Goal: Contribute content: Contribute content

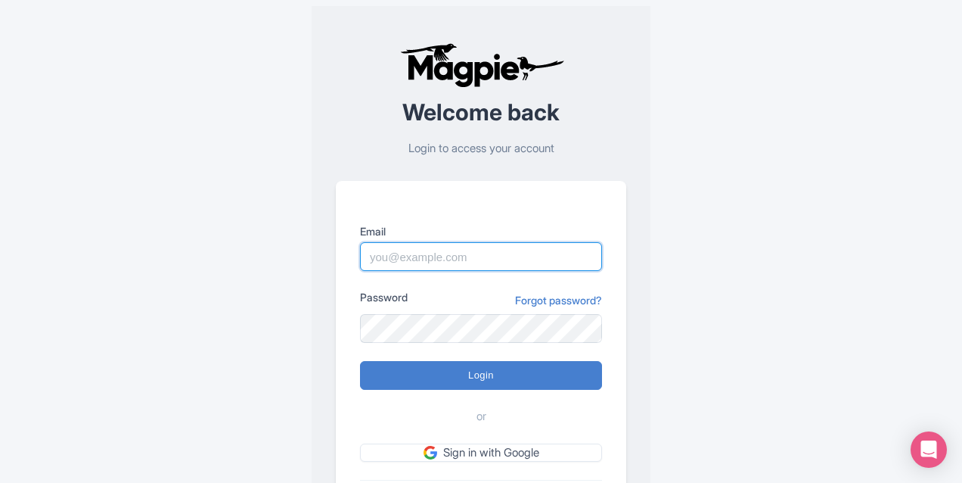
click at [434, 256] on input "Email" at bounding box center [481, 256] width 242 height 29
type input "[PERSON_NAME][EMAIL_ADDRESS][PERSON_NAME][DOMAIN_NAME]"
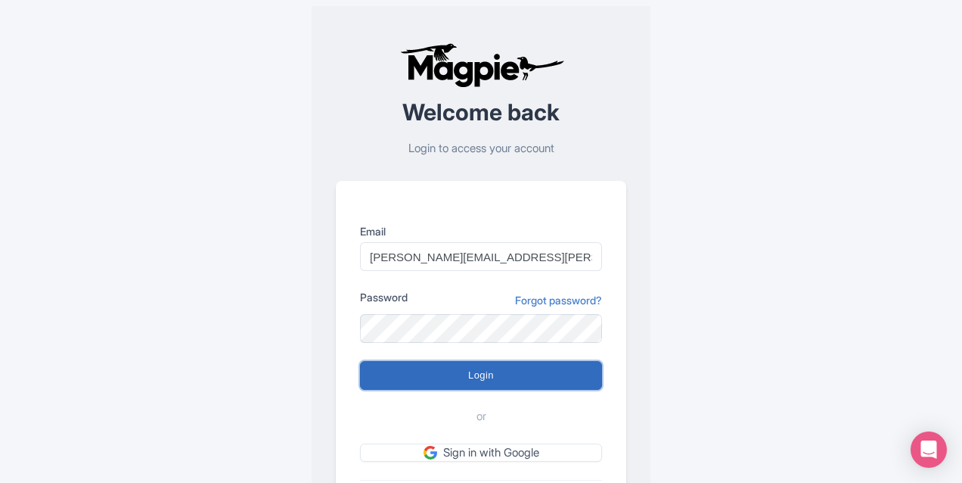
click at [463, 371] on input "Login" at bounding box center [481, 375] width 242 height 29
type input "Logging in..."
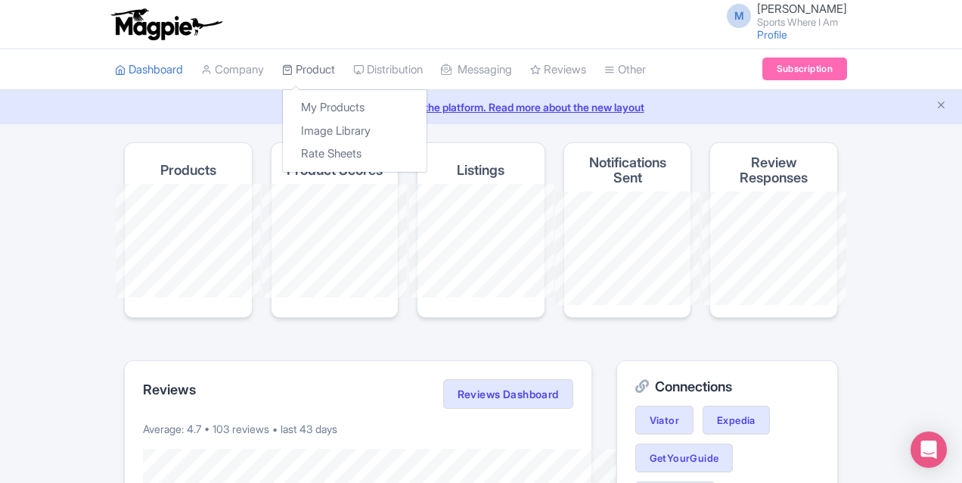
click at [282, 71] on link "Product" at bounding box center [308, 70] width 53 height 42
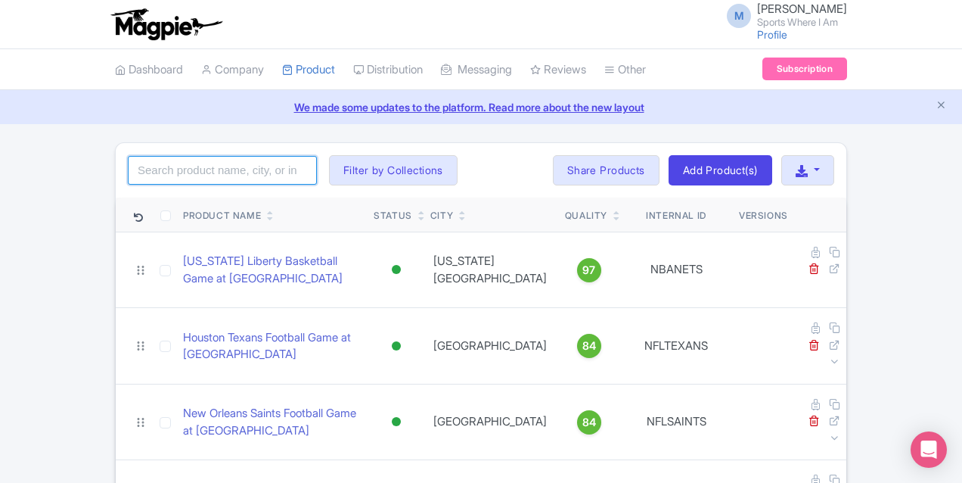
click at [128, 172] on input "search" at bounding box center [222, 170] width 189 height 29
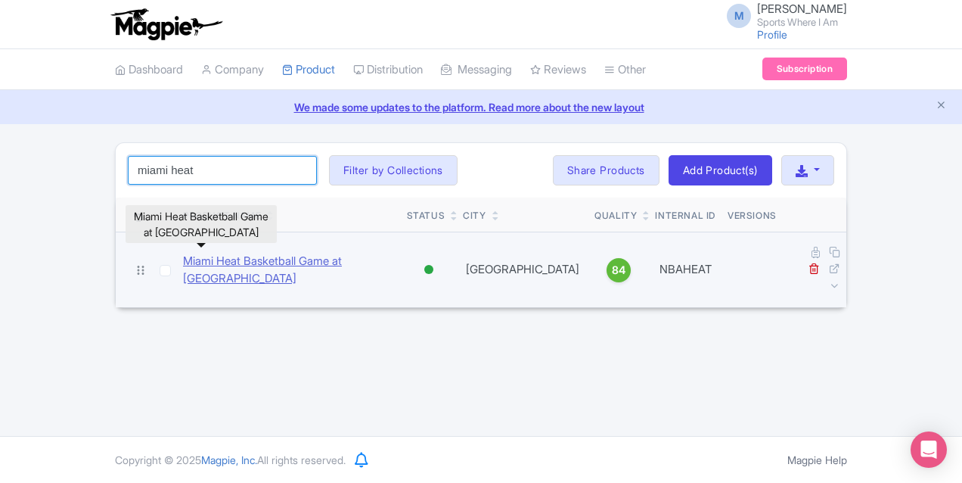
type input "miami heat"
click at [185, 255] on link "Miami Heat Basketball Game at [GEOGRAPHIC_DATA]" at bounding box center [289, 270] width 212 height 34
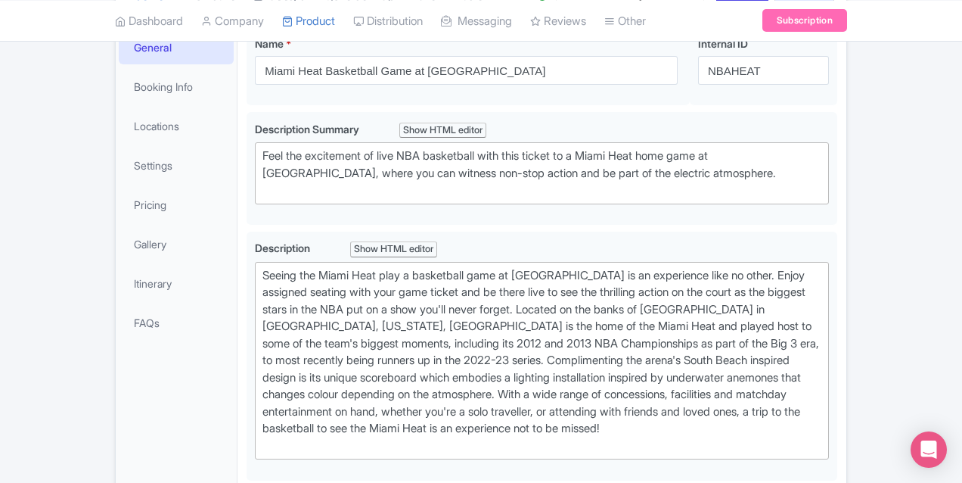
scroll to position [297, 0]
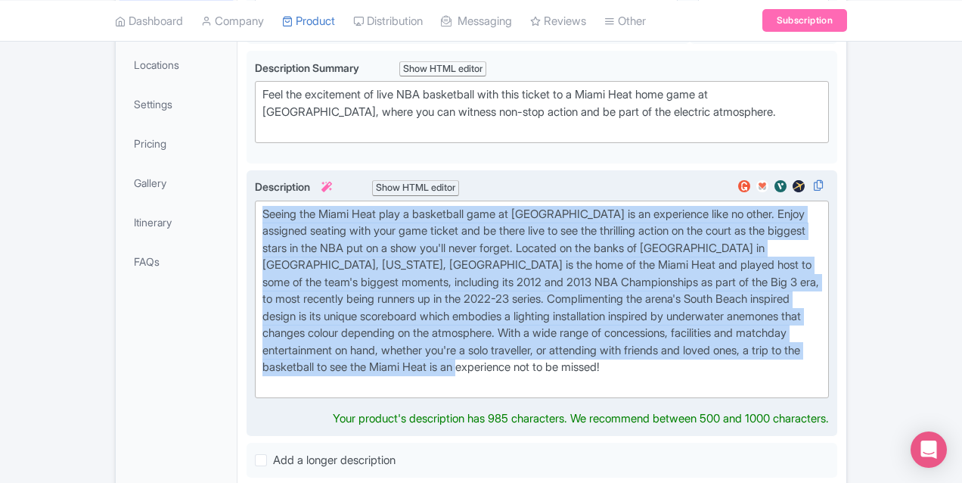
drag, startPoint x: 409, startPoint y: 335, endPoint x: 185, endPoint y: 211, distance: 256.6
click at [255, 211] on trix-editor "Seeing the Miami Heat play a basketball game at Kaseya Center is an experience …" at bounding box center [542, 299] width 574 height 198
paste trix-editor "Experience the glitz and the glamour of Miami life through an evening spent wit…"
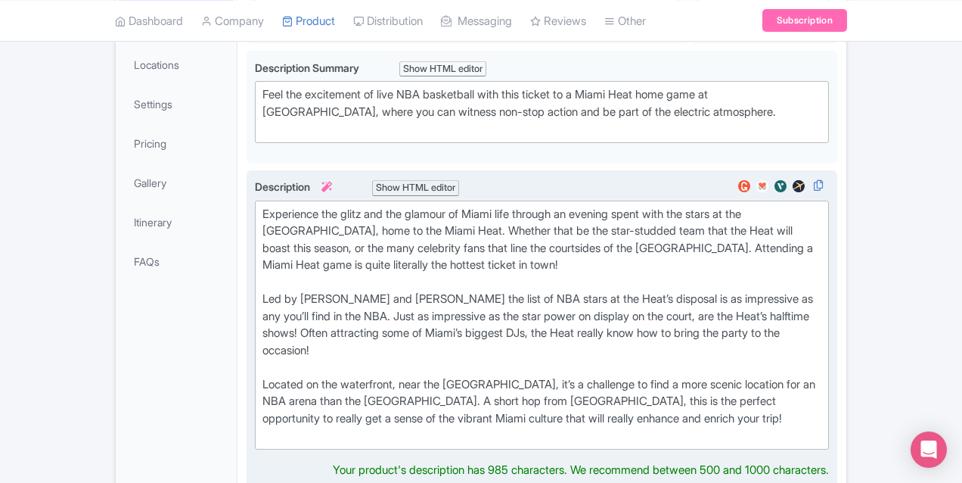
type trix-editor "<lor>Ipsumdolor sit ametc adi eli seddoei te Incid utla etdolor ma aliquae admi…"
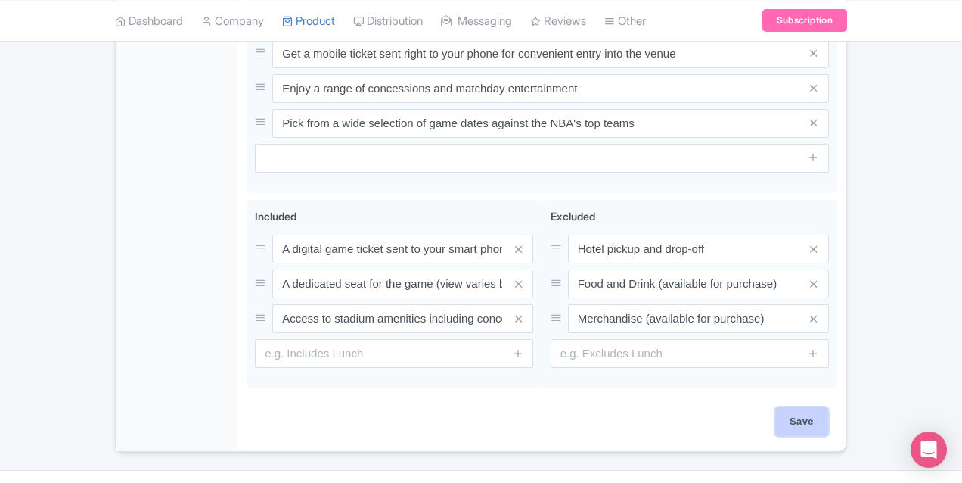
scroll to position [881, 0]
click at [828, 407] on input "Save" at bounding box center [801, 421] width 53 height 29
type input "Saving..."
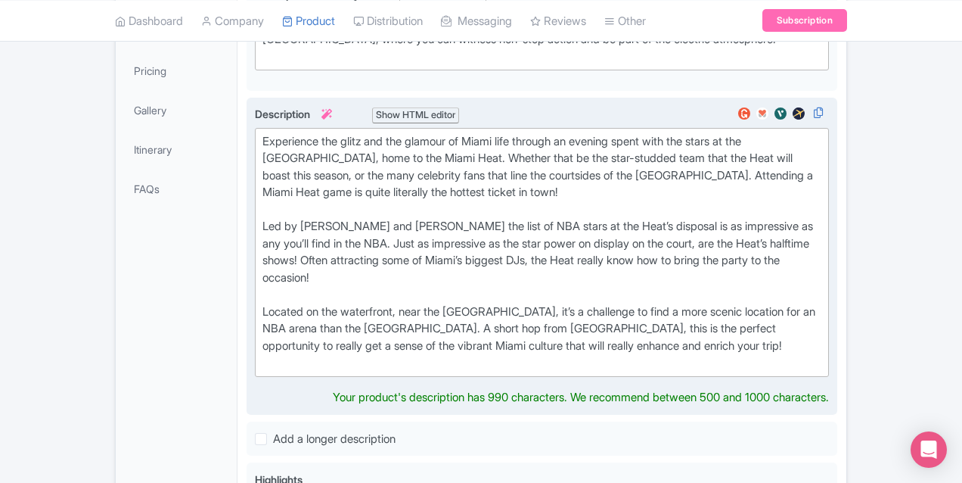
scroll to position [369, 0]
type trix-editor "<lor>Ipsumdolor sit ametc adi eli seddoei te Incid utla etdolor ma aliquae admi…"
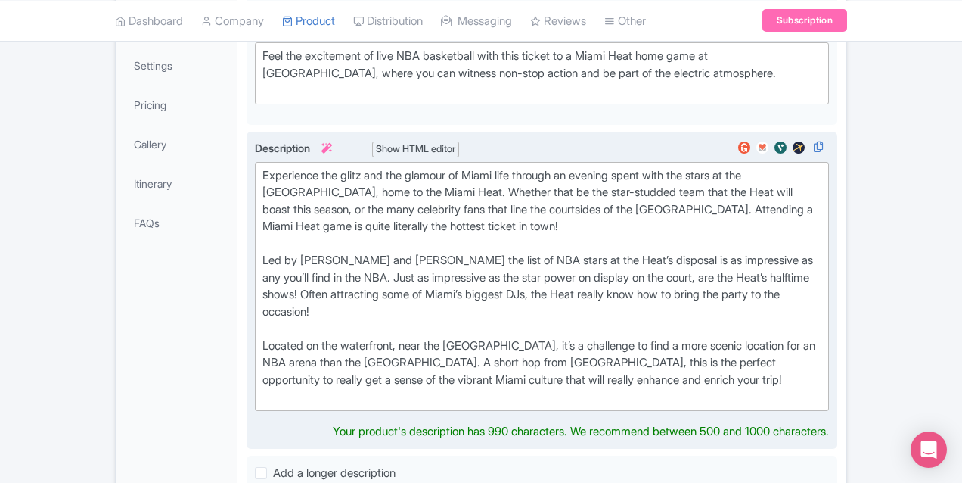
scroll to position [0, 0]
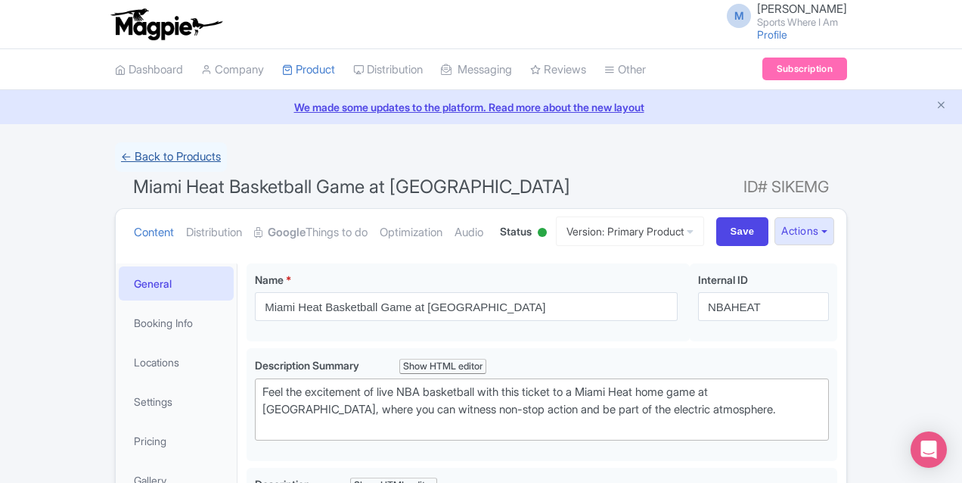
click at [115, 152] on link "← Back to Products" at bounding box center [171, 157] width 112 height 30
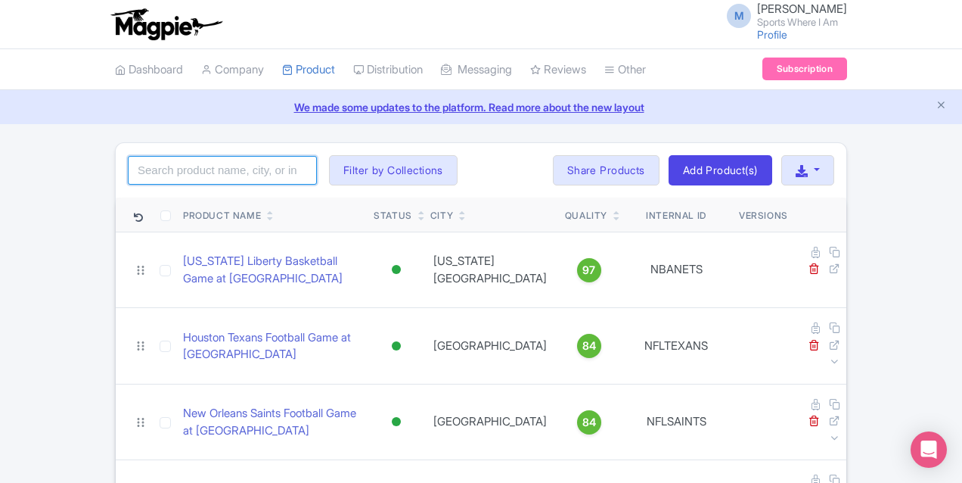
click at [128, 172] on input "search" at bounding box center [222, 170] width 189 height 29
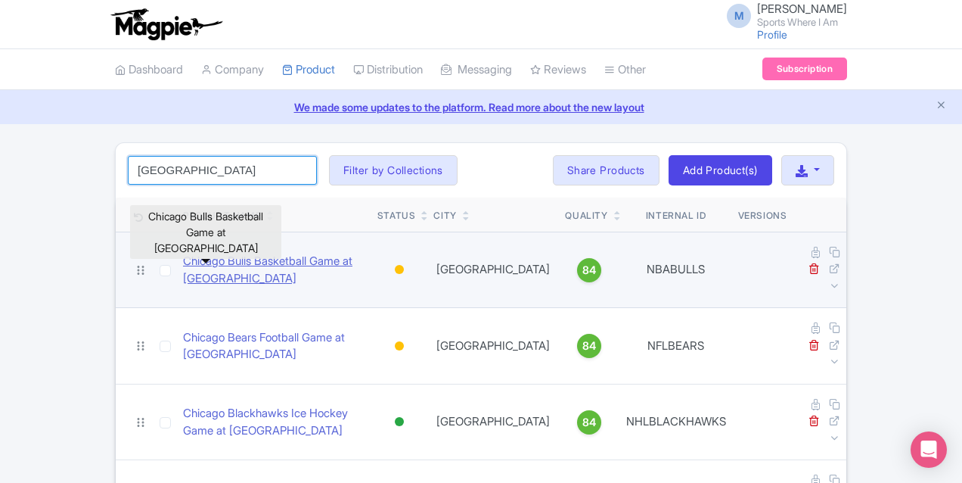
type input "chicago"
click at [183, 258] on link "Chicago Bulls Basketball Game at United Center" at bounding box center [274, 270] width 182 height 34
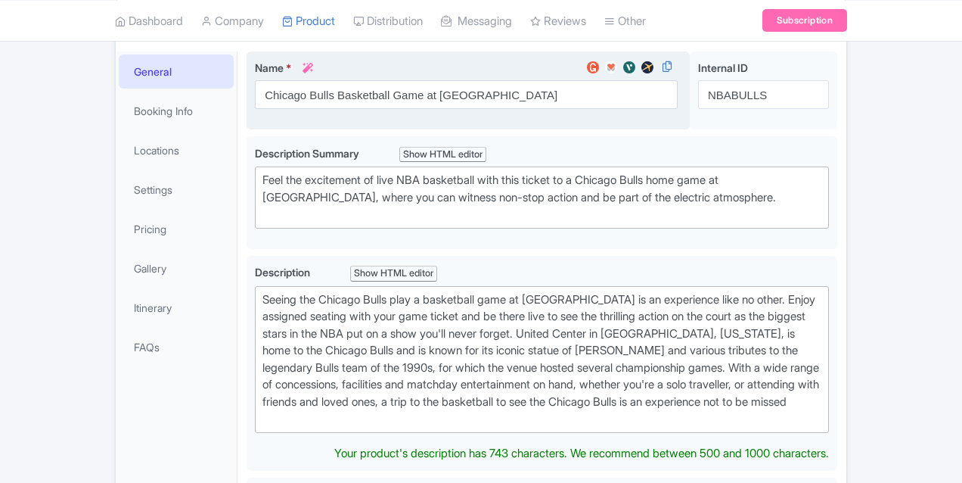
scroll to position [321, 0]
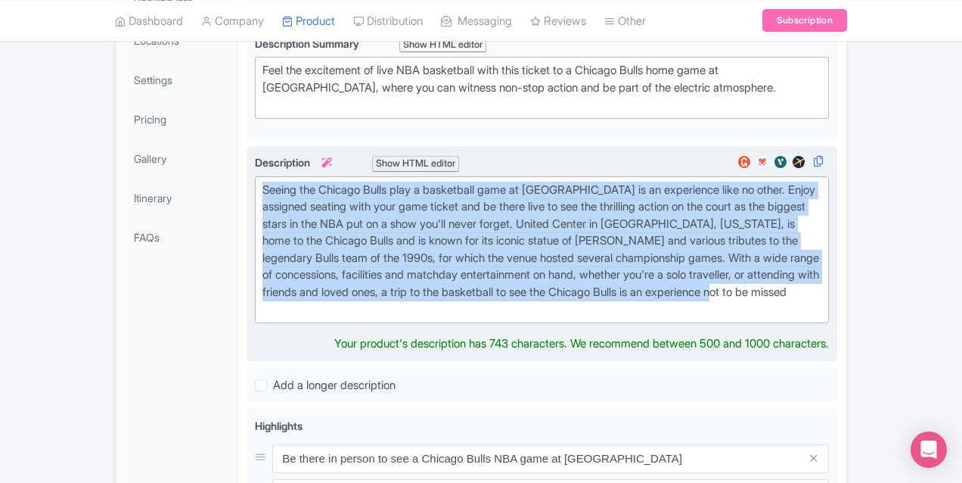
drag, startPoint x: 509, startPoint y: 276, endPoint x: 189, endPoint y: 191, distance: 331.0
click at [255, 191] on trix-editor "Seeing the Chicago Bulls play a basketball game at [GEOGRAPHIC_DATA] is an expe…" at bounding box center [542, 249] width 574 height 147
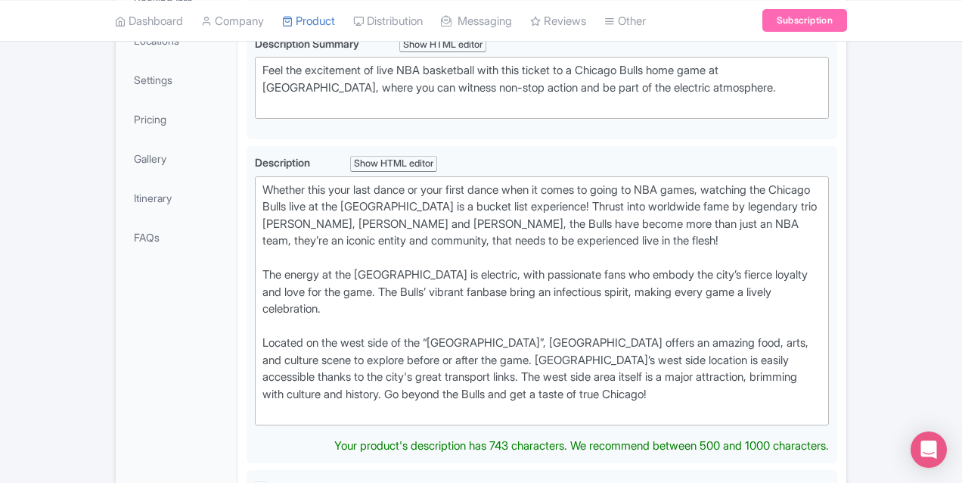
type trix-editor "<lor>Ipsumdo sita cons adip elits do eius tempo incid utla et dolor ma aliqu en…"
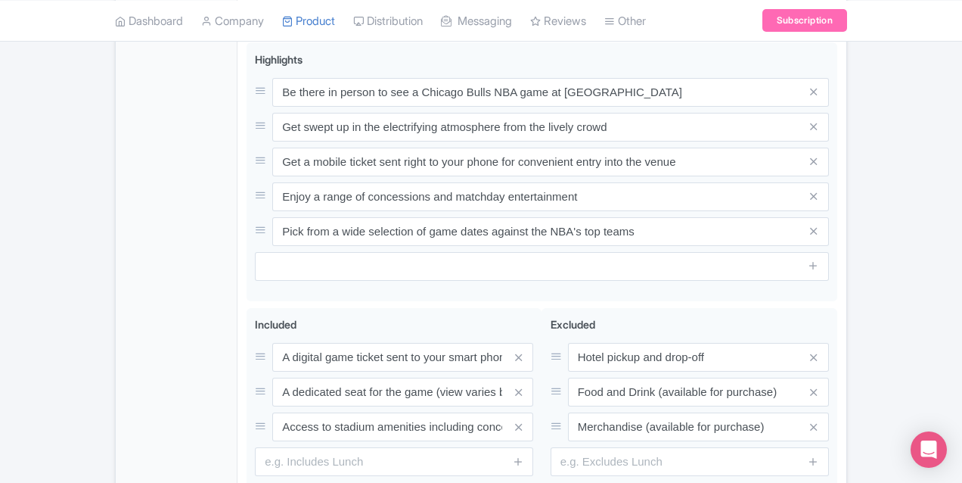
scroll to position [881, 0]
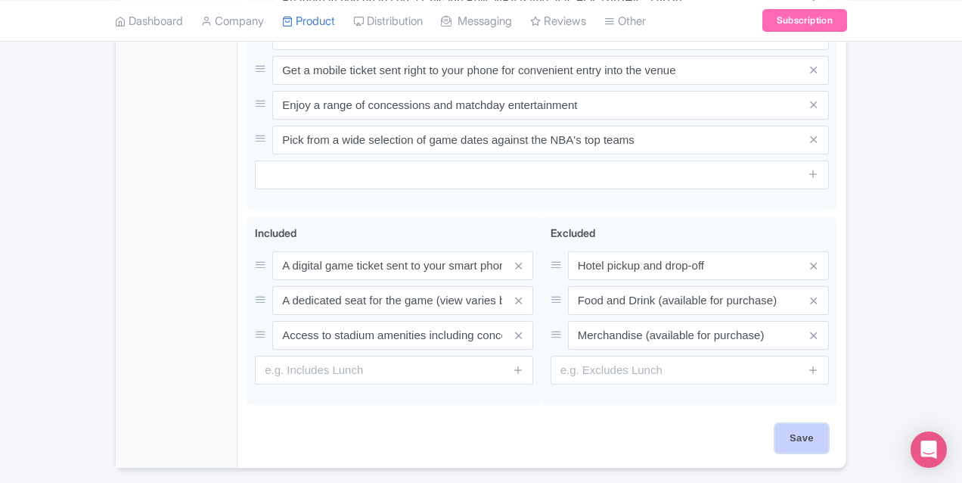
click at [828, 424] on input "Save" at bounding box center [801, 438] width 53 height 29
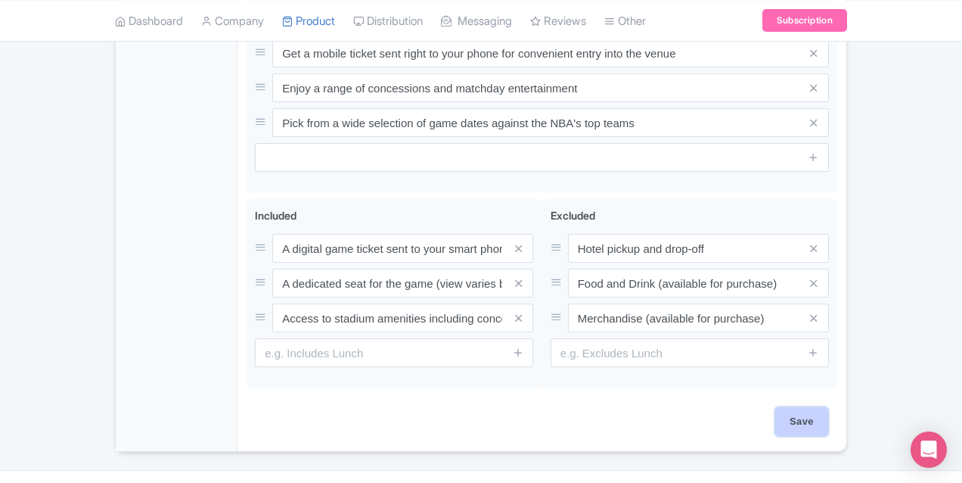
scroll to position [864, 0]
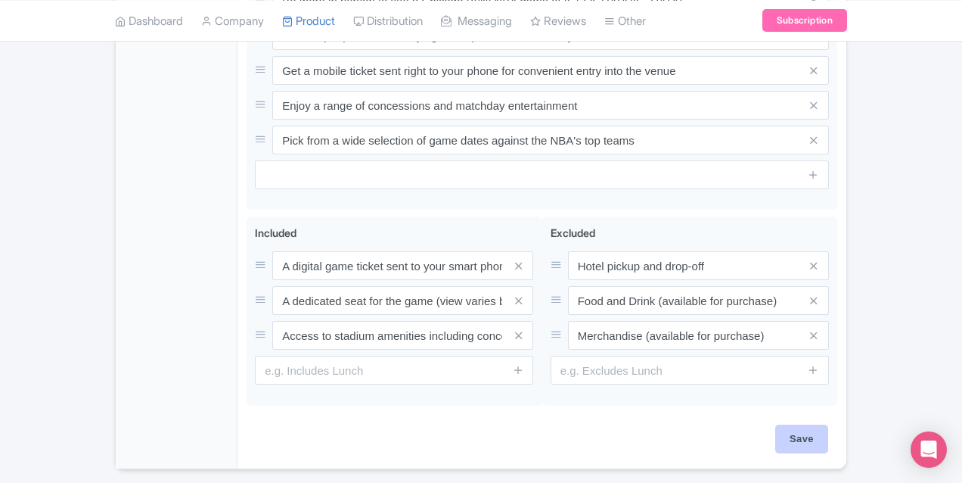
type input "Saving..."
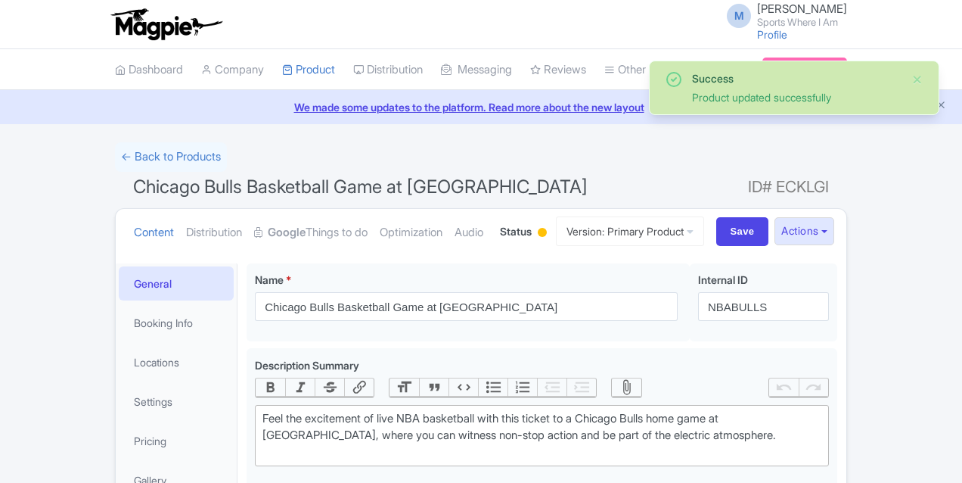
scroll to position [263, 0]
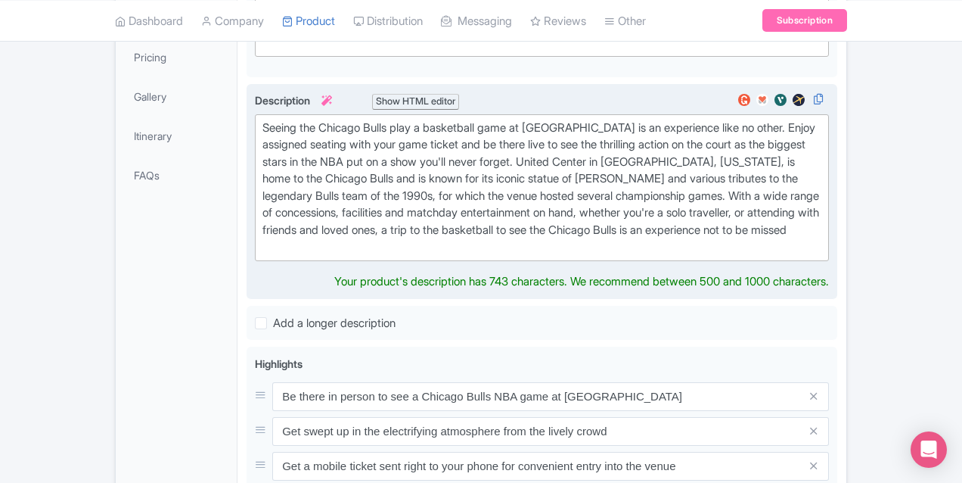
scroll to position [383, 0]
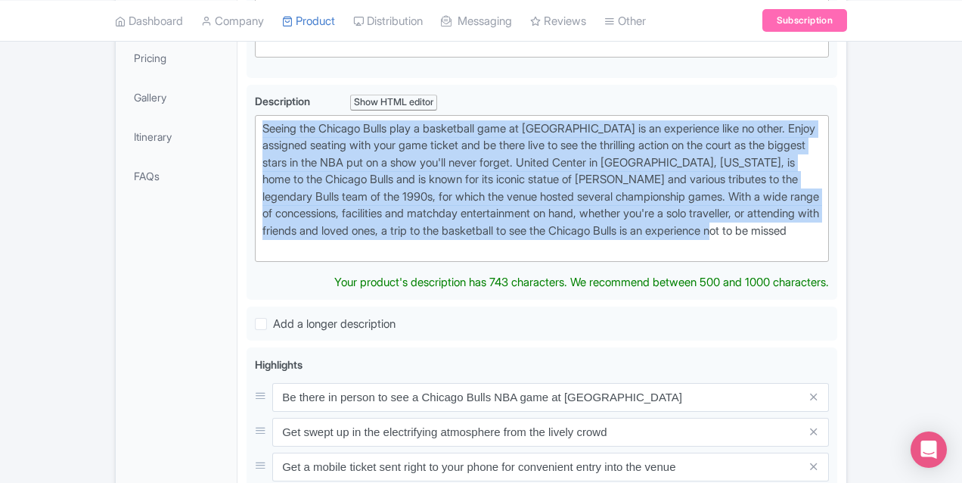
drag, startPoint x: 516, startPoint y: 213, endPoint x: 149, endPoint y: 115, distance: 379.6
click at [149, 115] on div "General Booking Info Locations Settings Pricing Gallery Itinerary FAQs Chicago …" at bounding box center [481, 367] width 731 height 992
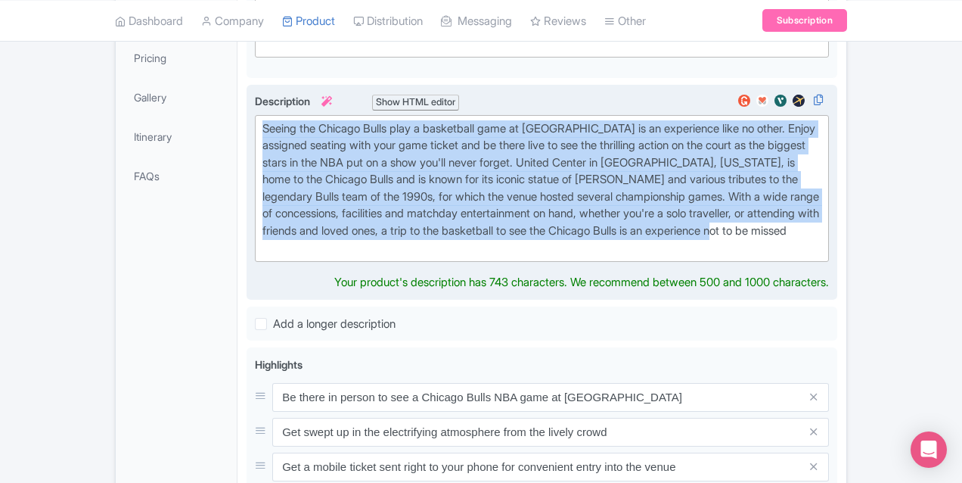
paste trix-editor "Whether this your last dance or your first dance when it comes to going to NBA …"
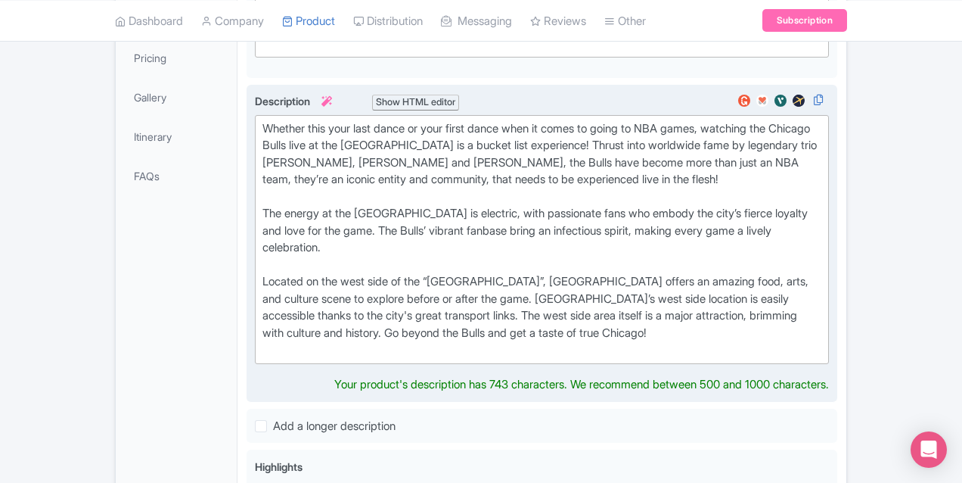
type trix-editor "<div>Whether this your last dance or your first dance when it comes to going to…"
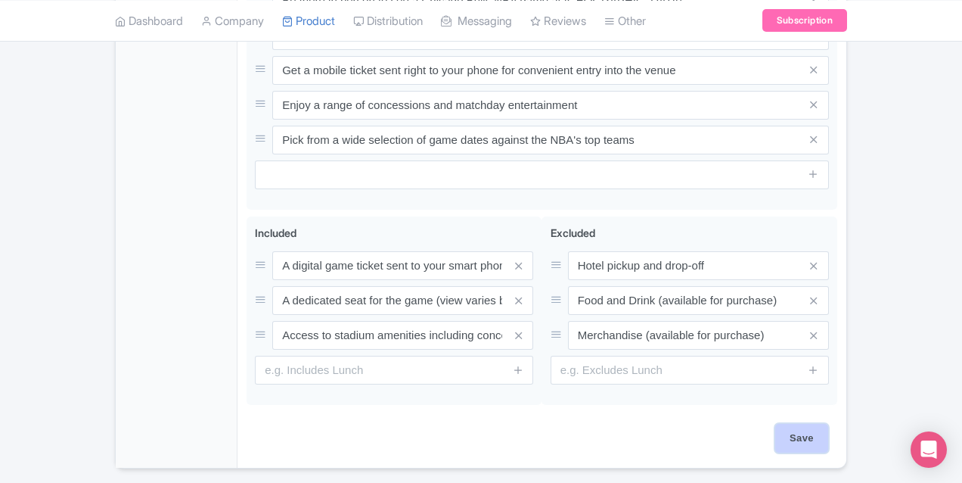
scroll to position [864, 0]
click at [828, 424] on input "Save" at bounding box center [801, 438] width 53 height 29
type input "Saving..."
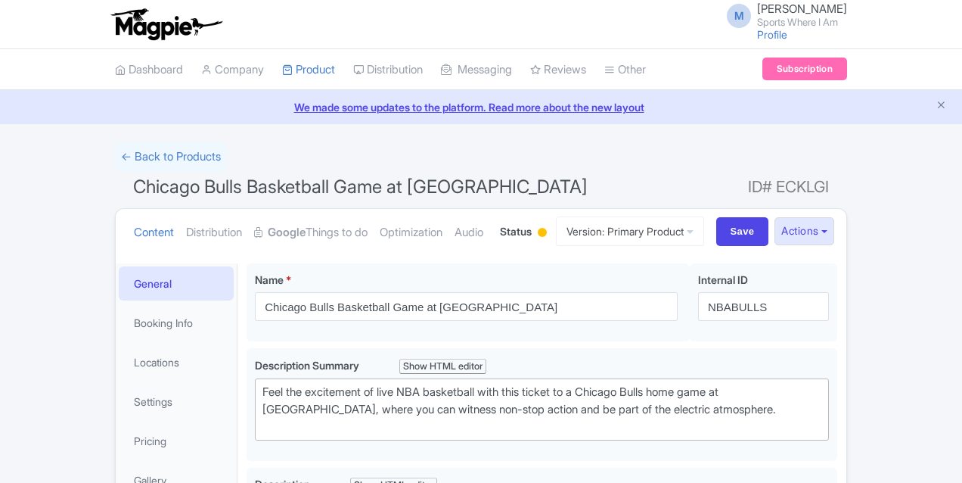
scroll to position [813, 0]
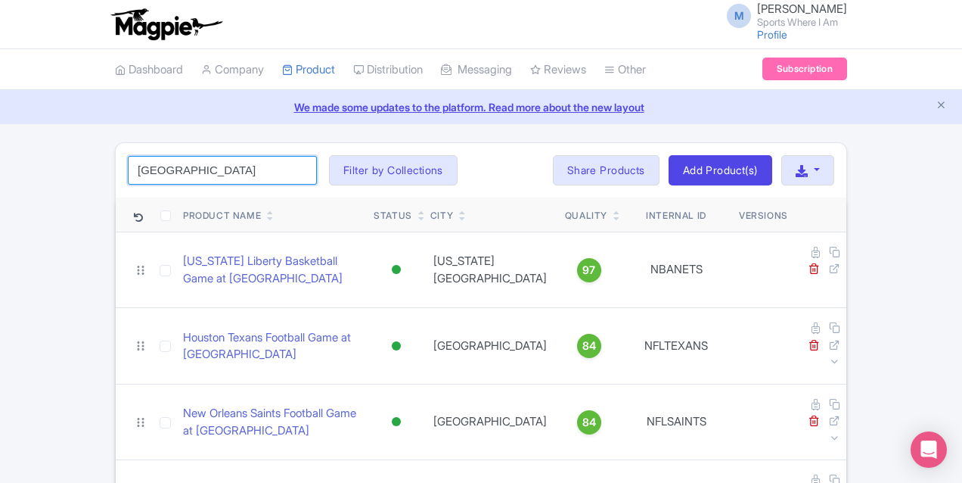
click at [128, 171] on input "[GEOGRAPHIC_DATA]" at bounding box center [222, 170] width 189 height 29
type input "c"
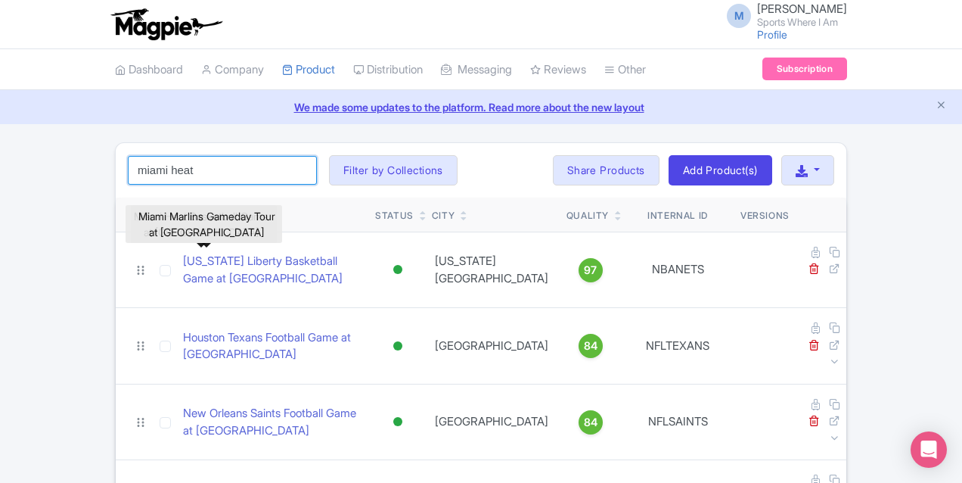
click at [135, 168] on input "miami heat" at bounding box center [222, 170] width 189 height 29
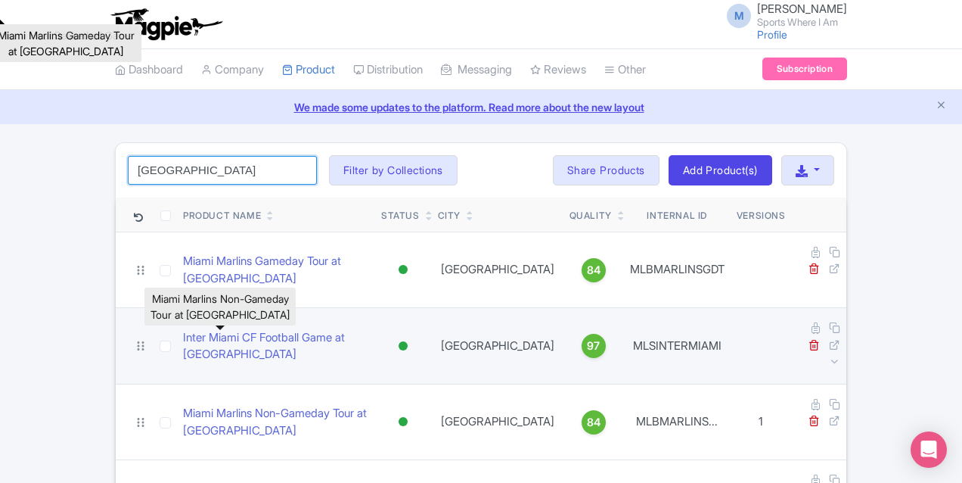
scroll to position [62, 0]
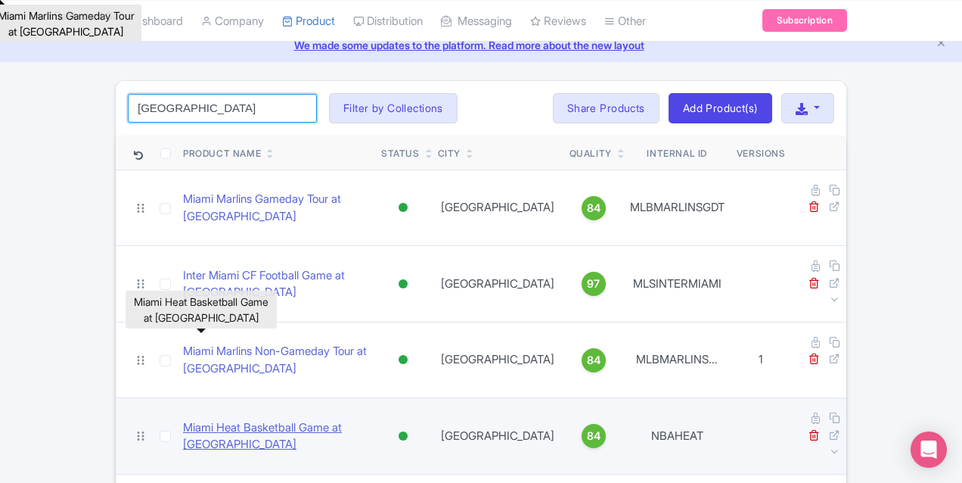
type input "miami"
click at [183, 419] on link "Miami Heat Basketball Game at Kaseya Center" at bounding box center [276, 436] width 186 height 34
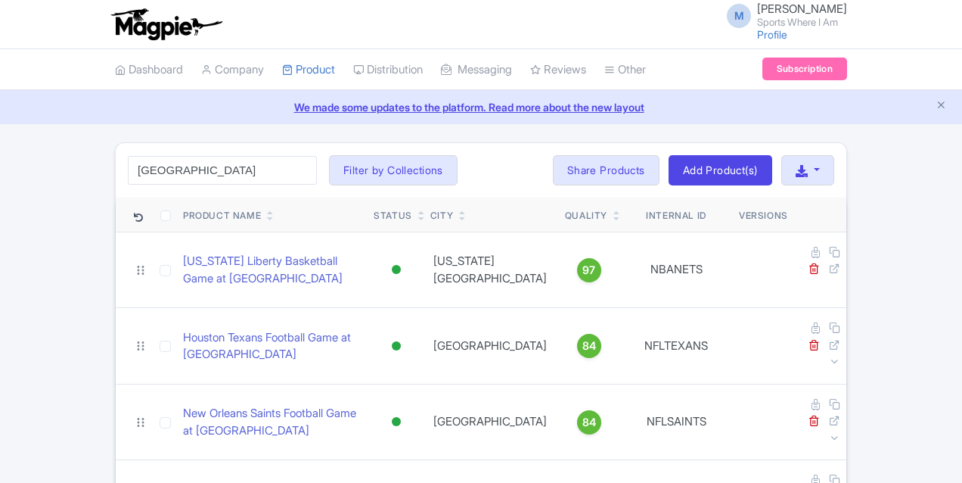
scroll to position [62, 0]
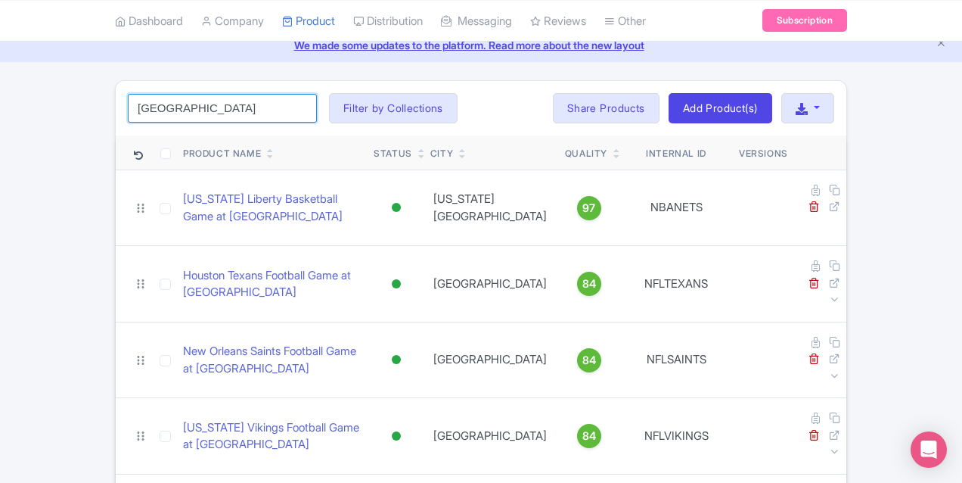
click at [140, 101] on input "[GEOGRAPHIC_DATA]" at bounding box center [222, 108] width 189 height 29
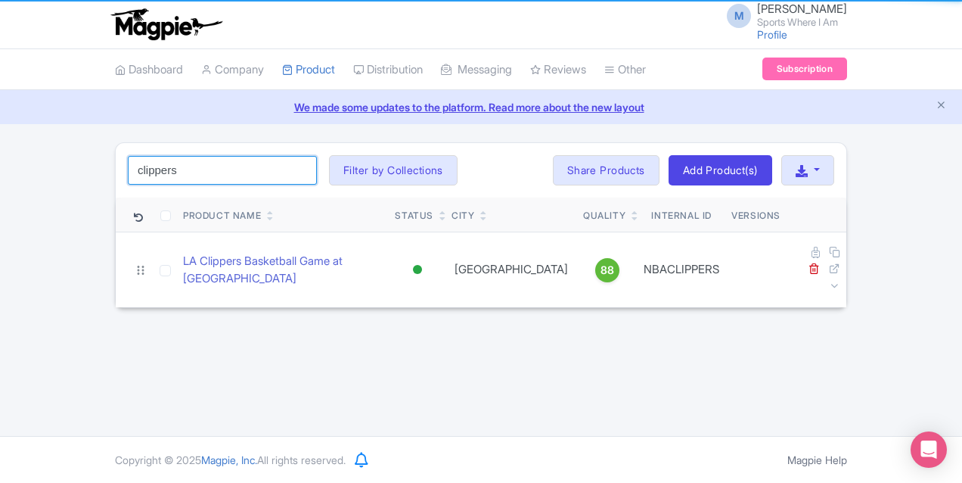
scroll to position [0, 0]
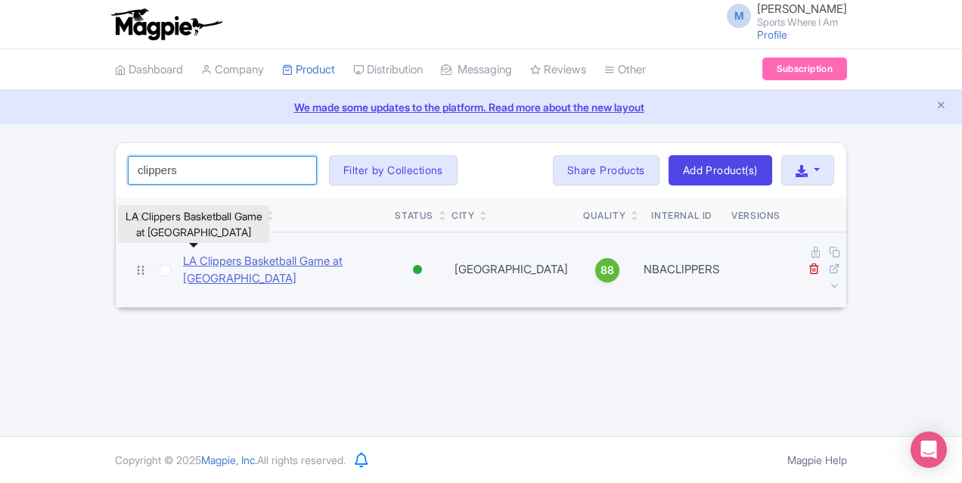
type input "clippers"
click at [183, 254] on link "LA Clippers Basketball Game at Intuit Dome" at bounding box center [283, 270] width 200 height 34
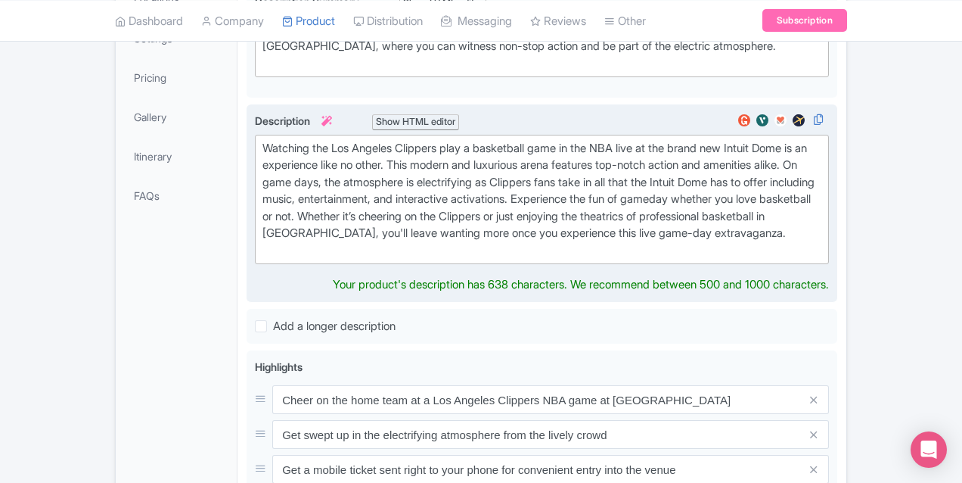
scroll to position [365, 0]
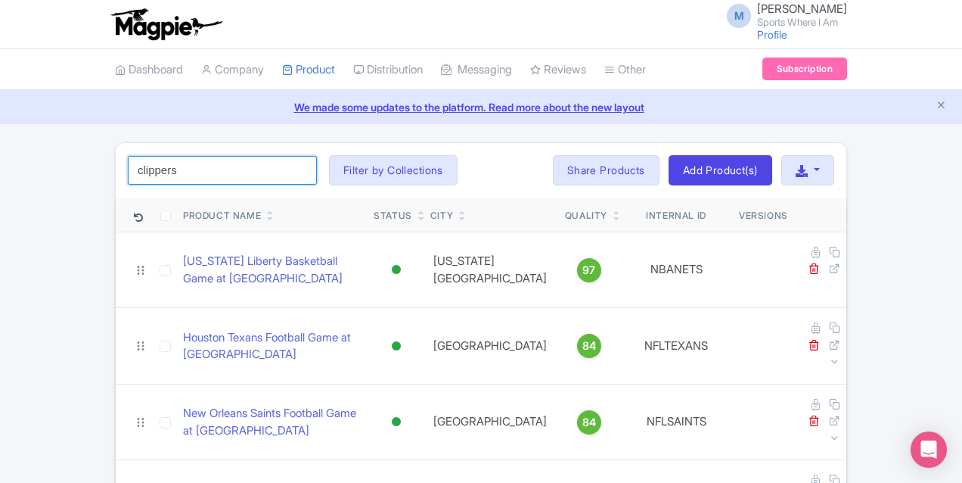
click at [128, 170] on input "clippers" at bounding box center [222, 170] width 189 height 29
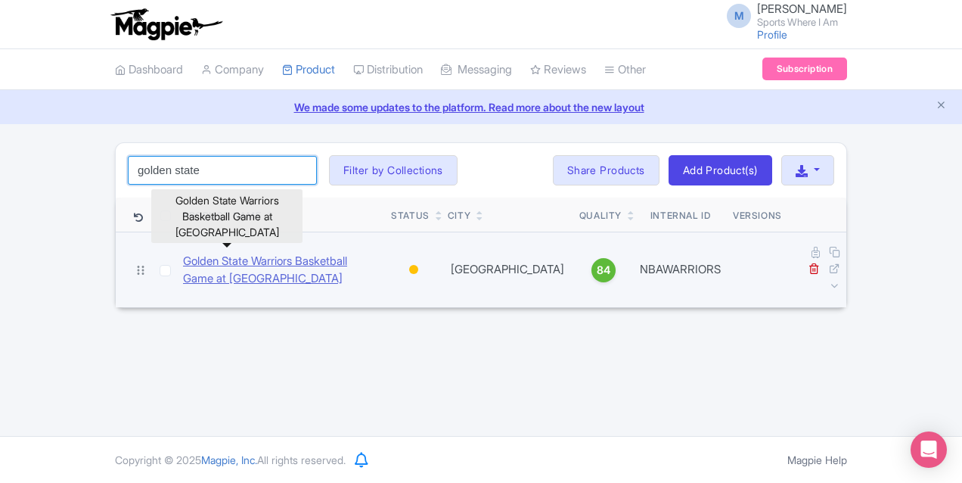
type input "golden state"
click at [183, 259] on link "Golden State Warriors Basketball Game at Chase Center" at bounding box center [281, 270] width 196 height 34
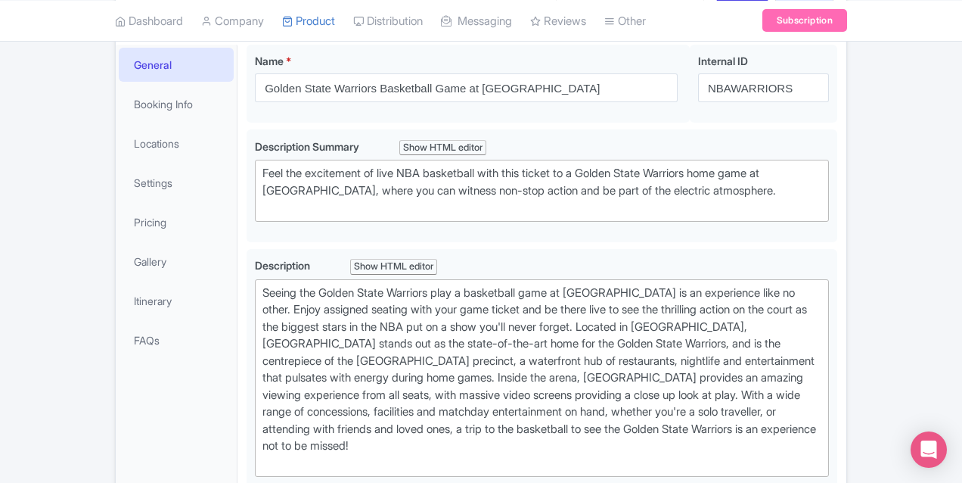
scroll to position [284, 0]
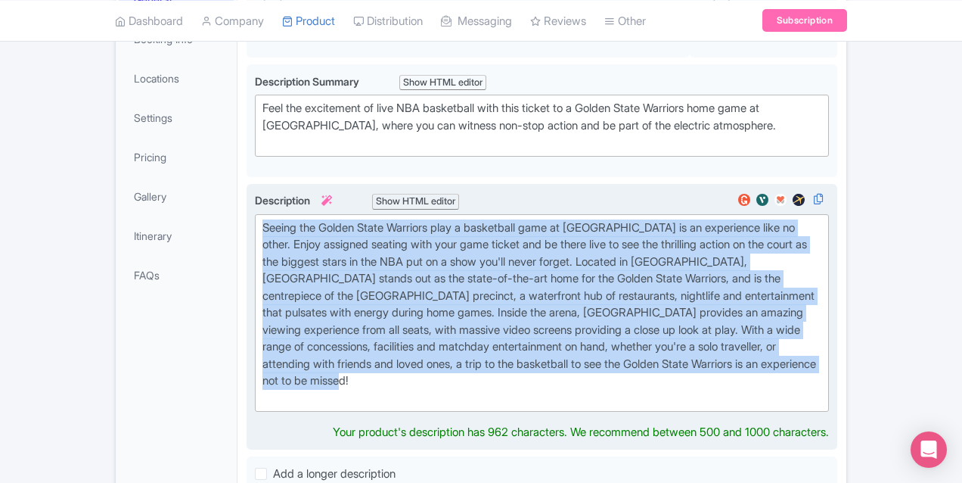
drag, startPoint x: 256, startPoint y: 348, endPoint x: 179, endPoint y: 223, distance: 146.7
click at [247, 222] on div "Seeing the Golden State Warriors play a basketball game at [GEOGRAPHIC_DATA] is…" at bounding box center [542, 317] width 591 height 266
paste trix-editor "The Warriors have established themselves as one of the most successful franchis…"
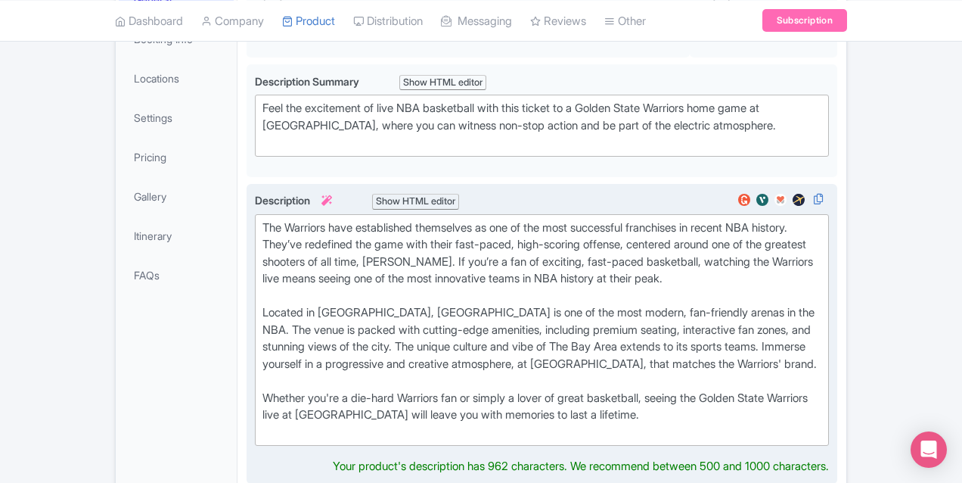
type trix-editor "<lor>Ips Dolorsit amet consectetur adipiscing el sed do eiu temp incididunt utl…"
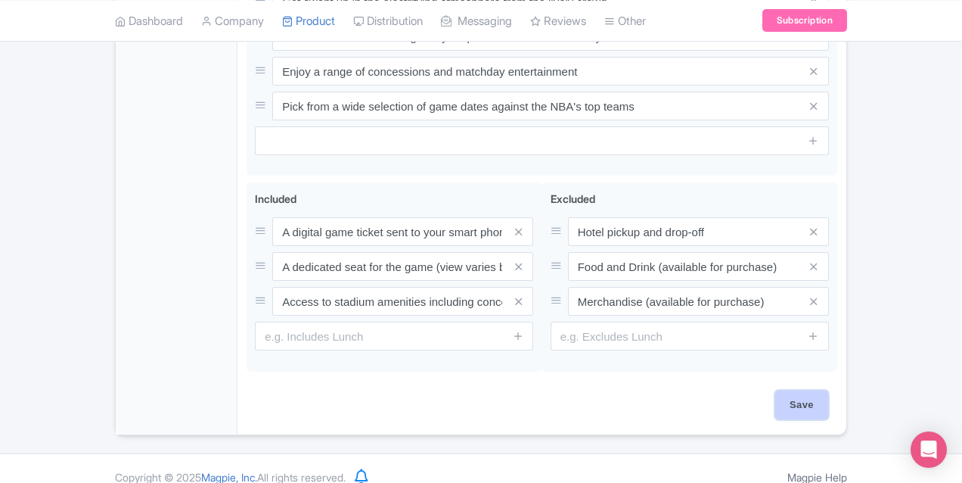
scroll to position [881, 0]
click at [828, 391] on input "Save" at bounding box center [801, 404] width 53 height 29
type input "Saving..."
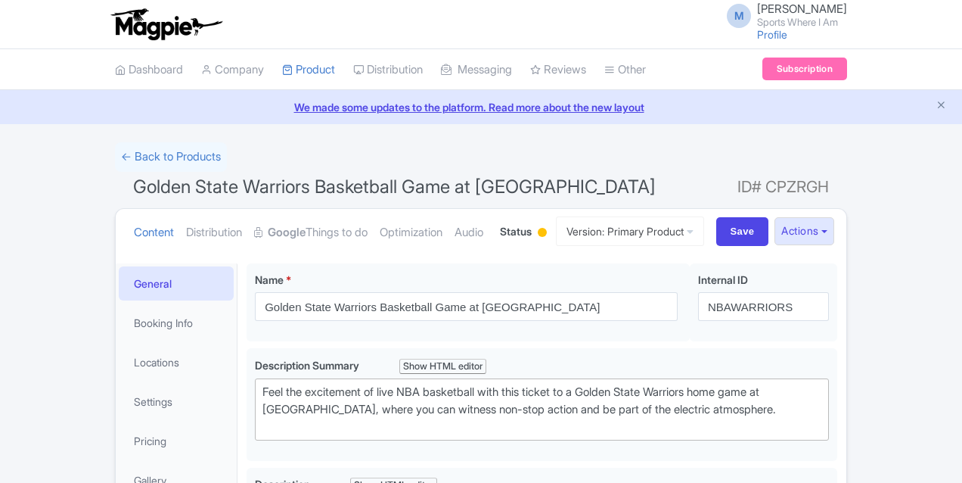
scroll to position [847, 0]
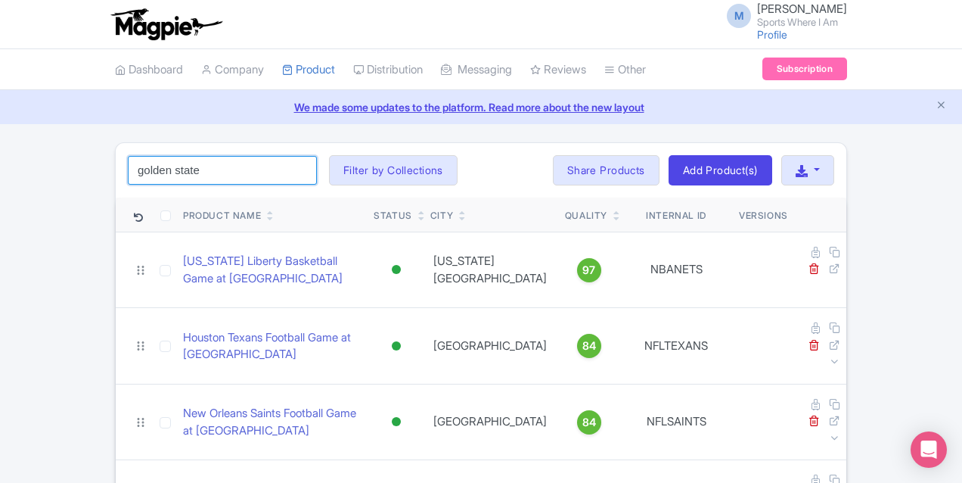
click at [136, 173] on input "golden state" at bounding box center [222, 170] width 189 height 29
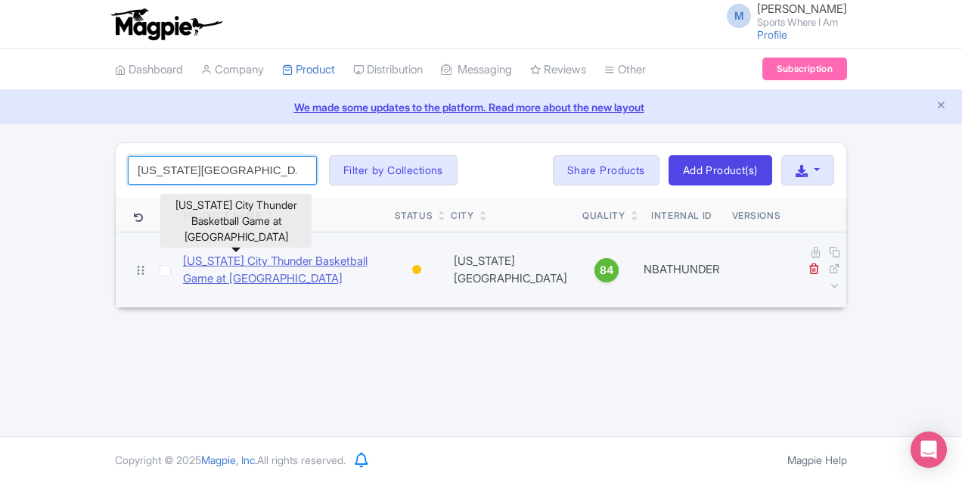
type input "oklahoma city"
click at [190, 262] on link "[US_STATE] City Thunder Basketball Game at [GEOGRAPHIC_DATA]" at bounding box center [283, 270] width 200 height 34
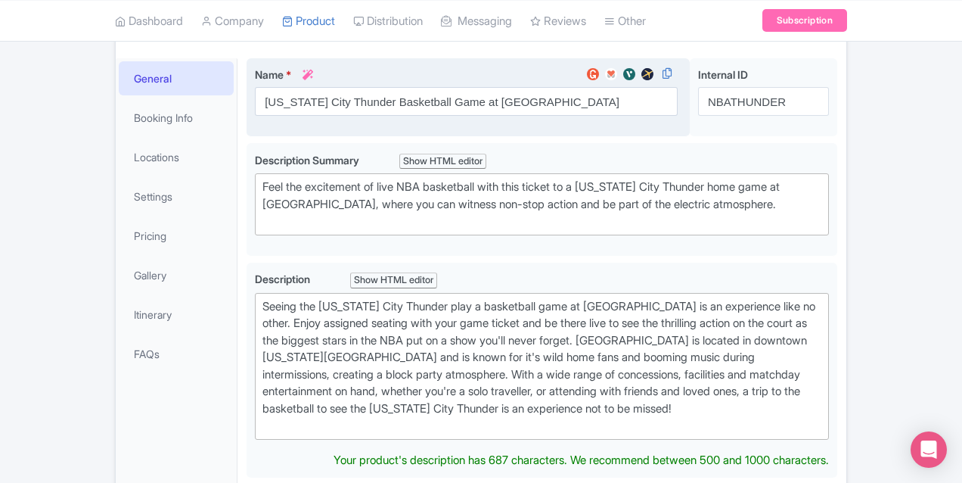
scroll to position [254, 0]
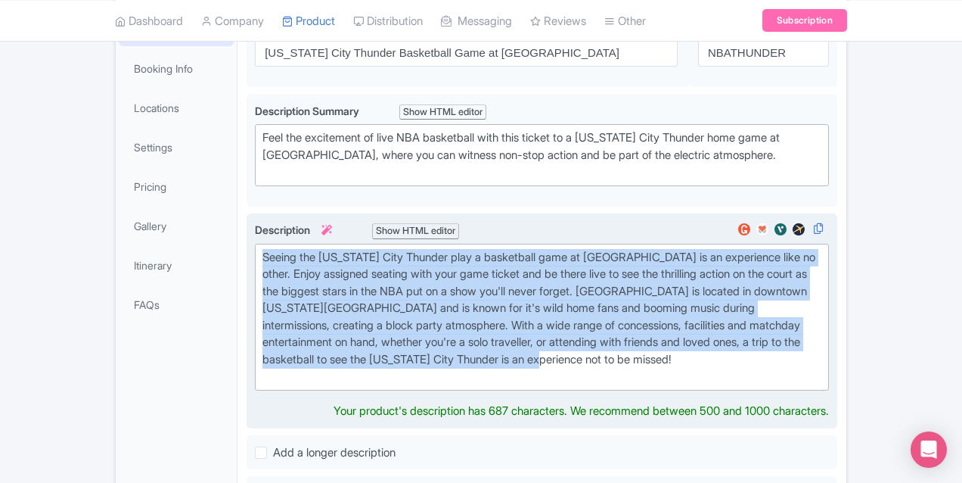
drag, startPoint x: 264, startPoint y: 342, endPoint x: 182, endPoint y: 252, distance: 121.6
click at [247, 252] on div "Seeing the Oklahoma City Thunder play a basketball game at Paycom Center is an …" at bounding box center [542, 321] width 591 height 216
paste trix-editor "As a relatively new franchise, the Oklahoma City Thunder have experienced a gre…"
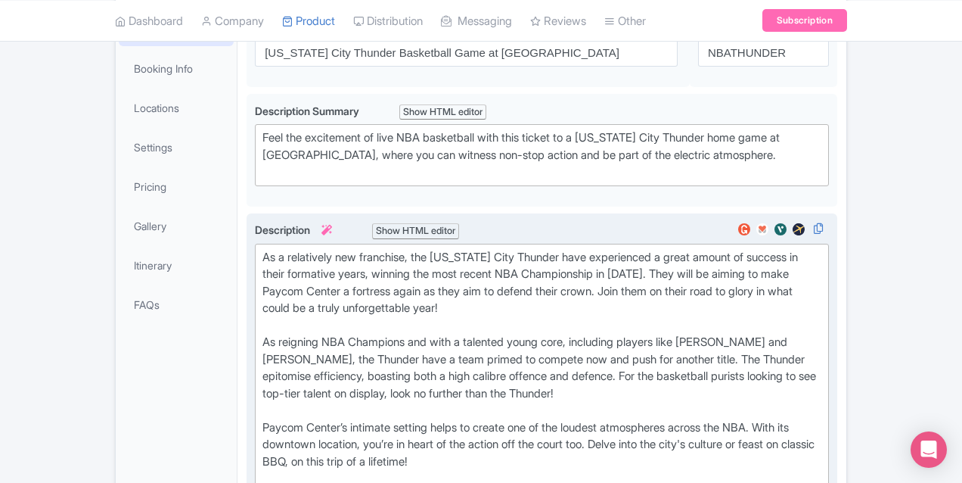
type trix-editor "<div>As a relatively new franchise, the Oklahoma City Thunder have experienced …"
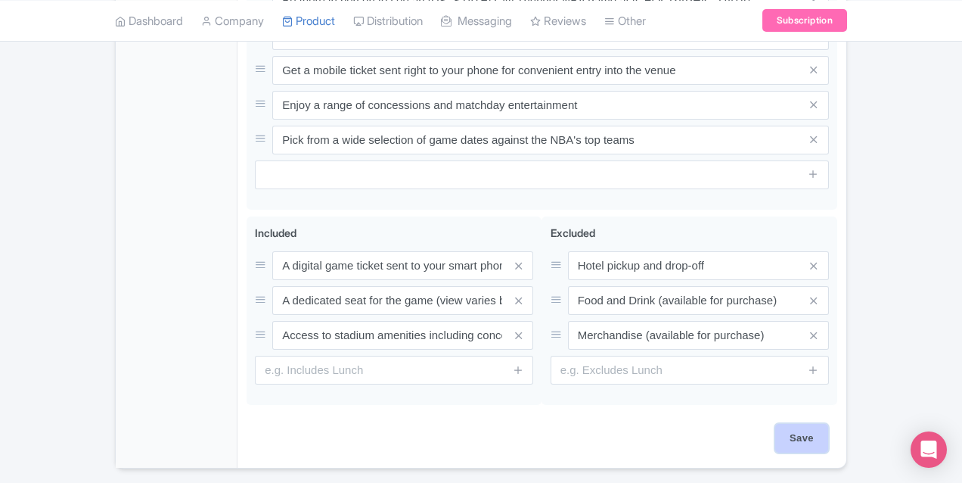
scroll to position [864, 0]
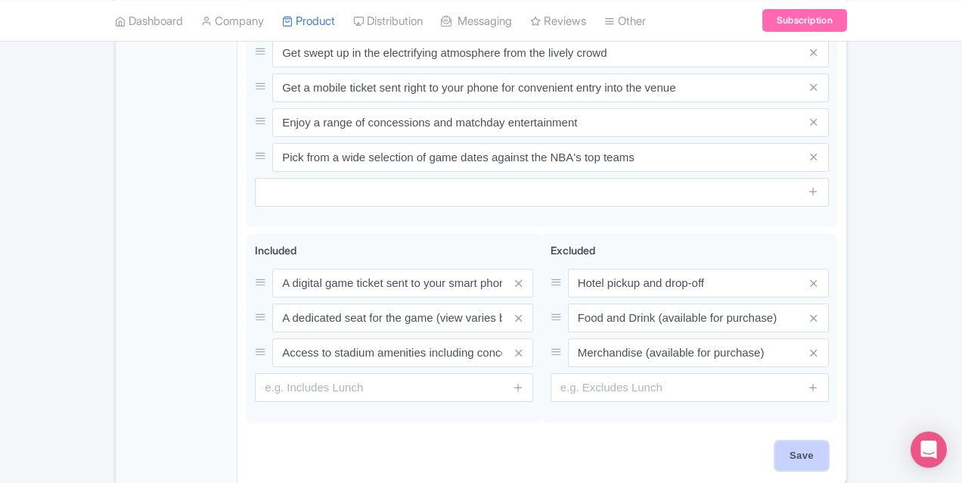
click at [828, 441] on input "Save" at bounding box center [801, 455] width 53 height 29
type input "Saving..."
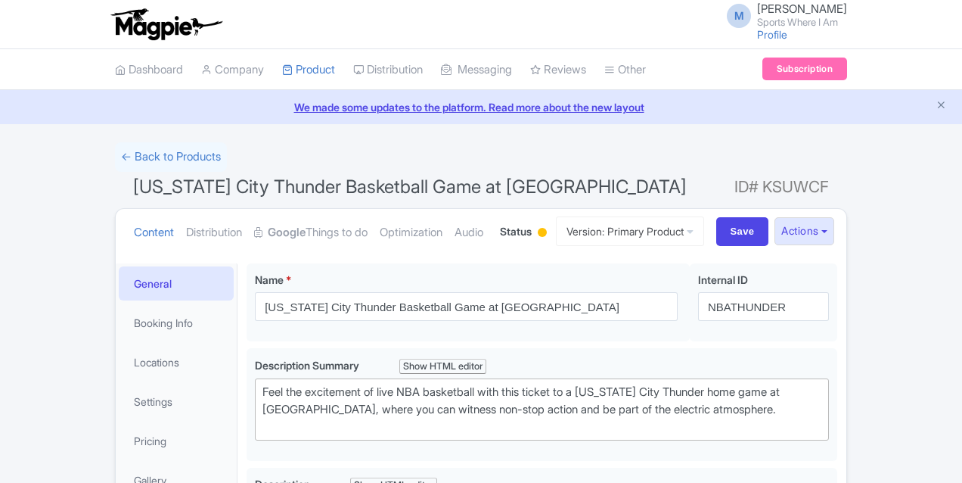
scroll to position [813, 0]
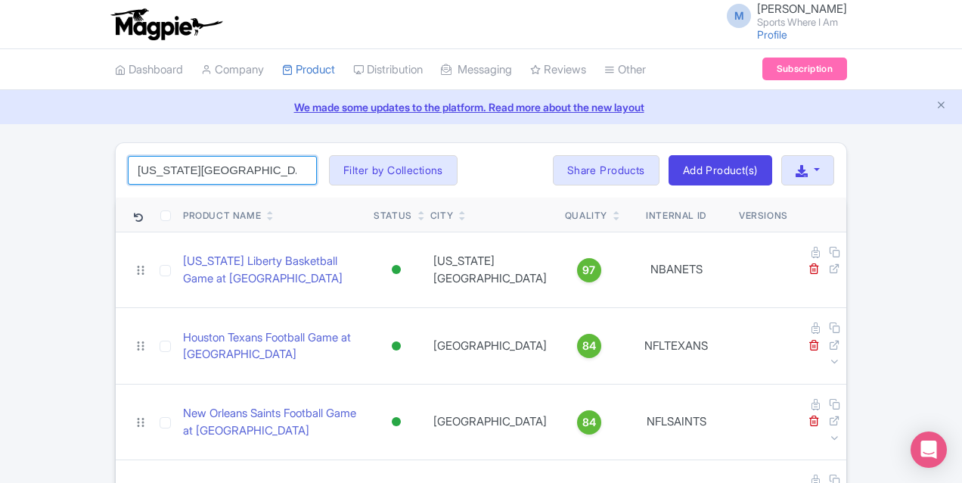
click at [128, 167] on input "oklahoma city" at bounding box center [222, 170] width 189 height 29
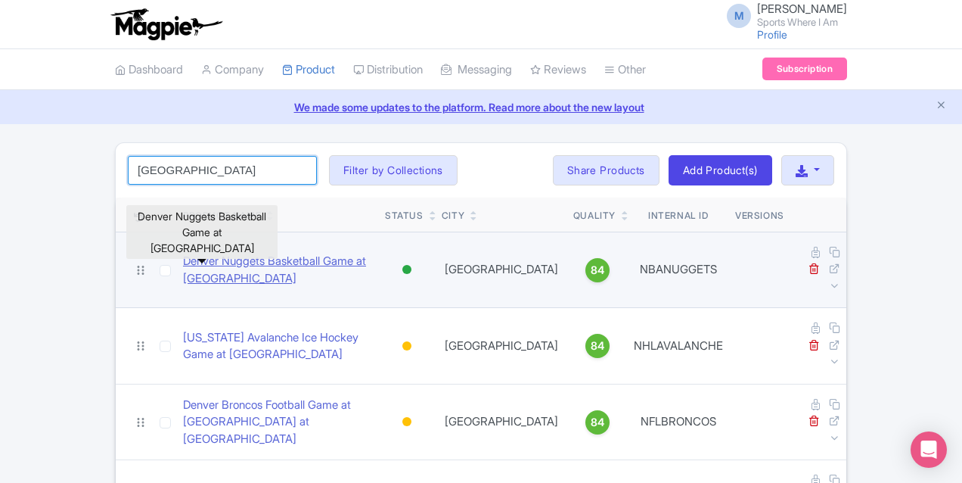
type input "denver"
click at [189, 256] on link "Denver Nuggets Basketball Game at [GEOGRAPHIC_DATA]" at bounding box center [278, 270] width 190 height 34
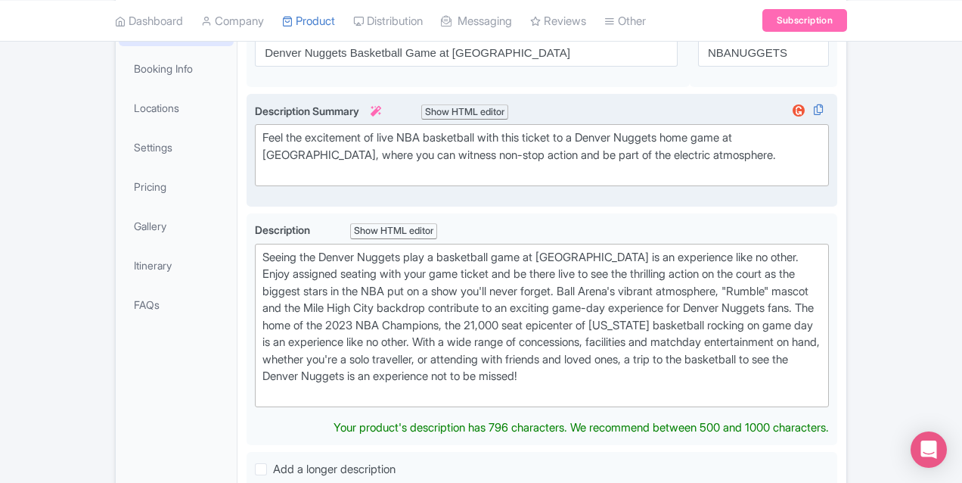
scroll to position [256, 0]
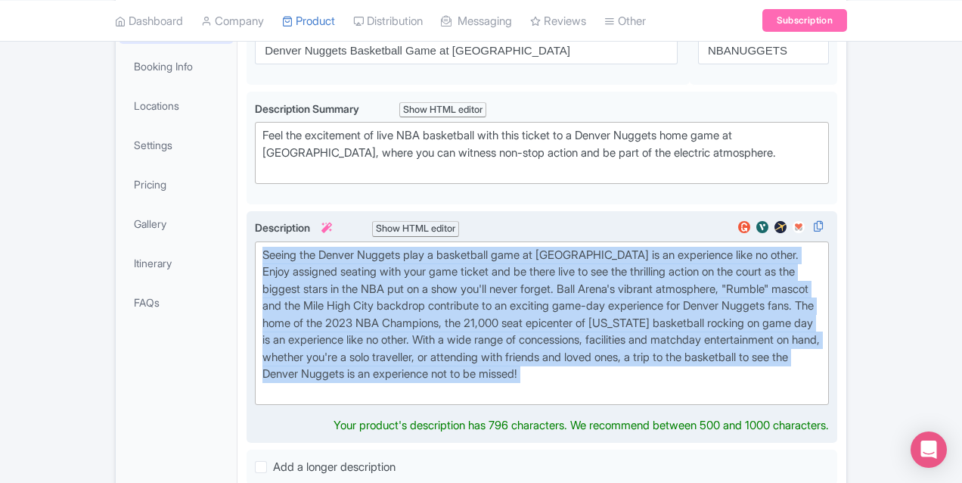
drag, startPoint x: 194, startPoint y: 256, endPoint x: 446, endPoint y: 384, distance: 282.8
click at [446, 384] on div "Description i Show HTML editor Bold Italic Strikethrough Link Heading Quote Cod…" at bounding box center [542, 326] width 574 height 215
paste trix-editor "The 2023 NBA Champions, the Denver Nuggets have become a power in the NBA in re…"
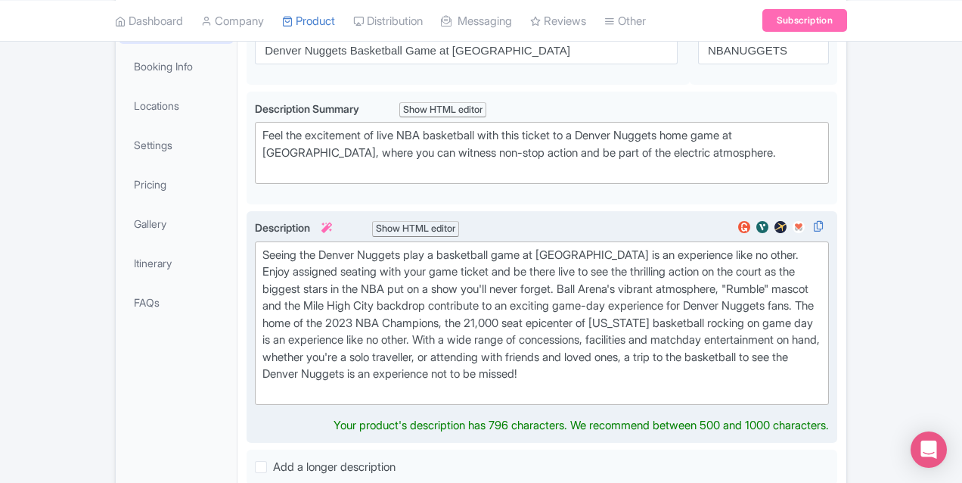
type trix-editor "<div>The 2023 NBA Champions, the Denver Nuggets have become a power in the NBA …"
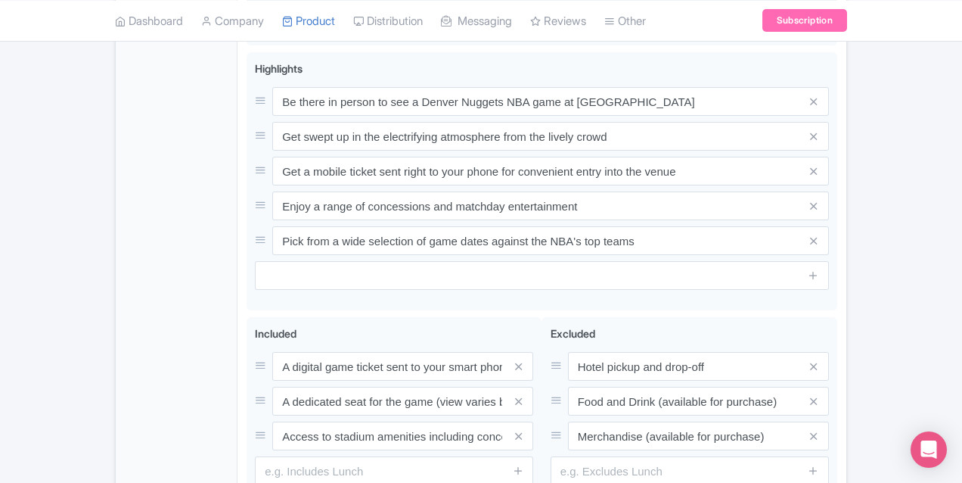
scroll to position [842, 0]
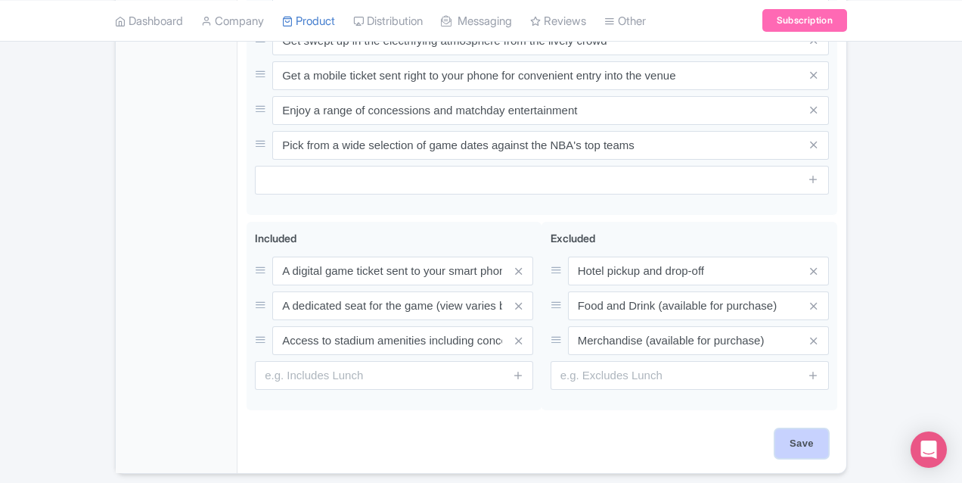
click at [837, 429] on div "Save" at bounding box center [542, 451] width 591 height 44
click at [828, 429] on input "Save" at bounding box center [801, 443] width 53 height 29
type input "Saving..."
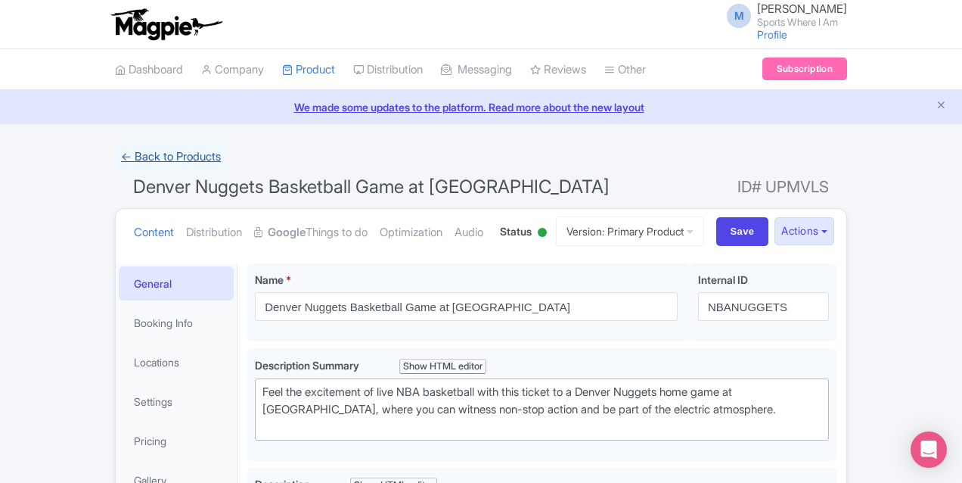
click at [115, 157] on link "← Back to Products" at bounding box center [171, 157] width 112 height 30
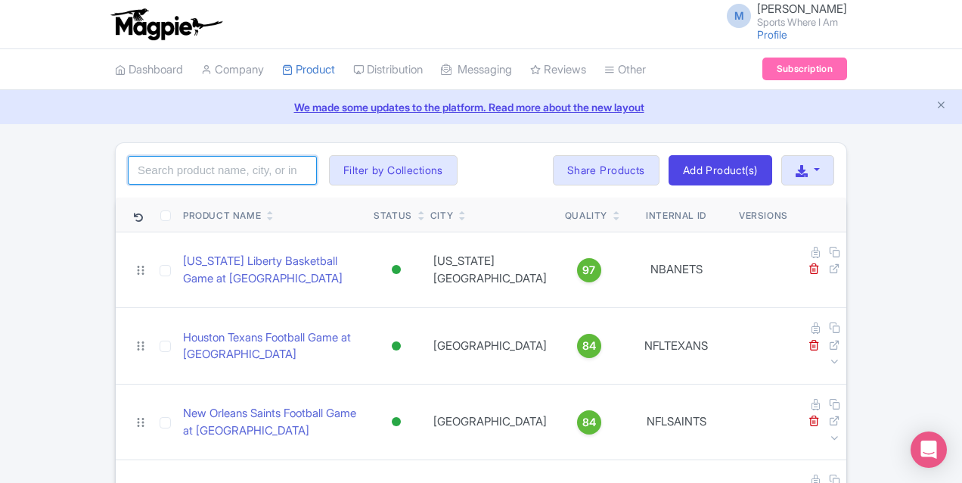
click at [146, 175] on input "search" at bounding box center [222, 170] width 189 height 29
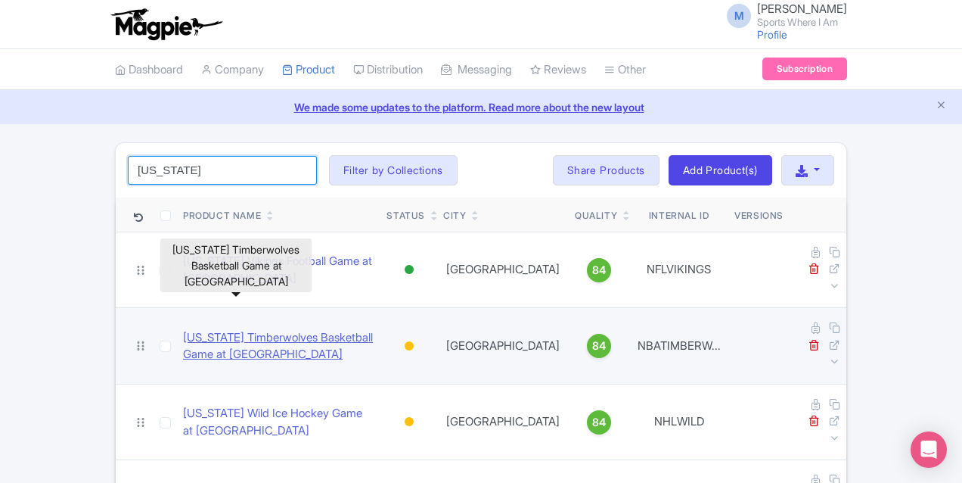
type input "minnesota"
click at [183, 329] on link "Minnesota Timberwolves Basketball Game at Target Center" at bounding box center [278, 346] width 191 height 34
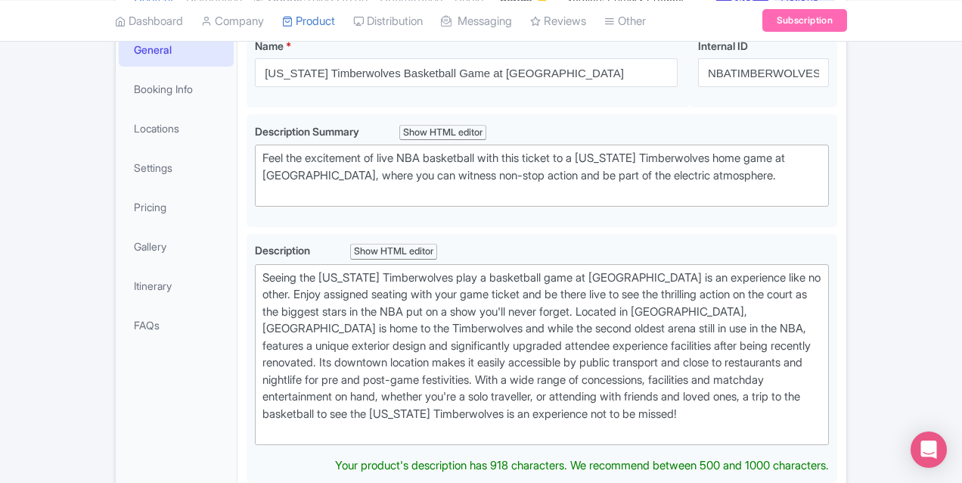
scroll to position [273, 0]
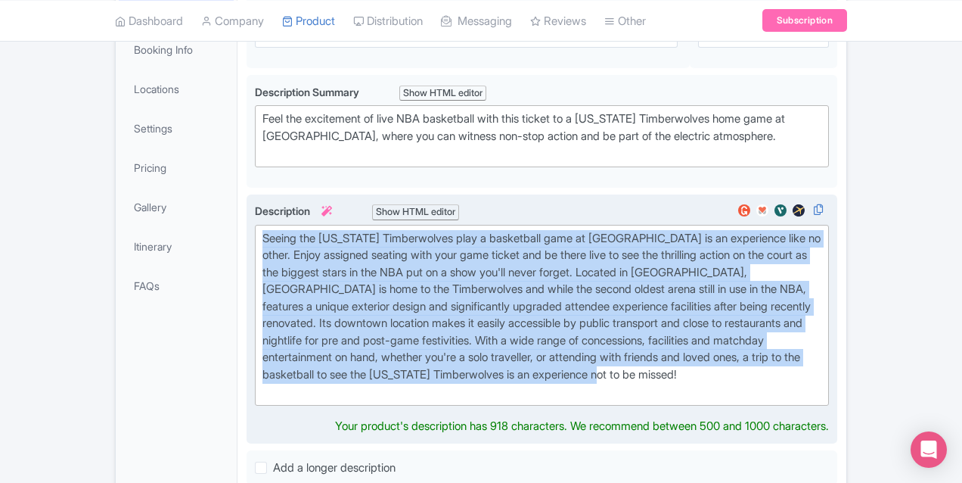
drag, startPoint x: 193, startPoint y: 236, endPoint x: 749, endPoint y: 336, distance: 564.9
click at [749, 336] on div "Seeing the Minnesota Timberwolves play a basketball game at Target Center is an…" at bounding box center [541, 315] width 559 height 170
paste trix-editor "After back to back play off appearances, the 2024 Western Conference champions,…"
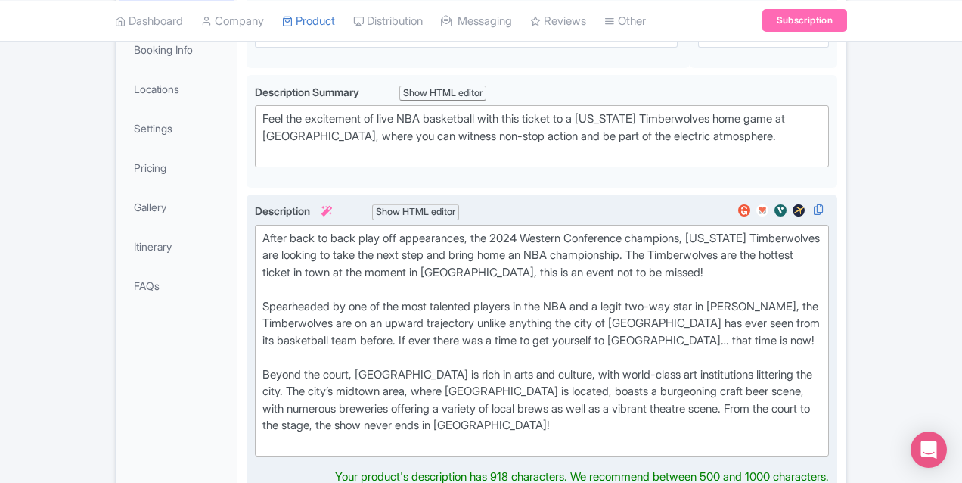
type trix-editor "<div>After back to back play off appearances, the 2024 Western Conference champ…"
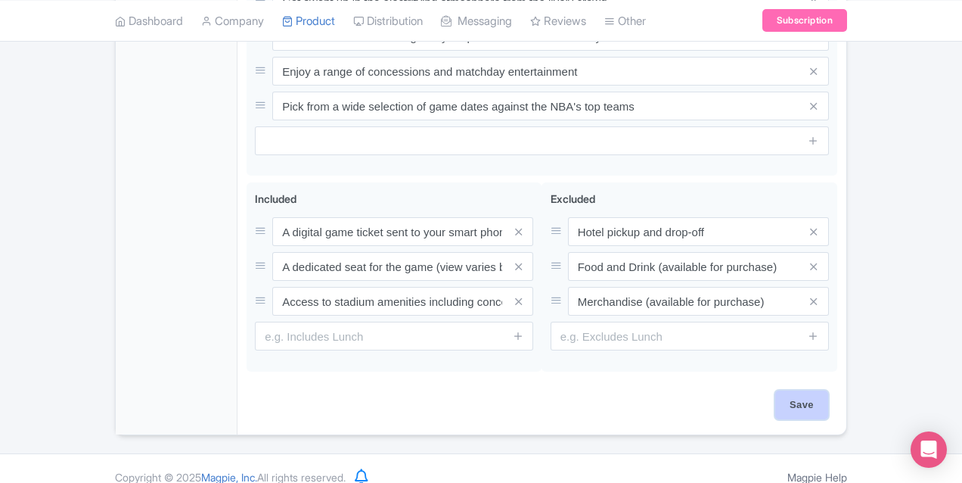
scroll to position [881, 0]
click at [828, 390] on input "Save" at bounding box center [801, 404] width 53 height 29
type input "Saving..."
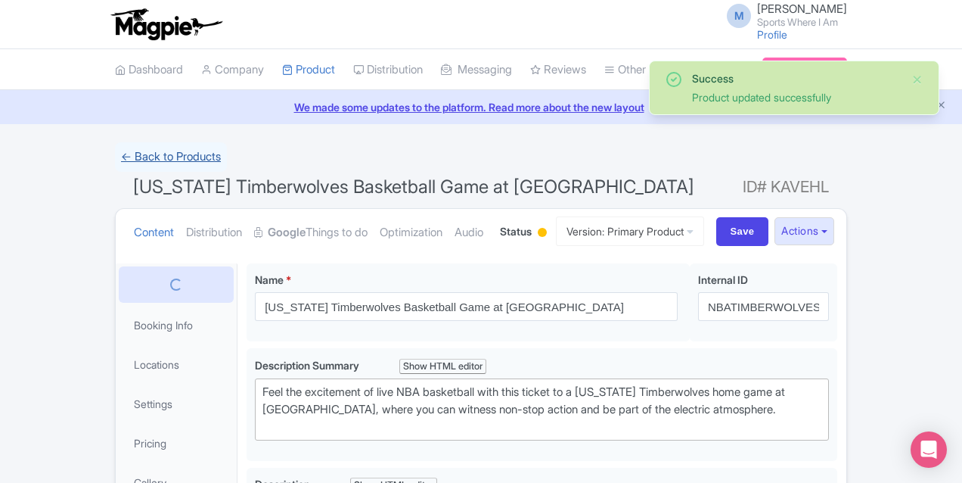
click at [115, 157] on link "← Back to Products" at bounding box center [171, 157] width 112 height 30
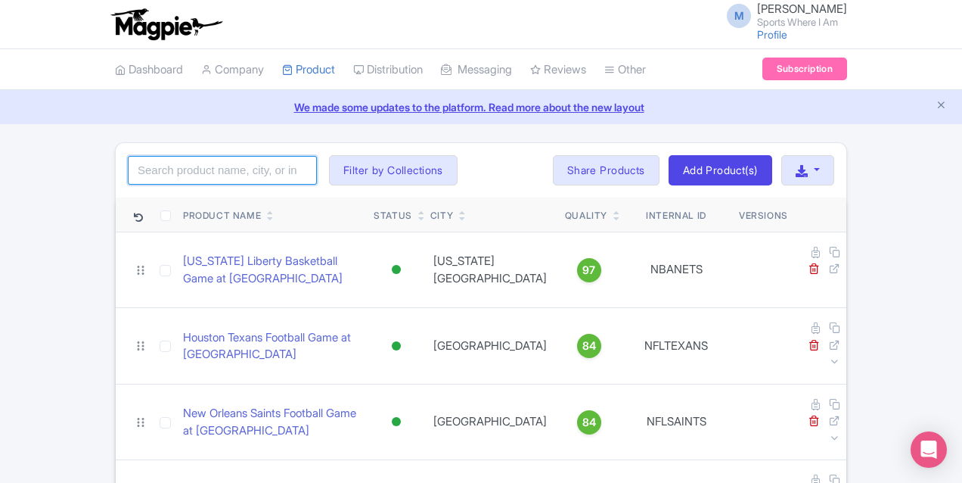
click at [144, 163] on input "search" at bounding box center [222, 170] width 189 height 29
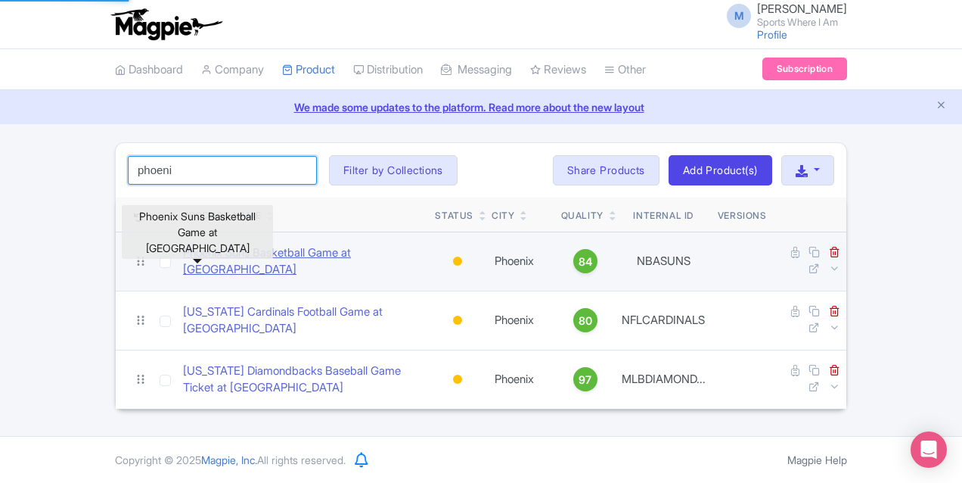
type input "phoeni"
click at [183, 253] on link "Phoenix Suns Basketball Game at PHX Arena" at bounding box center [303, 261] width 240 height 34
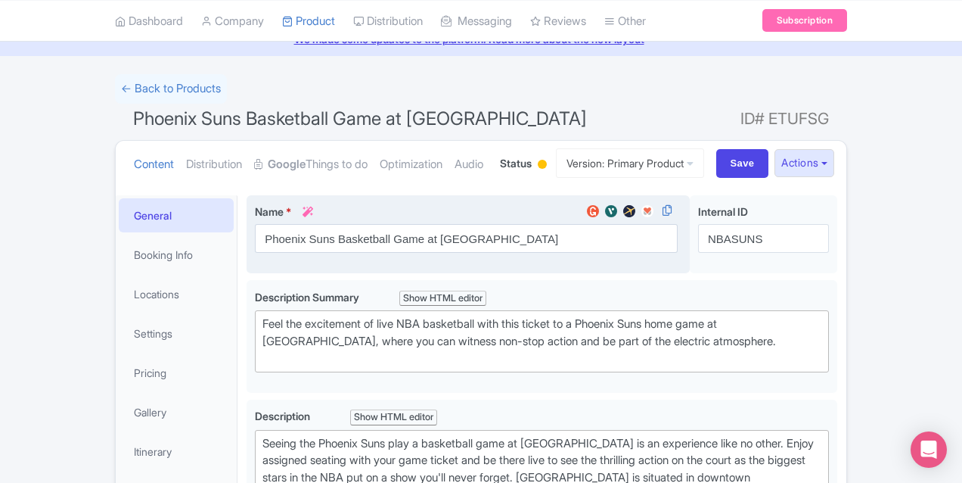
scroll to position [198, 0]
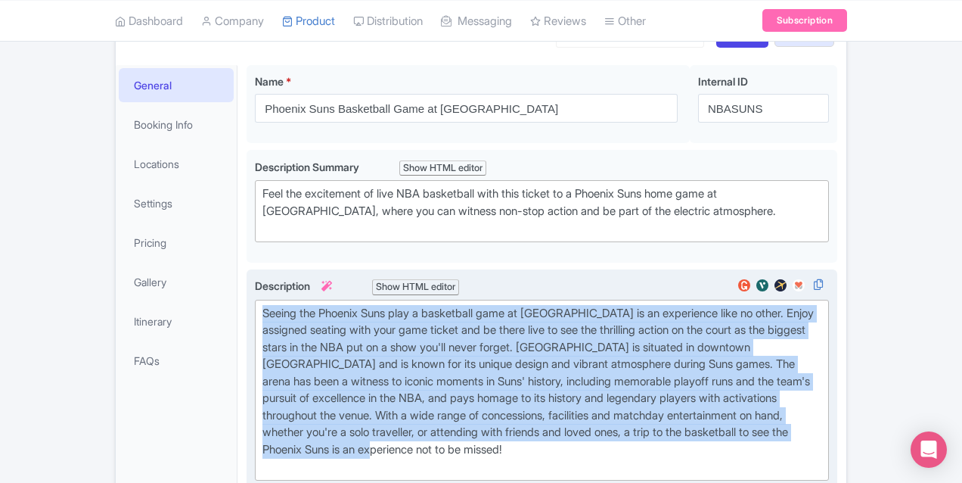
drag, startPoint x: 477, startPoint y: 415, endPoint x: 182, endPoint y: 308, distance: 314.7
click at [247, 308] on div "Seeing the Phoenix Suns play a basketball game at PHX Arena is an experience li…" at bounding box center [542, 394] width 591 height 250
paste trix-editor "A basketball oasis in the middle of the desert, the Footprint Center, home of t…"
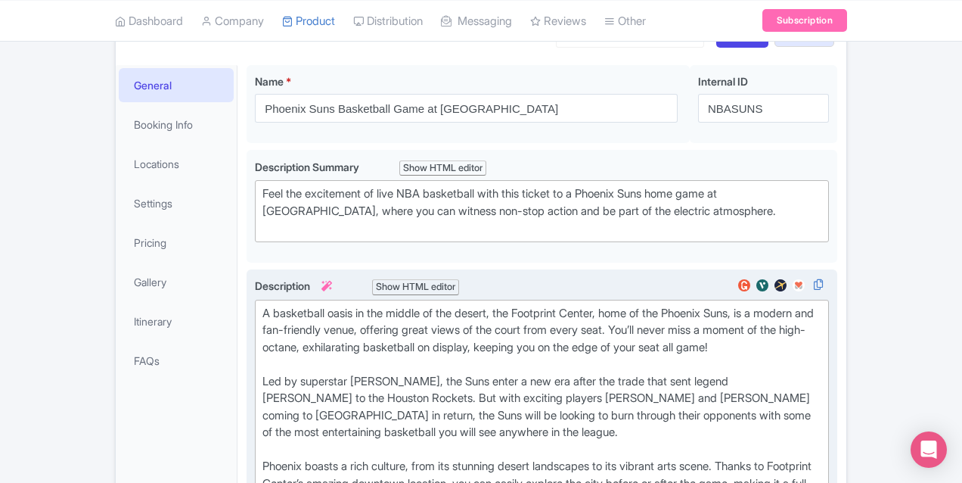
type trix-editor "<div>A basketball oasis in the middle of the desert, the Footprint Center, home…"
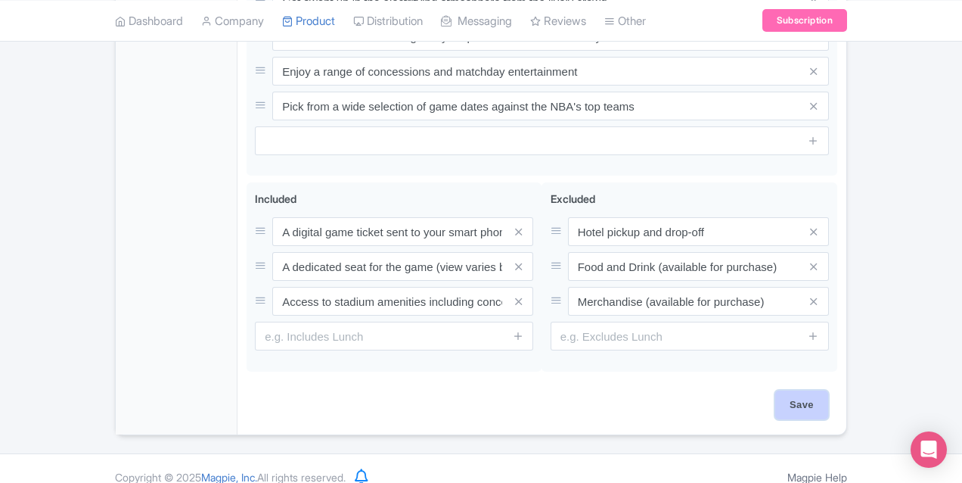
scroll to position [881, 0]
click at [828, 390] on input "Save" at bounding box center [801, 404] width 53 height 29
type input "Saving..."
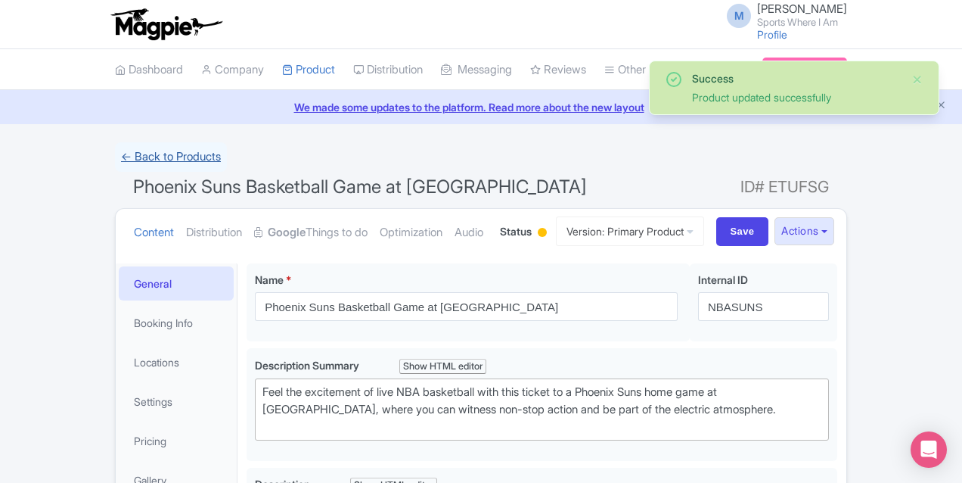
click at [115, 151] on link "← Back to Products" at bounding box center [171, 157] width 112 height 30
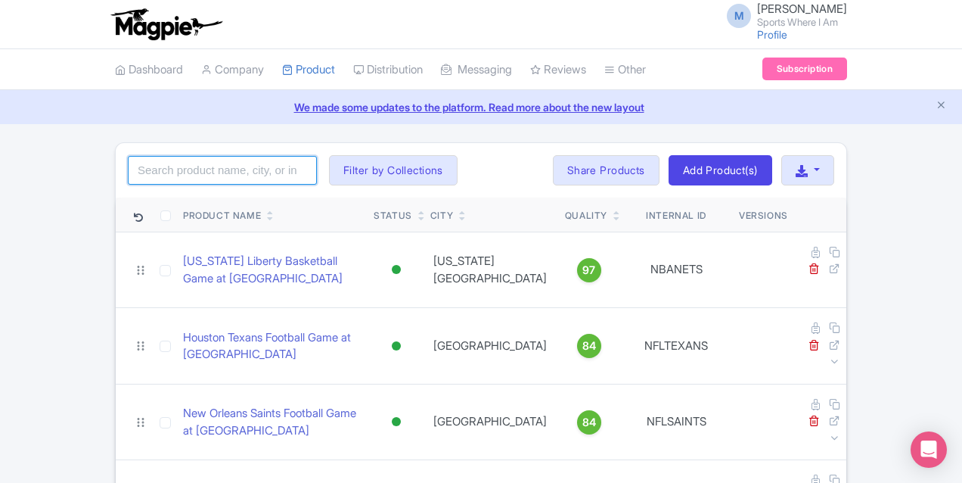
click at [163, 174] on input "search" at bounding box center [222, 170] width 189 height 29
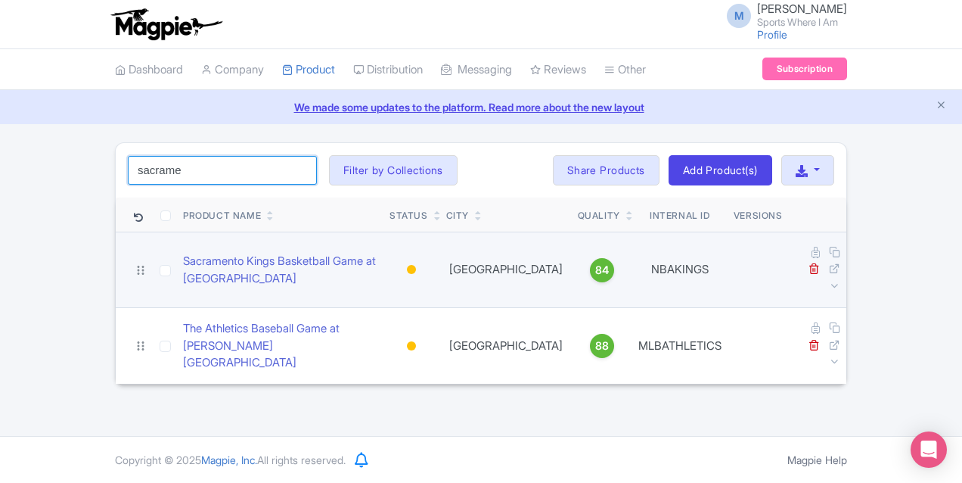
type input "sacrame"
click at [179, 265] on td "Sacramento Kings Basketball Game at [GEOGRAPHIC_DATA]" at bounding box center [280, 269] width 207 height 76
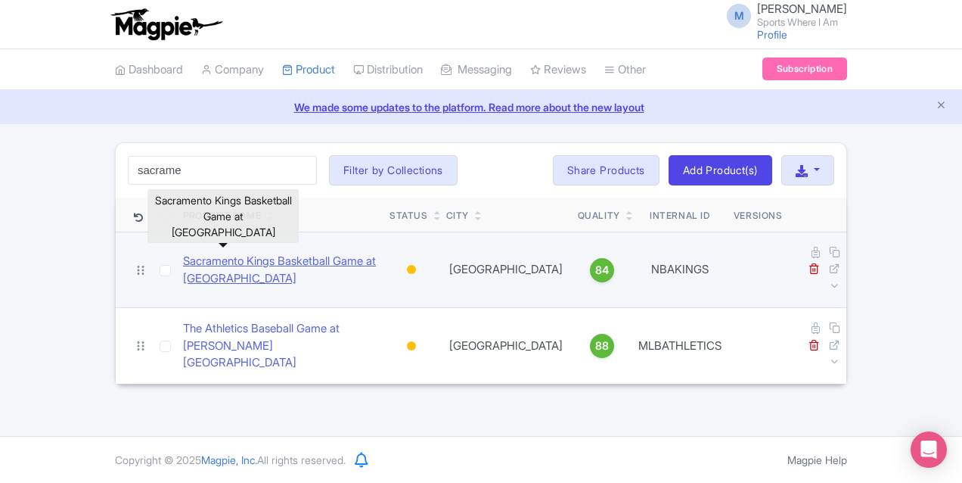
click at [183, 259] on link "Sacramento Kings Basketball Game at [GEOGRAPHIC_DATA]" at bounding box center [280, 270] width 194 height 34
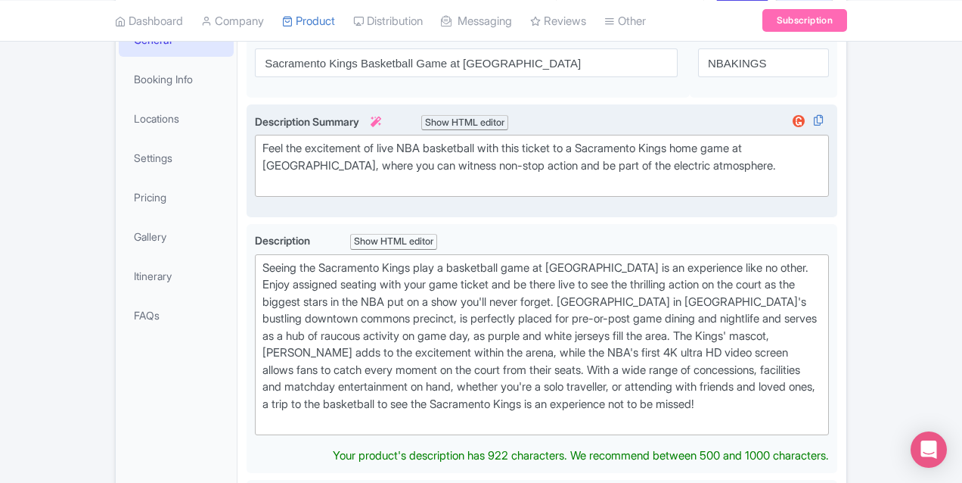
scroll to position [274, 0]
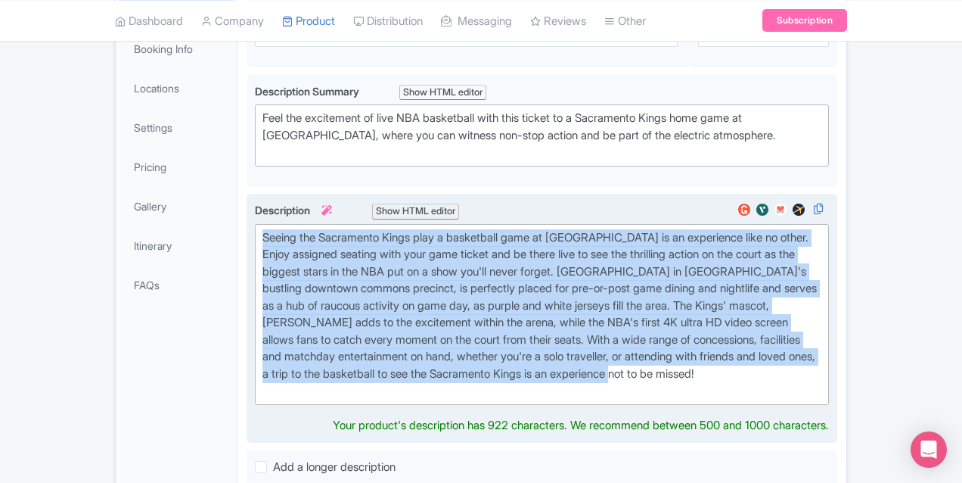
drag, startPoint x: 191, startPoint y: 238, endPoint x: 797, endPoint y: 339, distance: 613.6
click at [797, 339] on div "Seeing the Sacramento Kings play a basketball game at Golden 1 Center is an exp…" at bounding box center [541, 314] width 559 height 170
paste trix-editor "Historically overshadowed by some of their California neighbours, the Sacrament…"
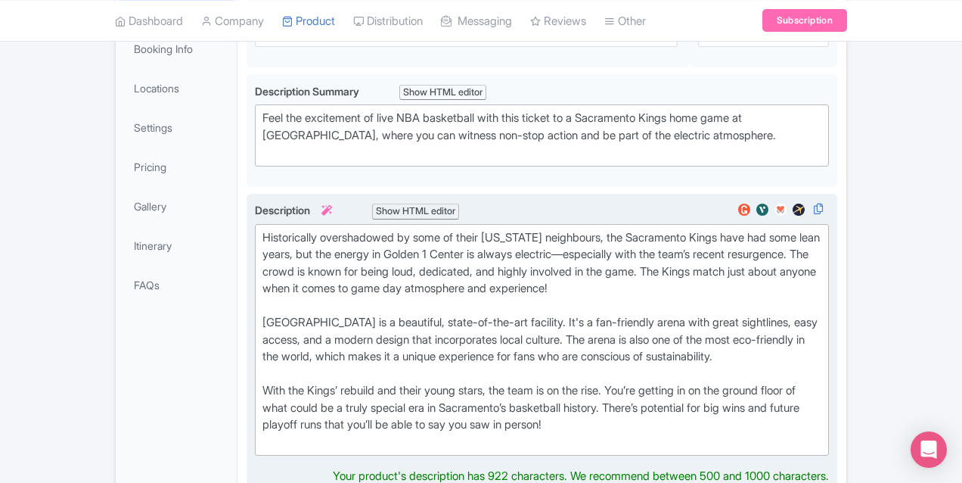
type trix-editor "<div>Historically overshadowed by some of their California neighbours, the Sacr…"
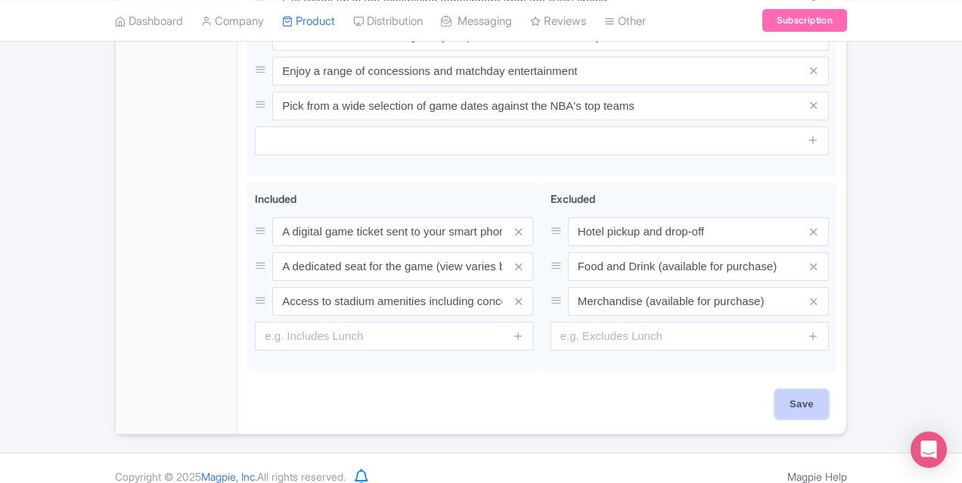
scroll to position [864, 0]
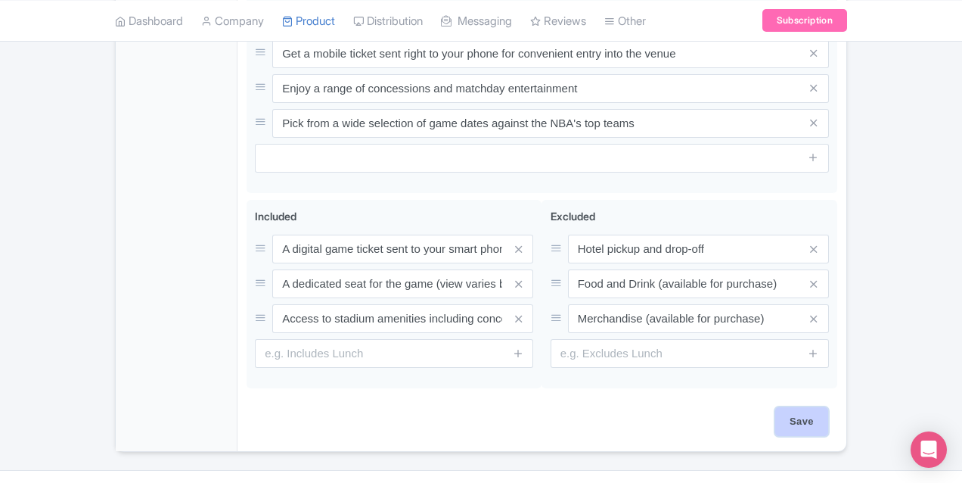
click at [828, 407] on input "Save" at bounding box center [801, 421] width 53 height 29
type input "Saving..."
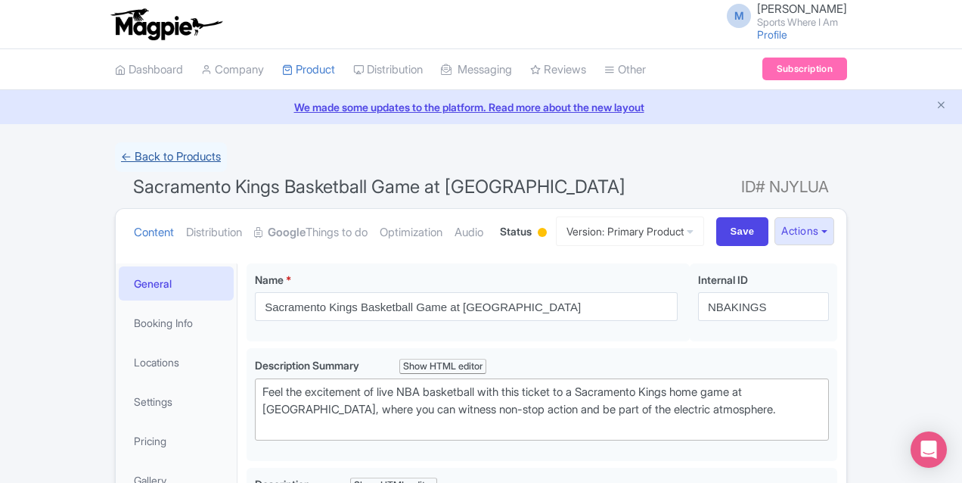
click at [115, 157] on link "← Back to Products" at bounding box center [171, 157] width 112 height 30
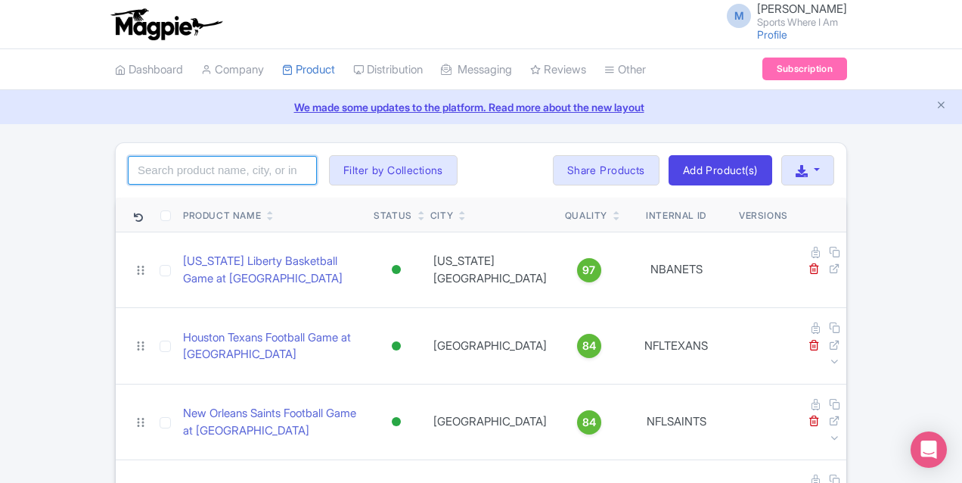
click at [163, 171] on input "search" at bounding box center [222, 170] width 189 height 29
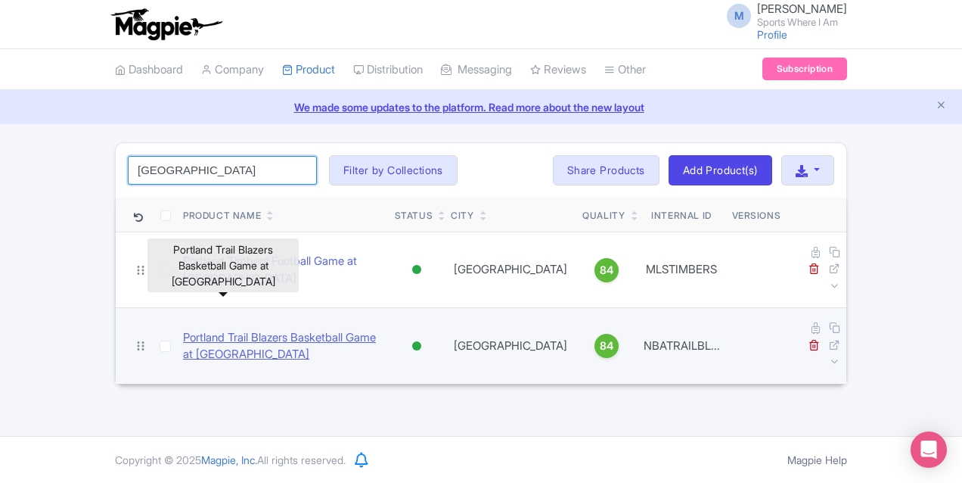
type input "portland"
click at [183, 329] on link "Portland Trail Blazers Basketball Game at Moda Center" at bounding box center [283, 346] width 200 height 34
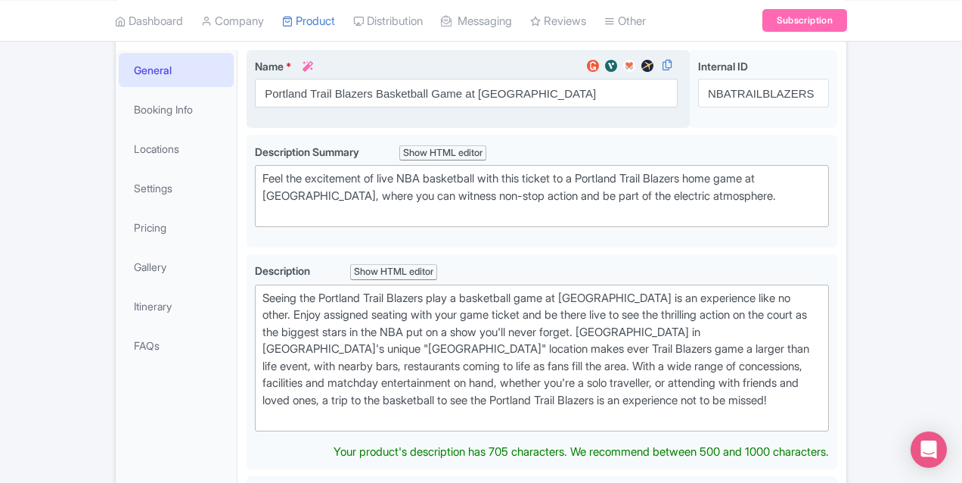
scroll to position [278, 0]
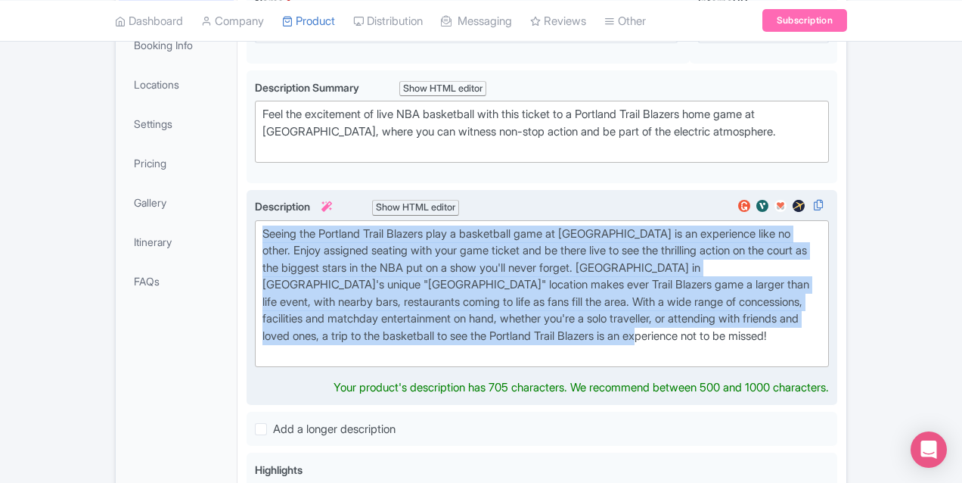
drag, startPoint x: 294, startPoint y: 318, endPoint x: 191, endPoint y: 234, distance: 132.2
click at [255, 234] on trix-editor "Seeing the Portland Trail Blazers play a basketball game at Moda Center is an e…" at bounding box center [542, 293] width 574 height 147
paste trix-editor "live at Moda Center offers a distinct and unforgettable NBA experience, marked …"
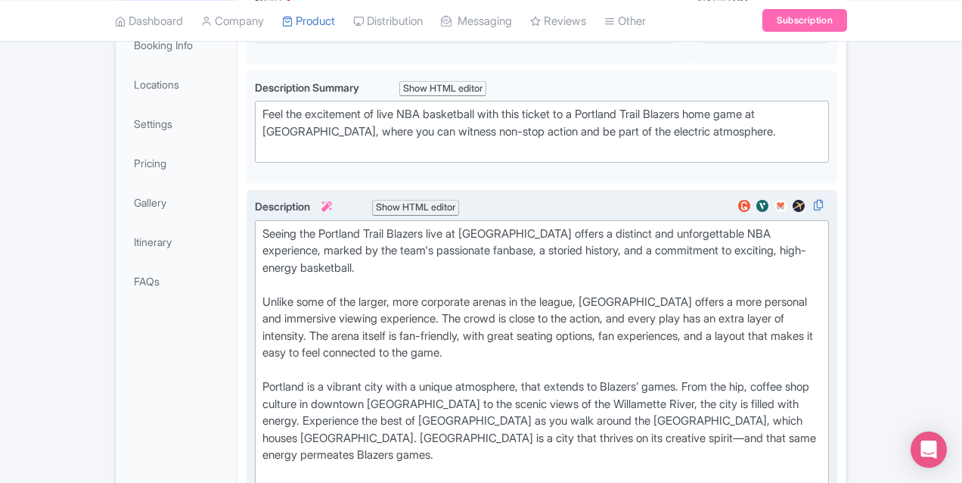
type trix-editor "<div>Seeing the Portland Trail Blazers live at Moda Center offers a distinct an…"
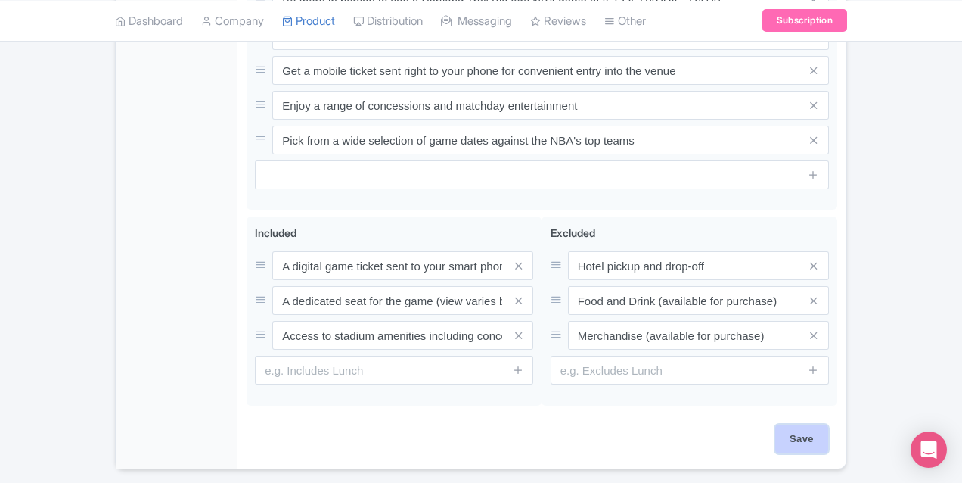
scroll to position [881, 0]
click at [828, 424] on input "Save" at bounding box center [801, 438] width 53 height 29
type input "Saving..."
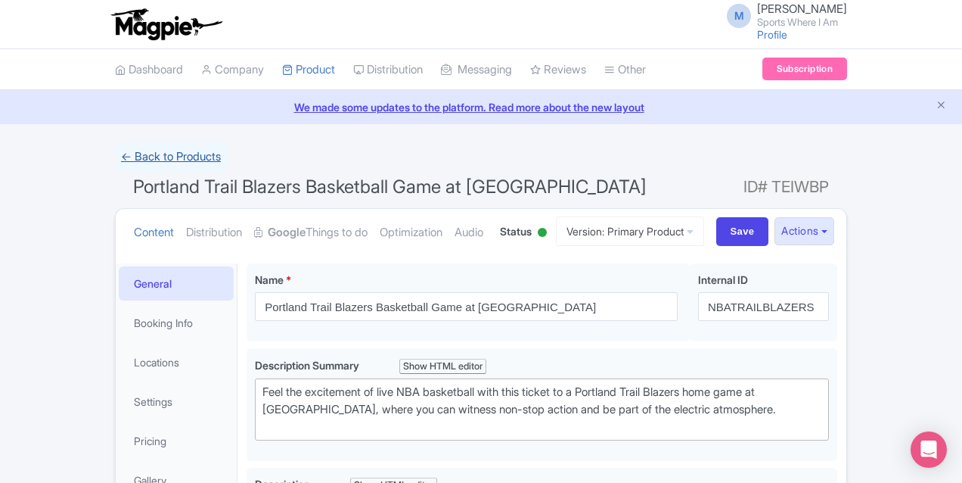
click at [115, 156] on link "← Back to Products" at bounding box center [171, 157] width 112 height 30
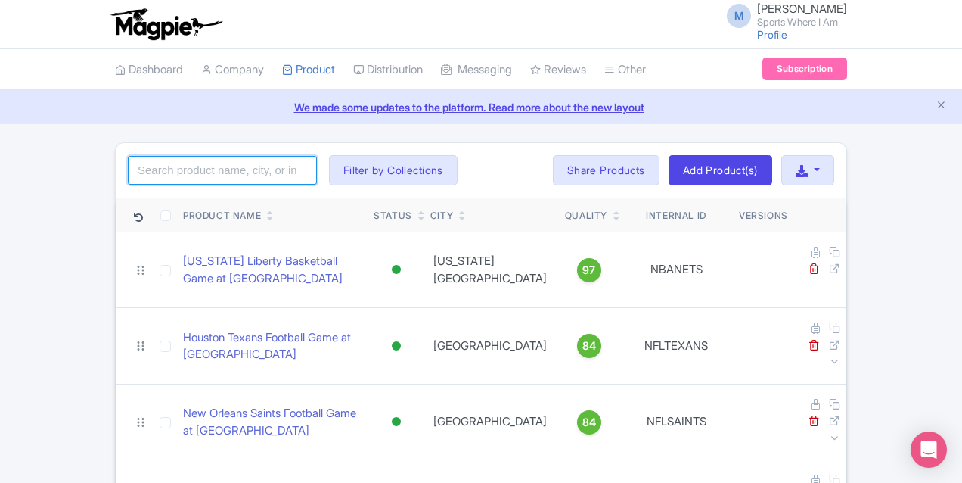
click at [128, 174] on input "search" at bounding box center [222, 170] width 189 height 29
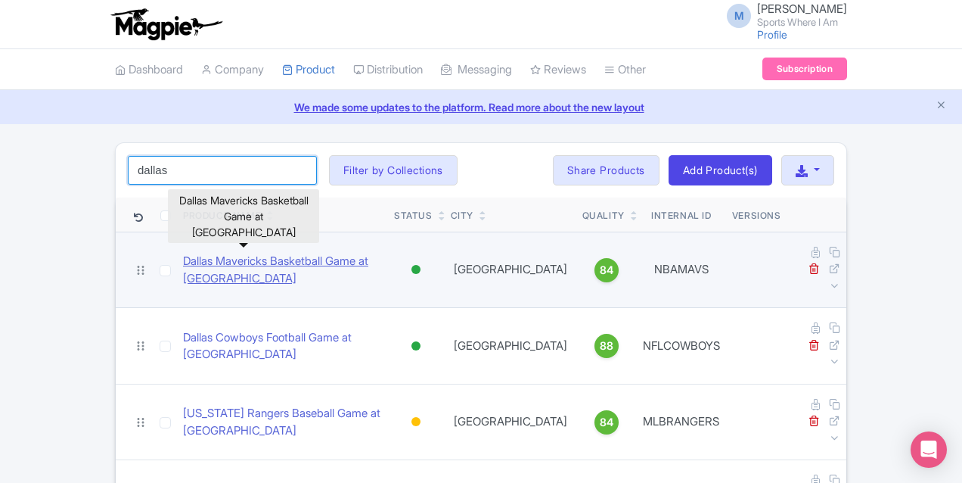
type input "dallas"
click at [183, 256] on link "Dallas Mavericks Basketball Game at [GEOGRAPHIC_DATA]" at bounding box center [282, 270] width 199 height 34
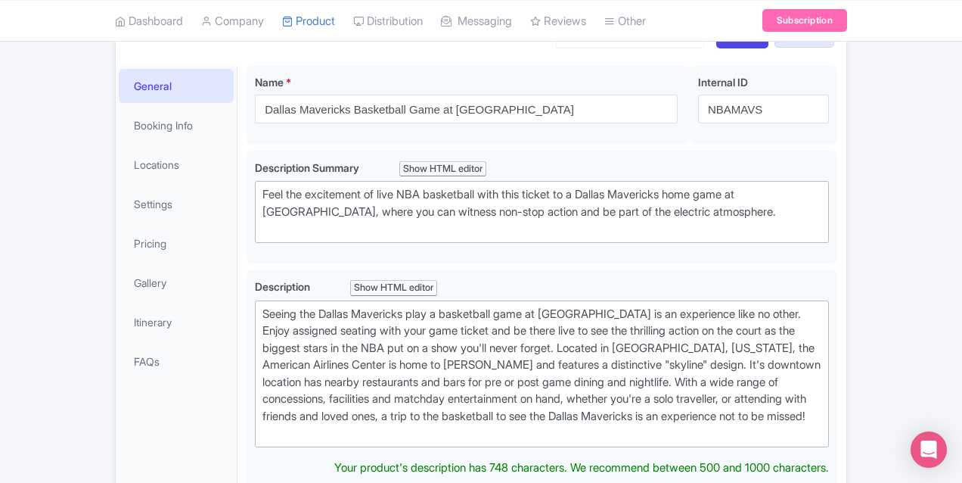
scroll to position [317, 0]
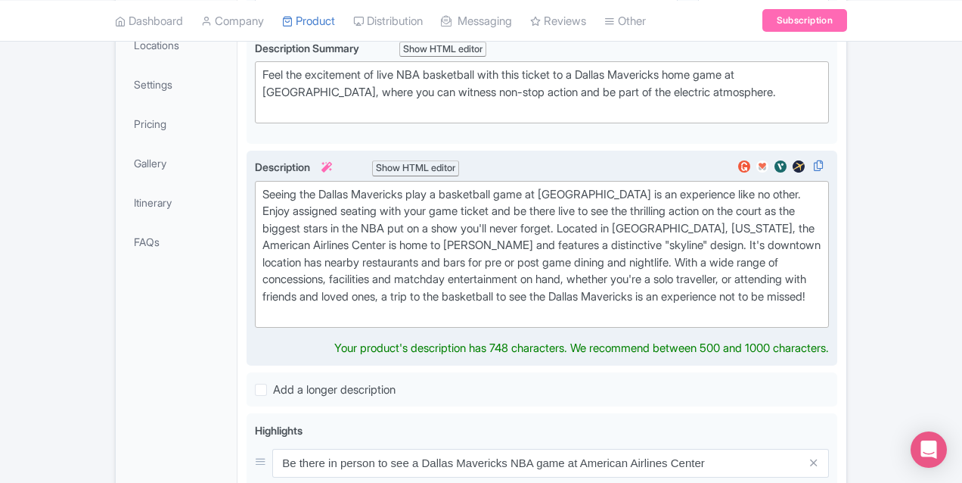
click at [262, 194] on div "Seeing the Dallas Mavericks play a basketball game at [GEOGRAPHIC_DATA] is an e…" at bounding box center [541, 254] width 559 height 136
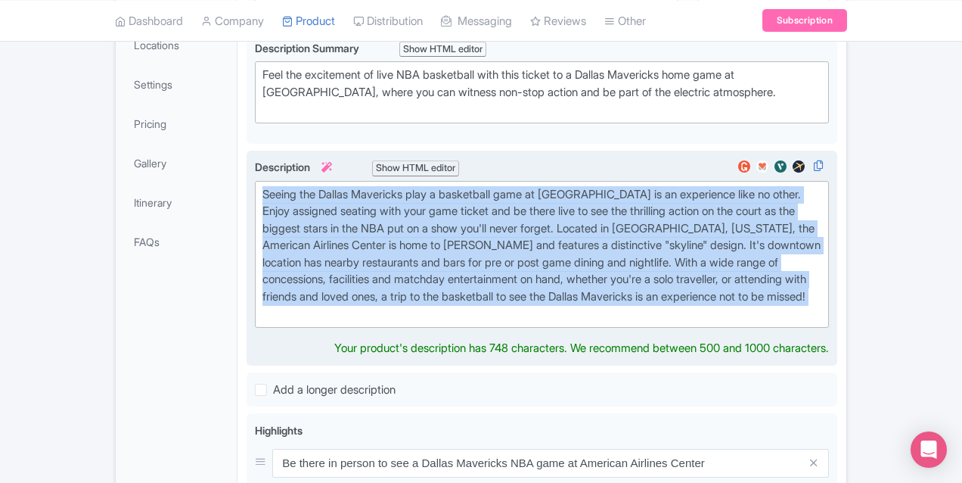
click at [262, 194] on div "Seeing the Dallas Mavericks play a basketball game at American Airlines Center …" at bounding box center [541, 254] width 559 height 136
paste trix-editor "Everything is bigger in Texas and that includes the occasion, the show and the …"
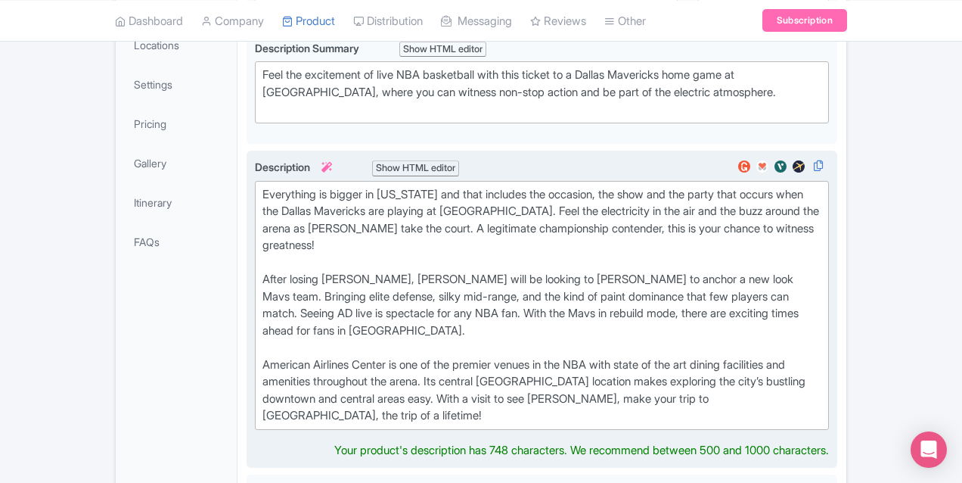
type trix-editor "<div>Everything is bigger in Texas and that includes the occasion, the show and…"
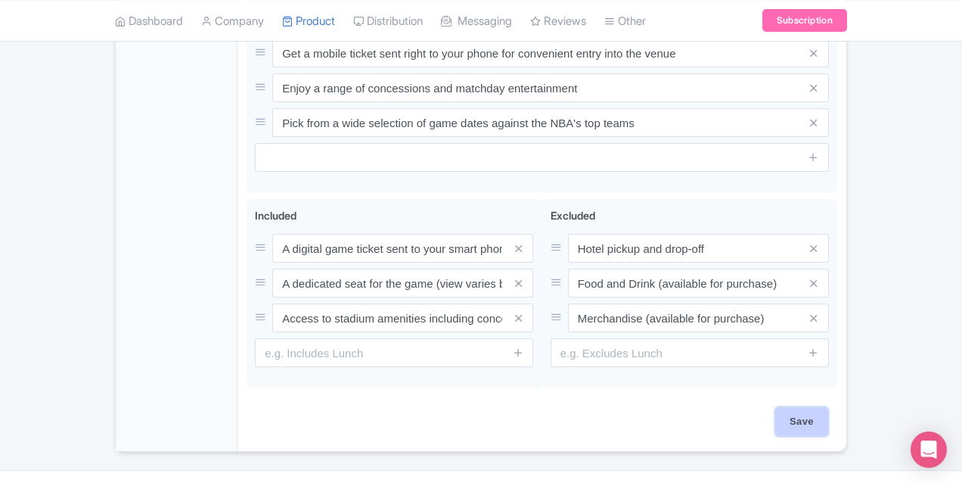
scroll to position [864, 0]
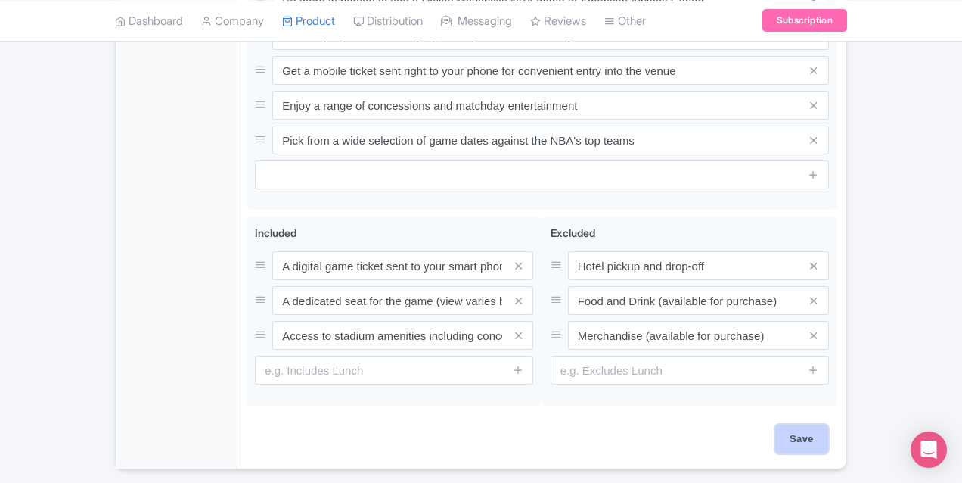
click at [828, 424] on input "Save" at bounding box center [801, 438] width 53 height 29
type input "Saving..."
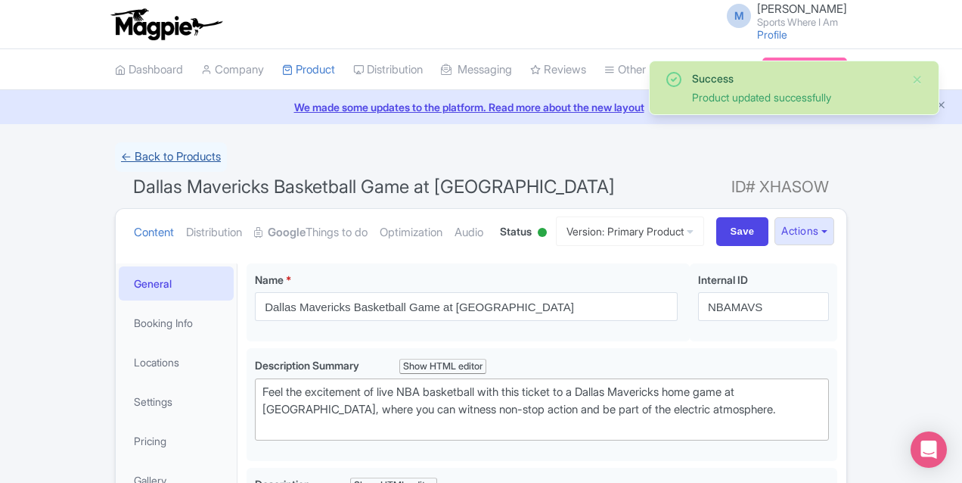
click at [115, 154] on link "← Back to Products" at bounding box center [171, 157] width 112 height 30
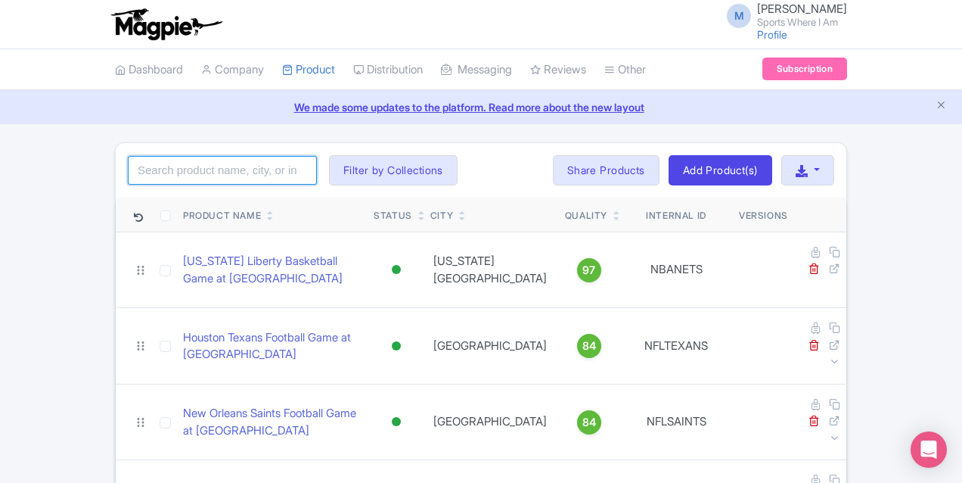
click at [128, 172] on input "search" at bounding box center [222, 170] width 189 height 29
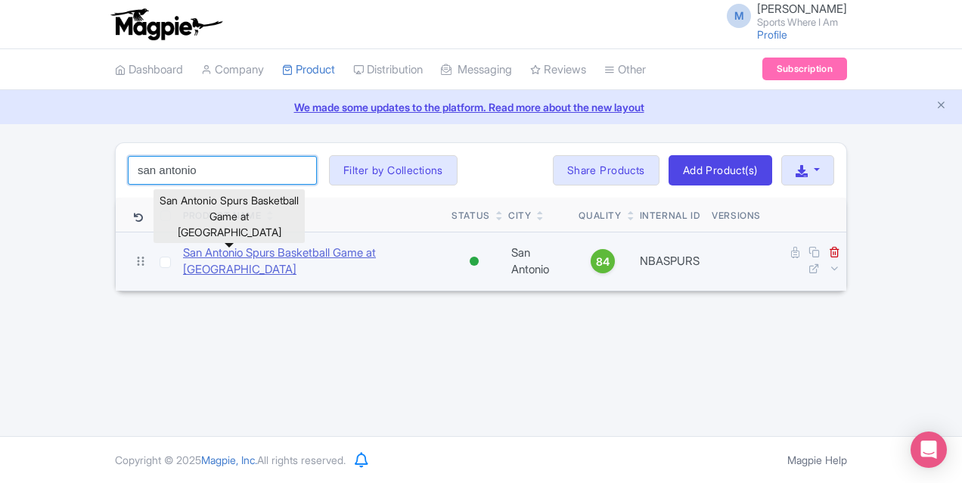
type input "san antonio"
click at [183, 256] on link "San Antonio Spurs Basketball Game at [GEOGRAPHIC_DATA]" at bounding box center [311, 261] width 256 height 34
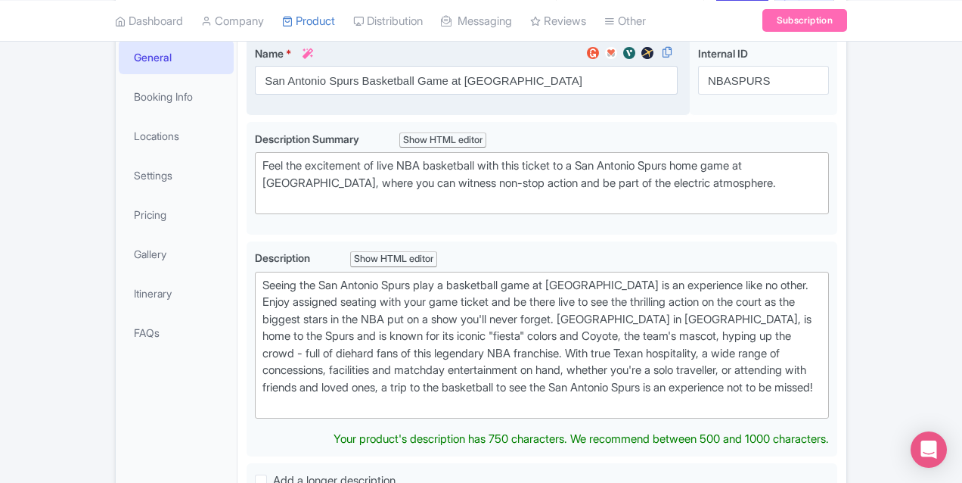
scroll to position [263, 0]
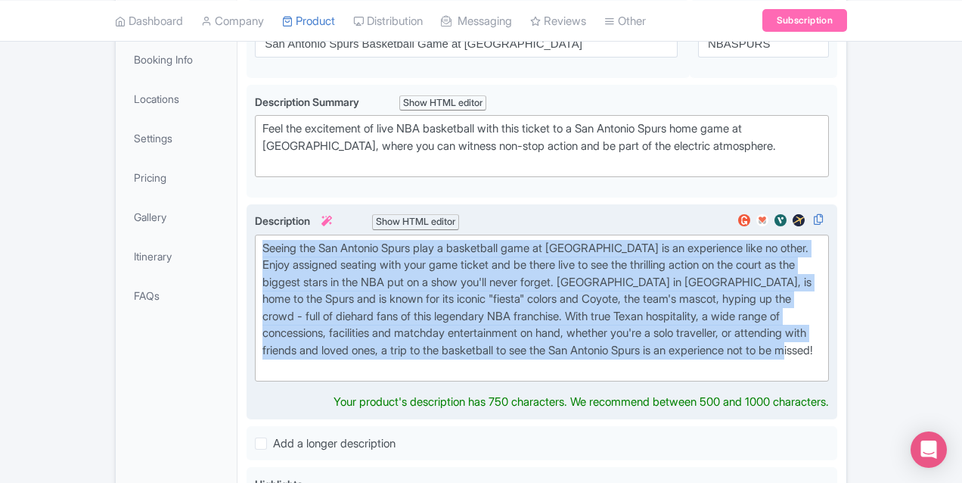
drag, startPoint x: 512, startPoint y: 331, endPoint x: 189, endPoint y: 240, distance: 335.5
click at [255, 240] on trix-editor "Seeing the San Antonio Spurs play a basketball game at Frost Bank Center is an …" at bounding box center [542, 308] width 574 height 147
paste trix-editor "“The Beautiful Game” an ode to the 2014 NBA Champions the San Antonio Spurs. Ex…"
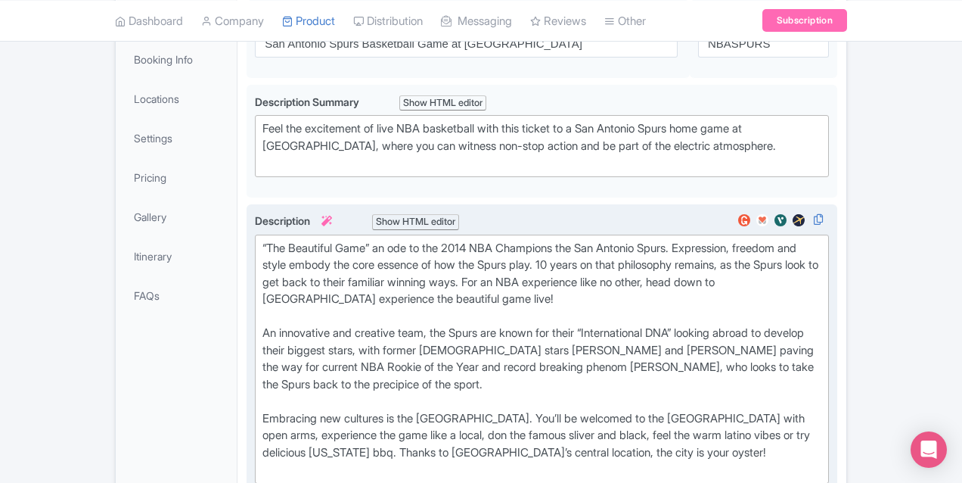
type trix-editor "<div>“The Beautiful Game” an ode to the 2014 NBA Champions the San Antonio Spur…"
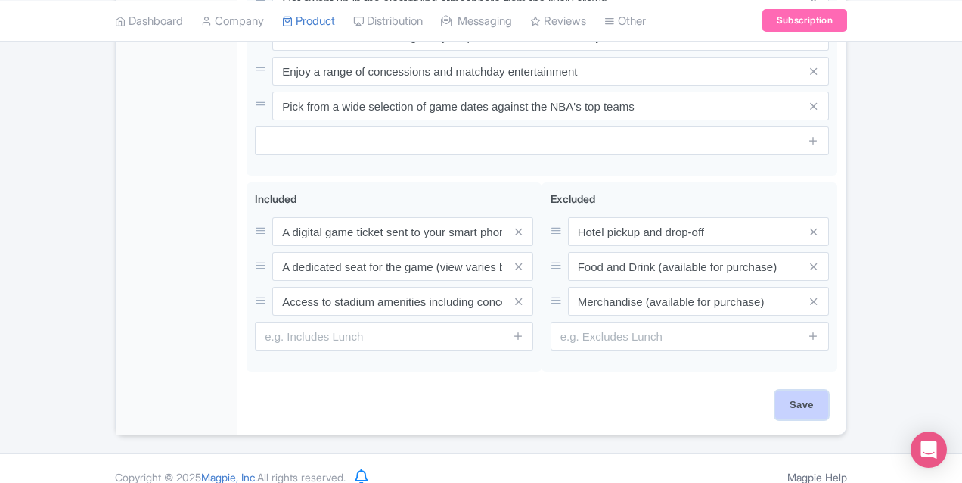
scroll to position [881, 0]
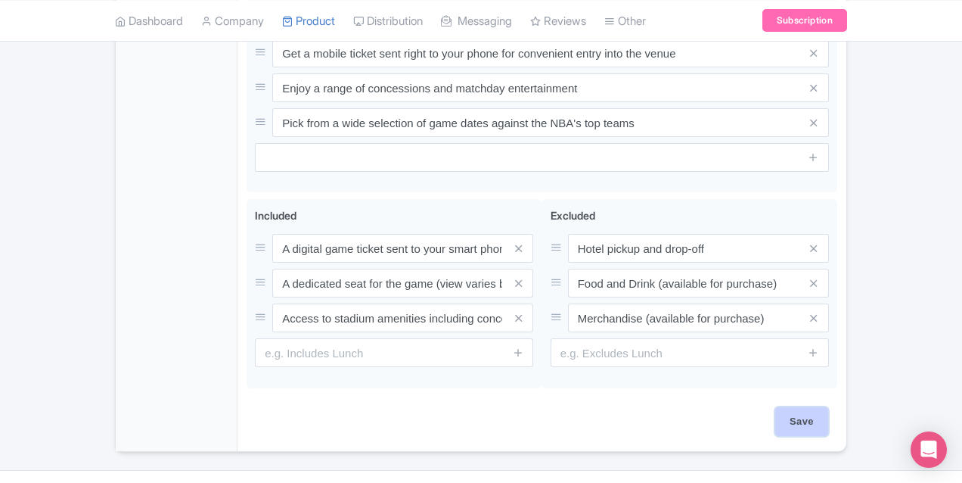
click at [828, 407] on input "Save" at bounding box center [801, 421] width 53 height 29
type input "Saving..."
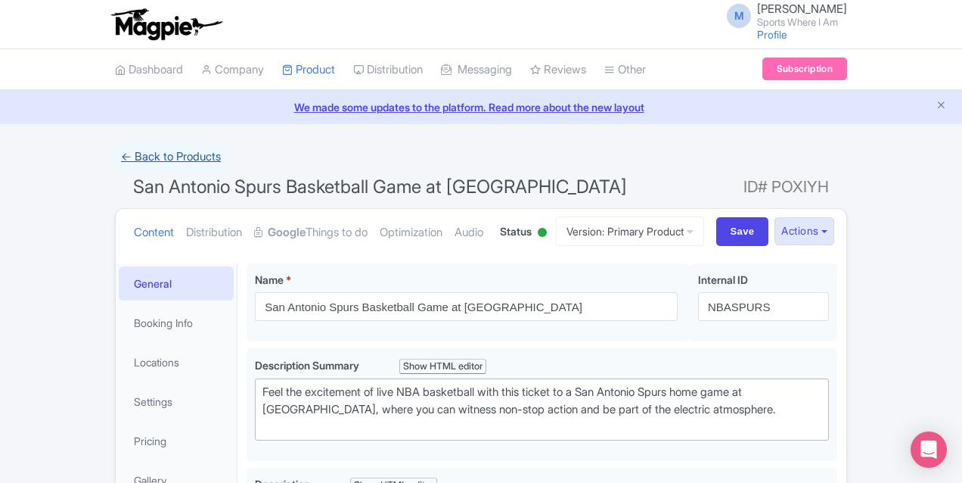
click at [115, 158] on link "← Back to Products" at bounding box center [171, 157] width 112 height 30
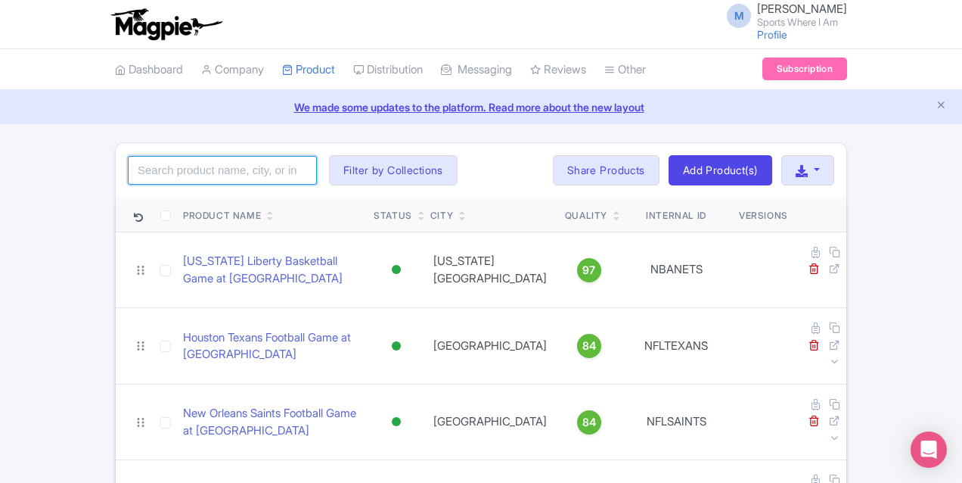
click at [133, 168] on input "search" at bounding box center [222, 170] width 189 height 29
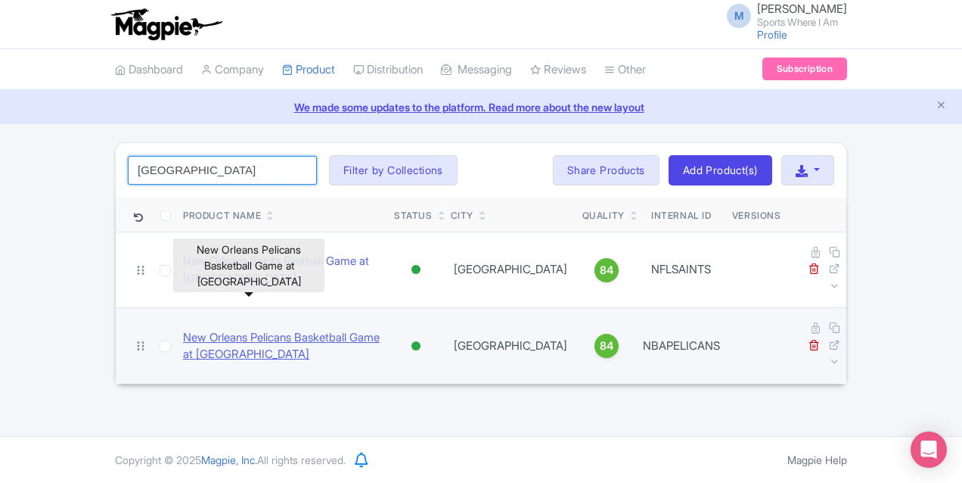
type input "new orleans"
click at [203, 329] on link "New Orleans Pelicans Basketball Game at Smoothie King Center" at bounding box center [282, 346] width 199 height 34
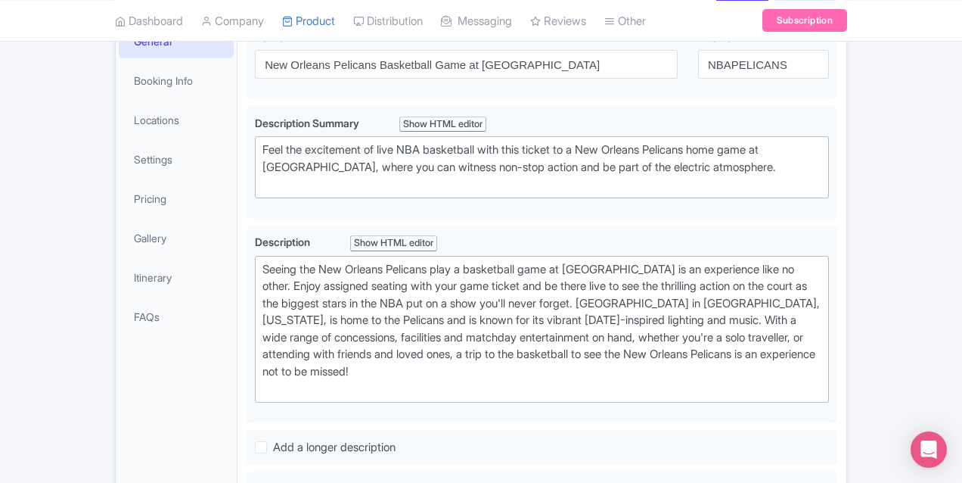
scroll to position [244, 0]
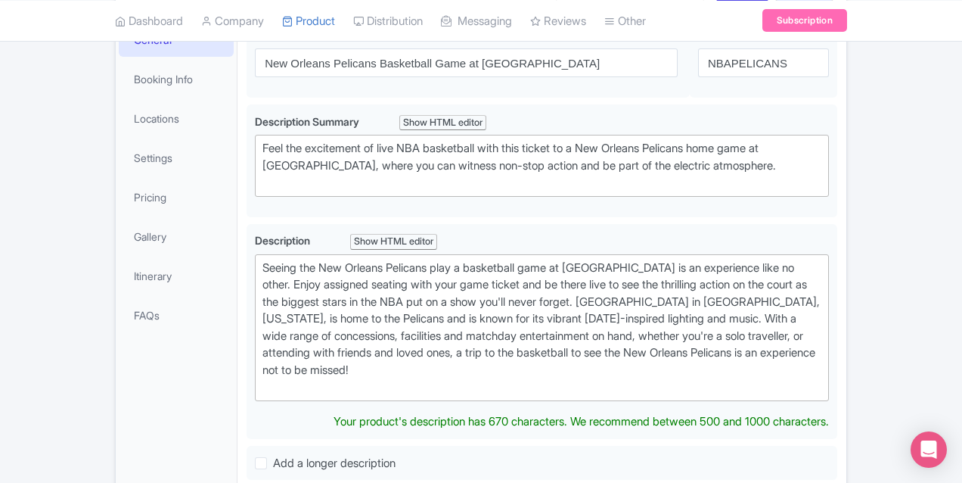
drag, startPoint x: 851, startPoint y: 336, endPoint x: 171, endPoint y: 266, distance: 683.6
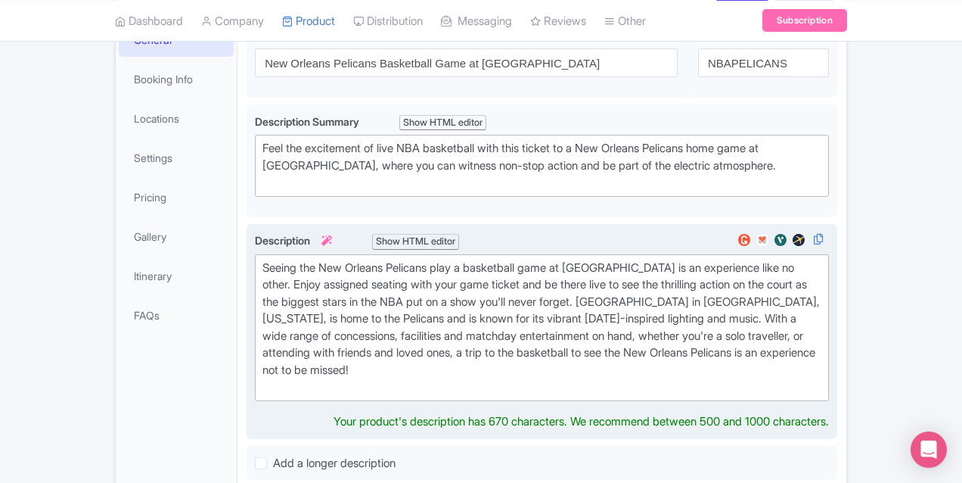
paste trix-editor "Arguably the most diverse city in the [GEOGRAPHIC_DATA], [GEOGRAPHIC_DATA] is a…"
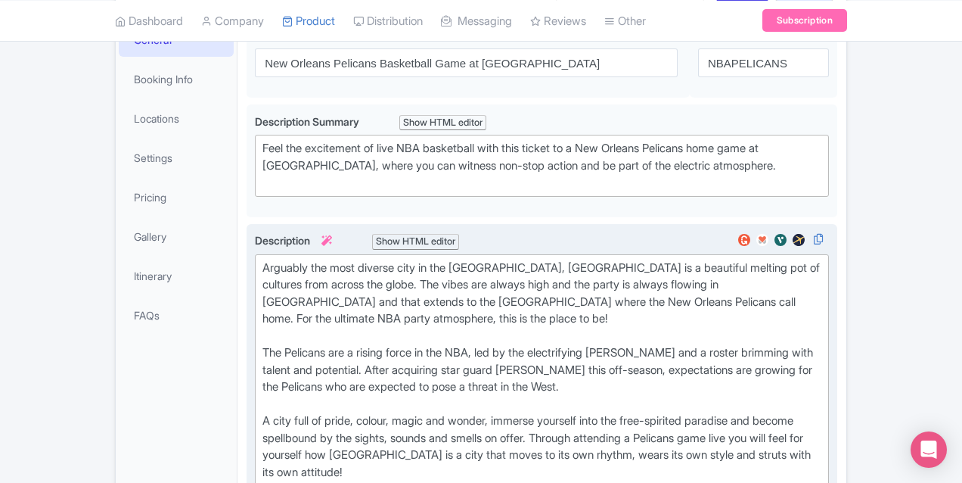
type trix-editor "<div>Arguably the most diverse city in the [GEOGRAPHIC_DATA], [GEOGRAPHIC_DATA]…"
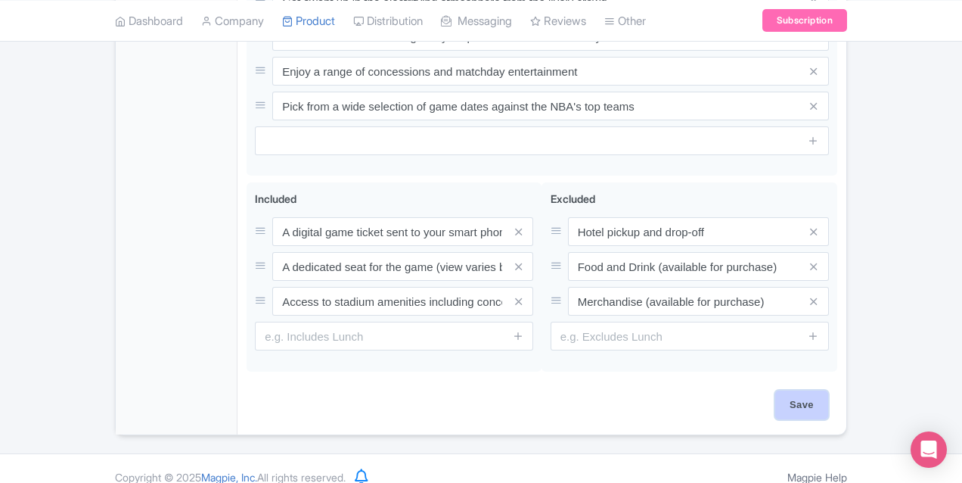
scroll to position [881, 0]
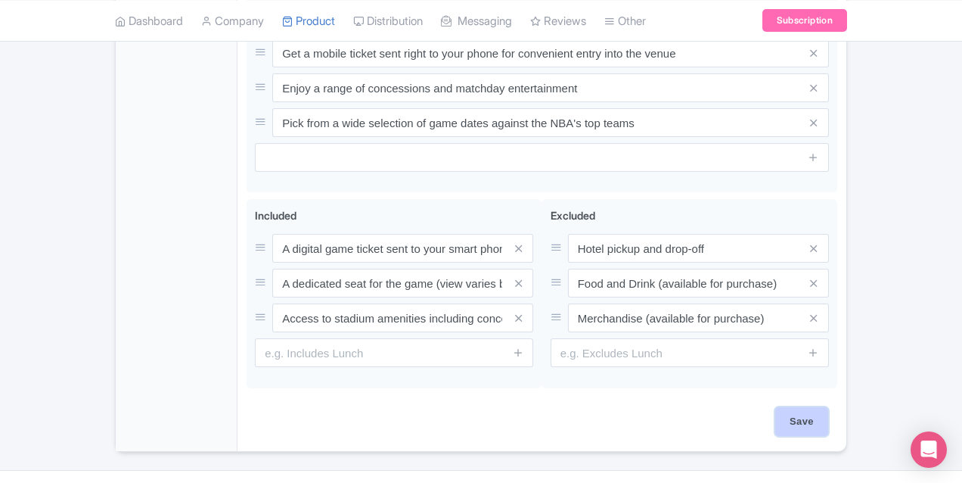
click at [828, 407] on input "Save" at bounding box center [801, 421] width 53 height 29
type input "Saving..."
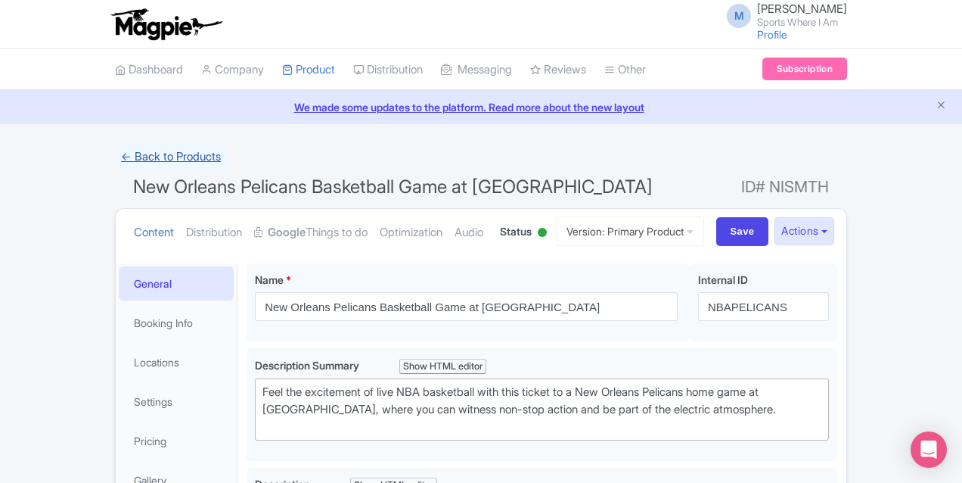
click at [115, 160] on link "← Back to Products" at bounding box center [171, 157] width 112 height 30
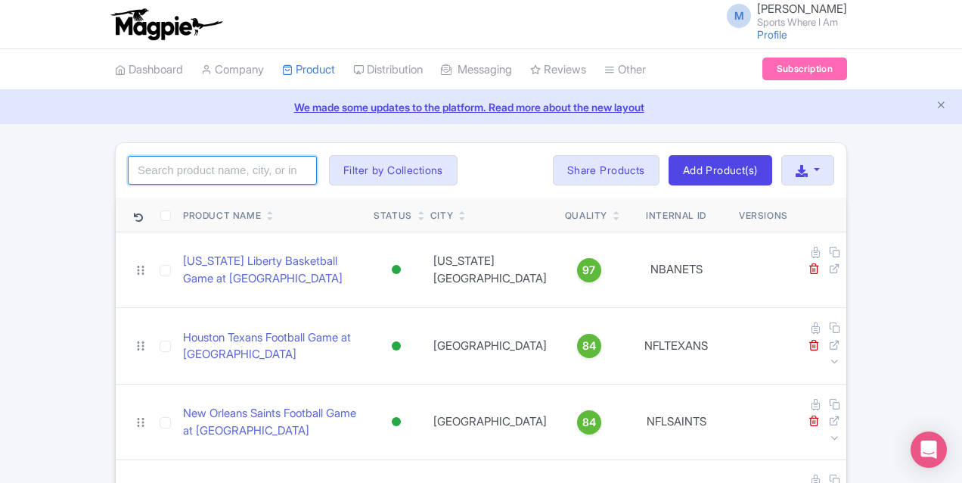
click at [128, 165] on input "search" at bounding box center [222, 170] width 189 height 29
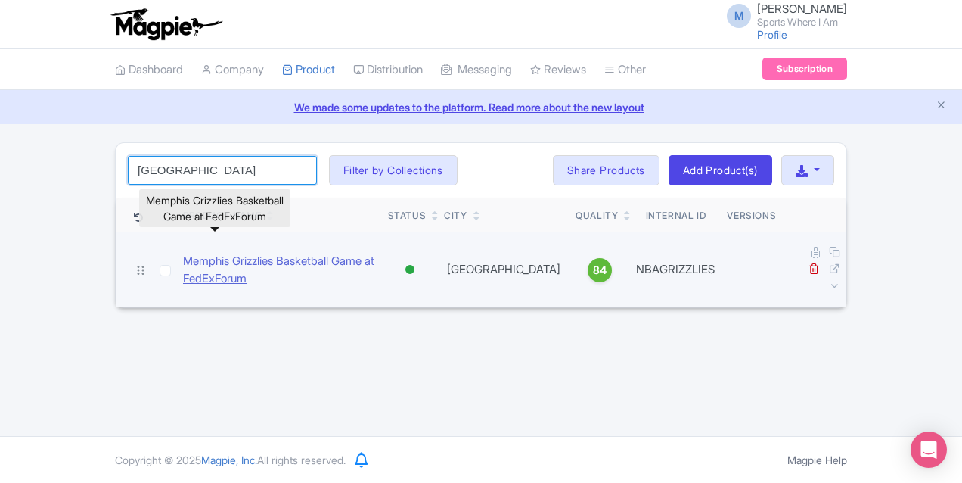
type input "[GEOGRAPHIC_DATA]"
click at [191, 253] on link "Memphis Grizzlies Basketball Game at FedExForum" at bounding box center [279, 270] width 193 height 34
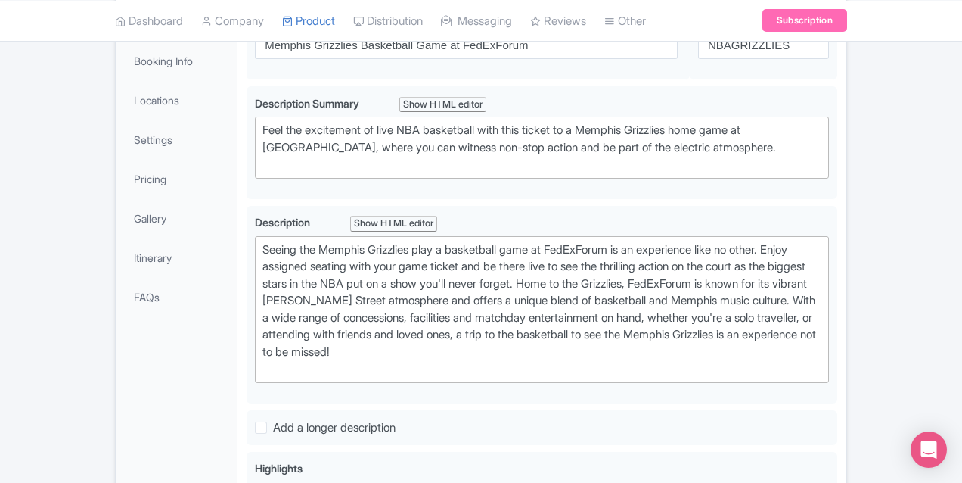
scroll to position [358, 0]
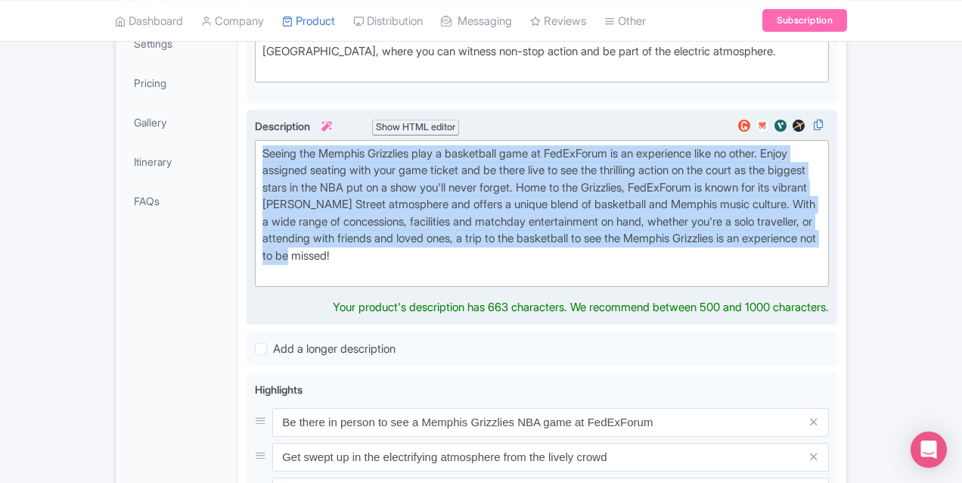
drag, startPoint x: 869, startPoint y: 225, endPoint x: 192, endPoint y: 157, distance: 680.4
click at [262, 157] on div "Seeing the Memphis Grizzlies play a basketball game at FedExForum is an experie…" at bounding box center [541, 213] width 559 height 136
paste trix-editor "Get ready to turn up the volume on your basketball experience by catching a Mem…"
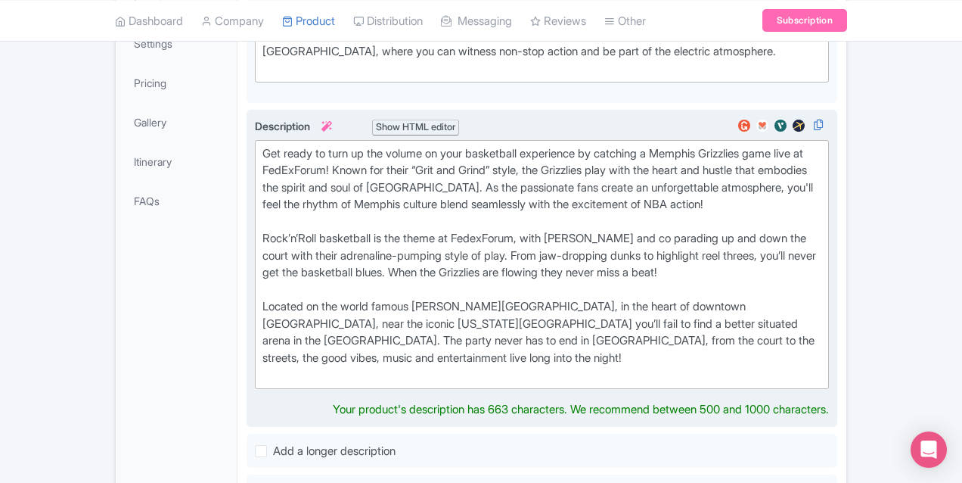
type trix-editor "<lor>Ips dolor si amet co adi elitse do eius temporinci utlaboreet do magnaali …"
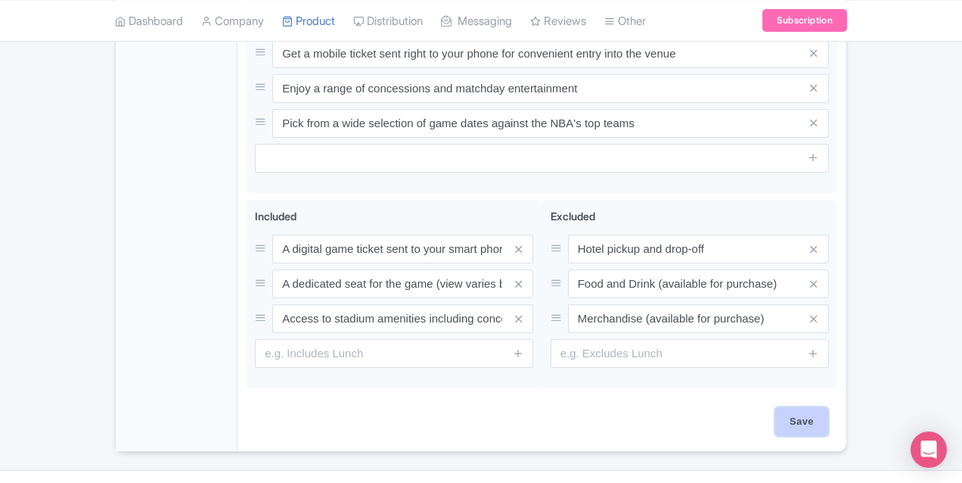
scroll to position [881, 0]
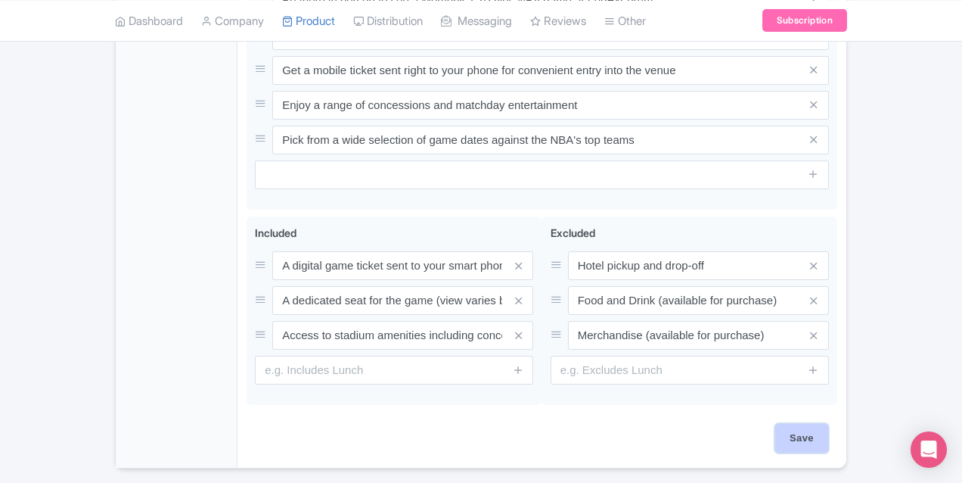
click at [828, 424] on input "Save" at bounding box center [801, 438] width 53 height 29
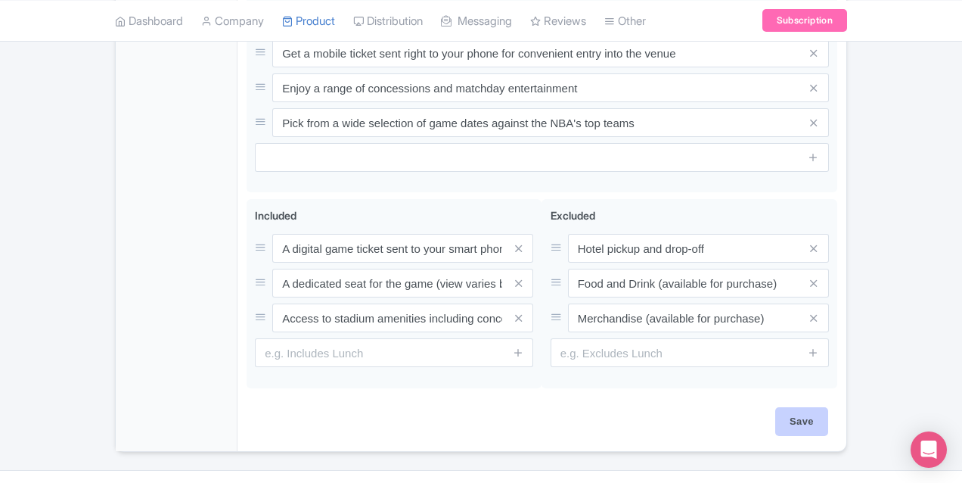
type input "Saving..."
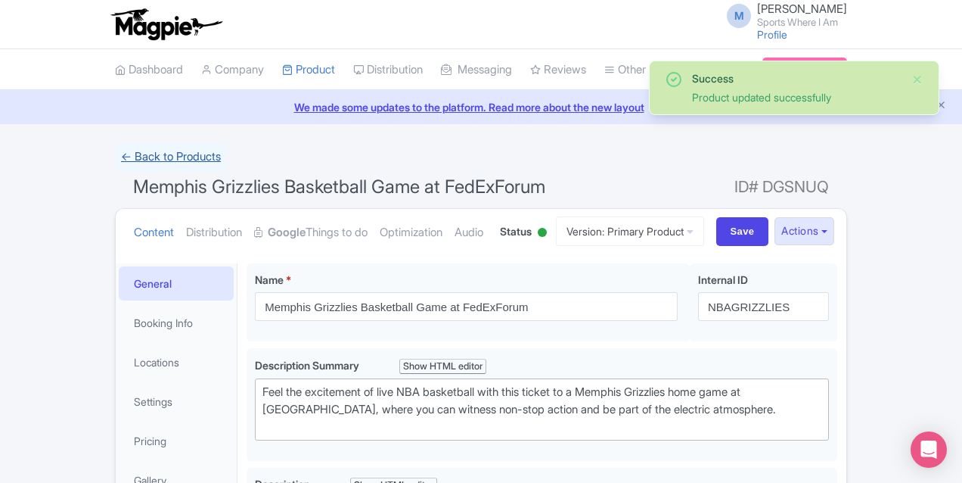
click at [115, 154] on link "← Back to Products" at bounding box center [171, 157] width 112 height 30
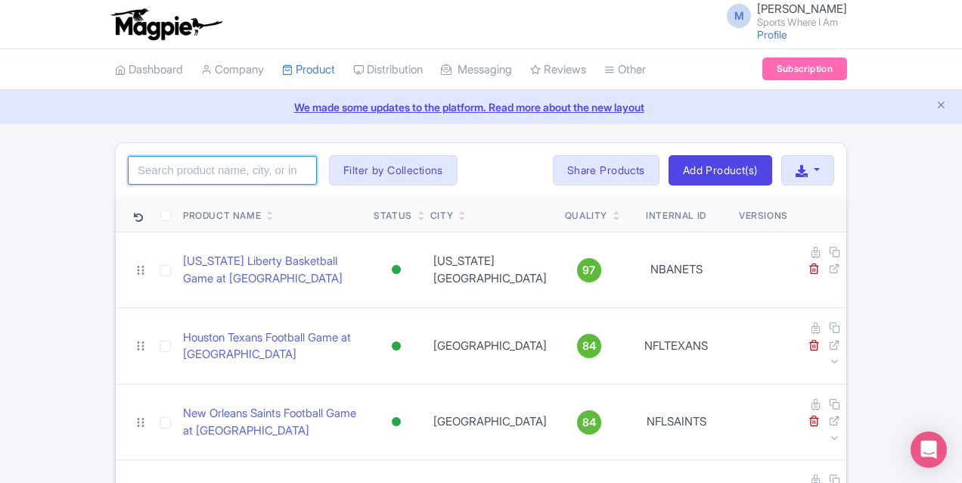
click at [166, 165] on input "search" at bounding box center [222, 170] width 189 height 29
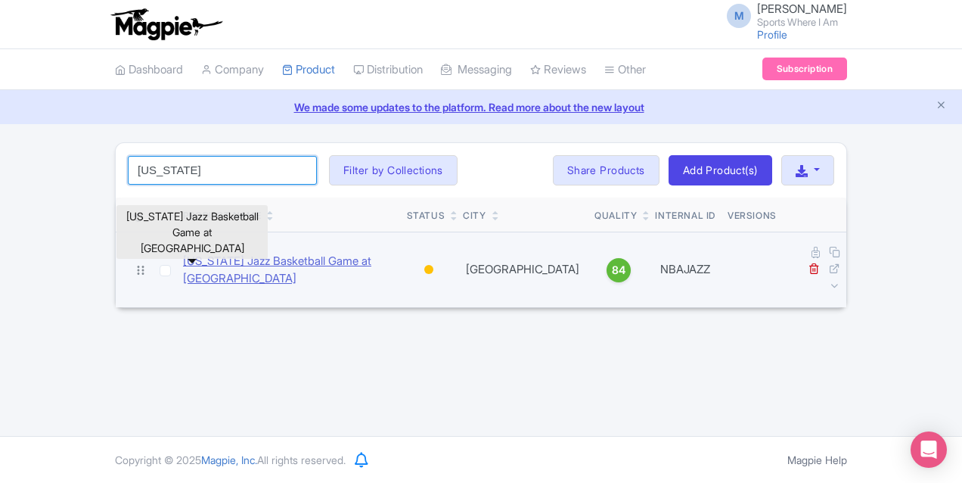
type input "[US_STATE]"
click at [183, 254] on link "[US_STATE] Jazz Basketball Game at [GEOGRAPHIC_DATA]" at bounding box center [289, 270] width 212 height 34
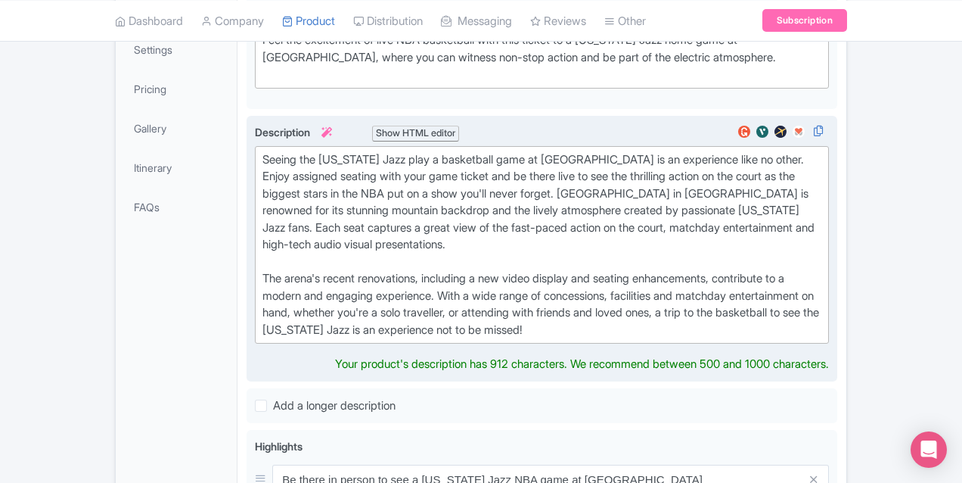
scroll to position [347, 0]
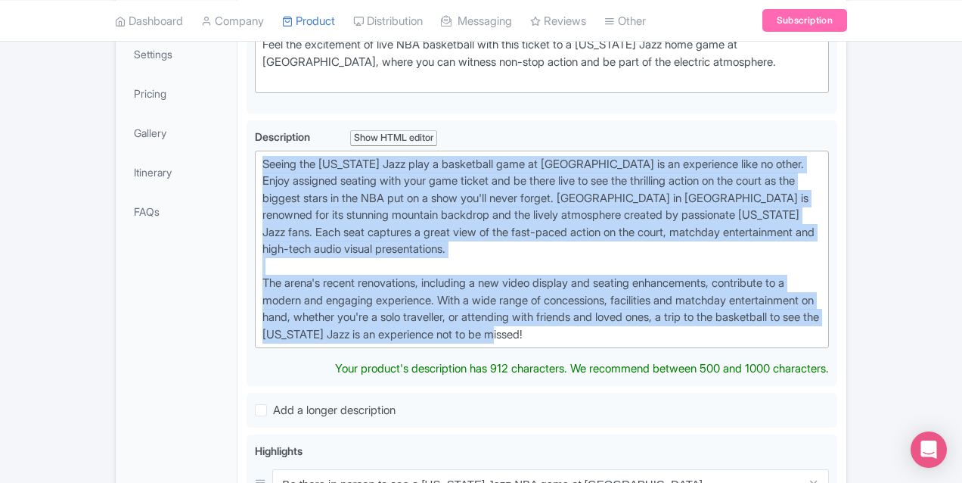
drag, startPoint x: 825, startPoint y: 282, endPoint x: 168, endPoint y: 166, distance: 667.6
click at [238, 166] on div "Utah Jazz Basketball Game at Delta Center Name * i Utah Jazz Basketball Game at…" at bounding box center [542, 429] width 609 height 1044
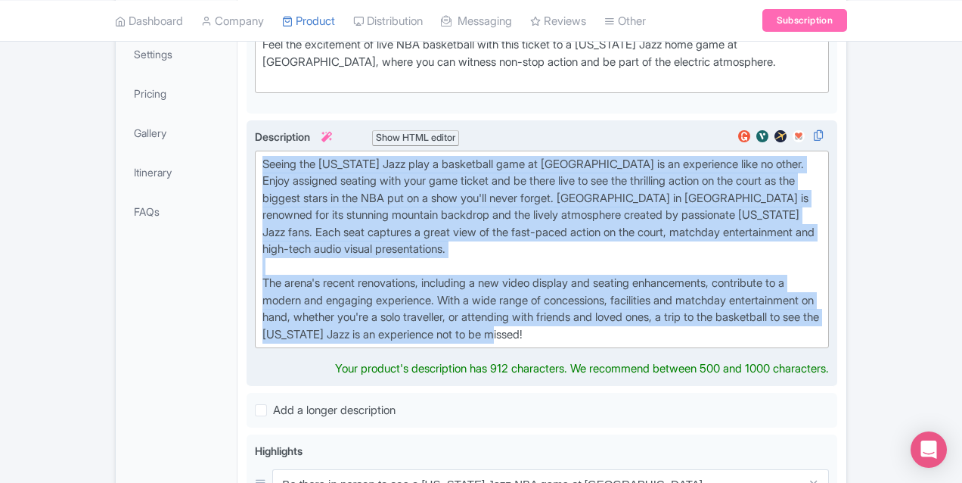
paste trix-editor "Known for their consistency, hard work and team spirit, the Utah Jazz have a un…"
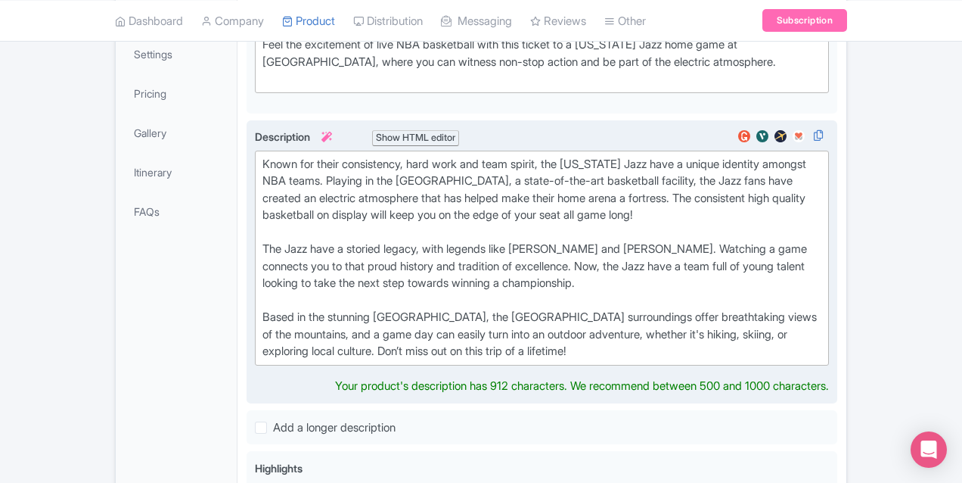
type trix-editor "<div>Known for their consistency, hard work and team spirit, the Utah Jazz have…"
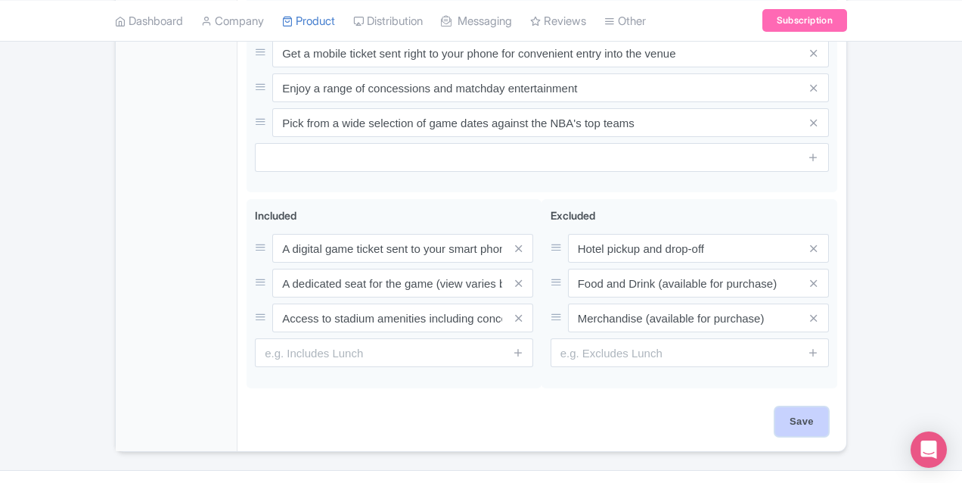
scroll to position [830, 0]
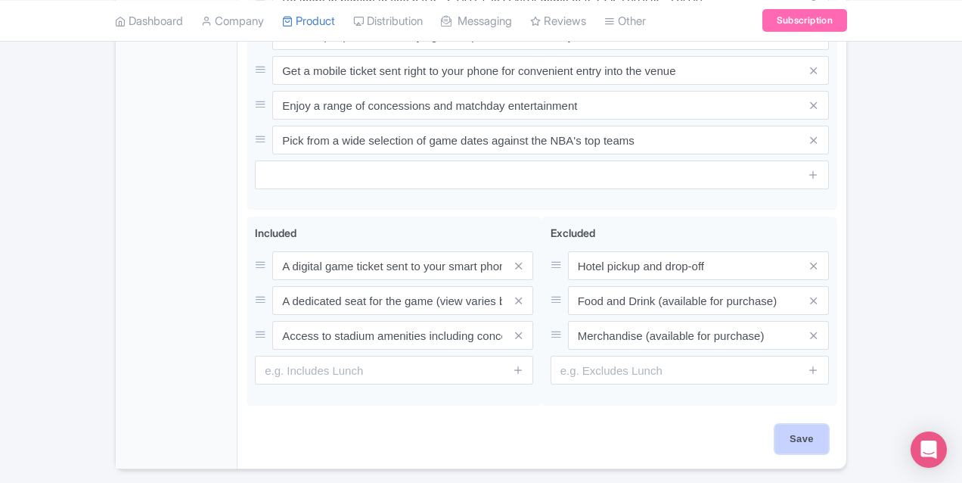
click at [828, 424] on input "Save" at bounding box center [801, 438] width 53 height 29
type input "Saving..."
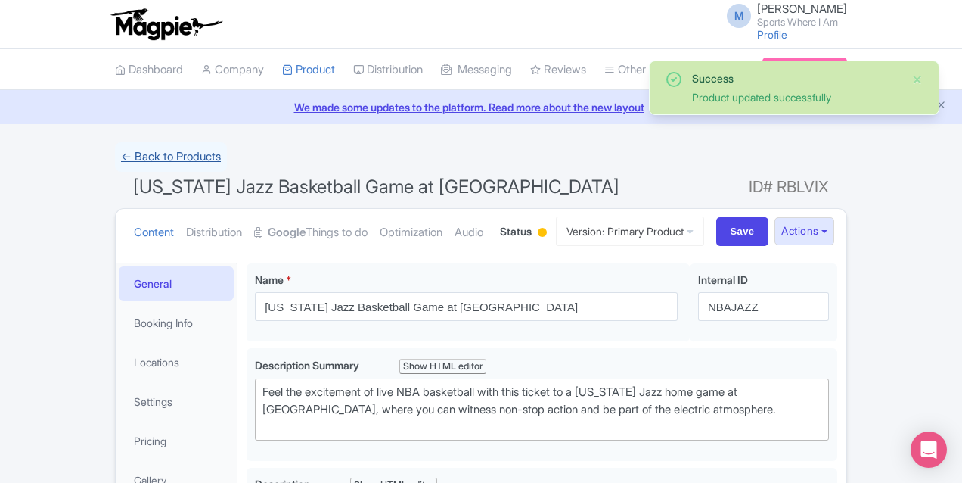
click at [115, 159] on link "← Back to Products" at bounding box center [171, 157] width 112 height 30
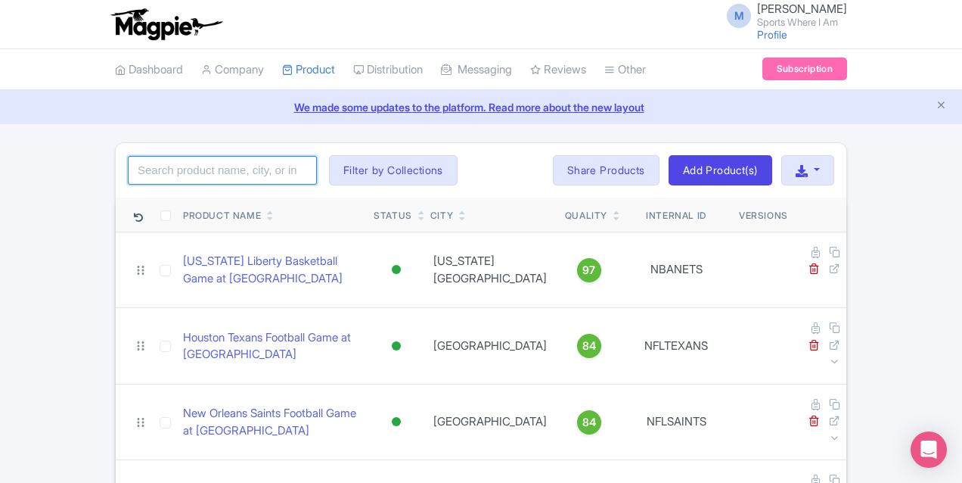
click at [128, 167] on input "search" at bounding box center [222, 170] width 189 height 29
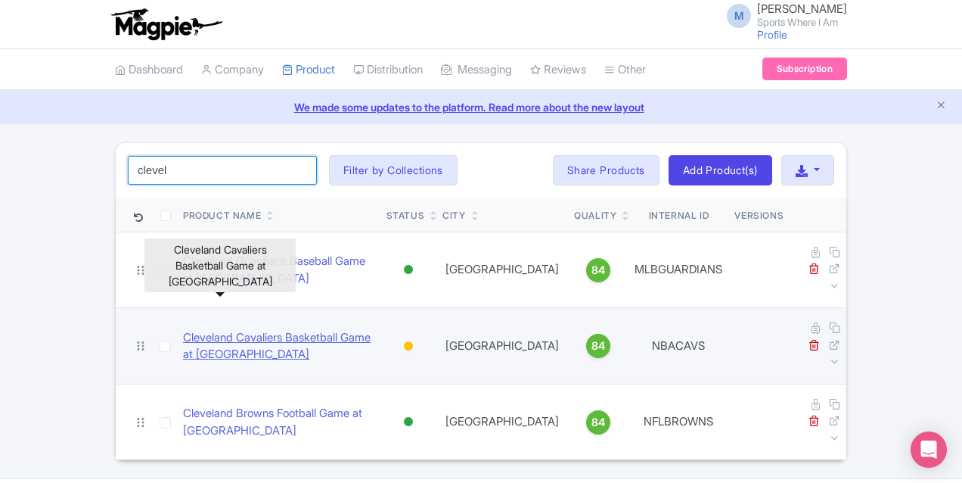
type input "clevel"
click at [183, 329] on link "Cleveland Cavaliers Basketball Game at [GEOGRAPHIC_DATA]" at bounding box center [278, 346] width 191 height 34
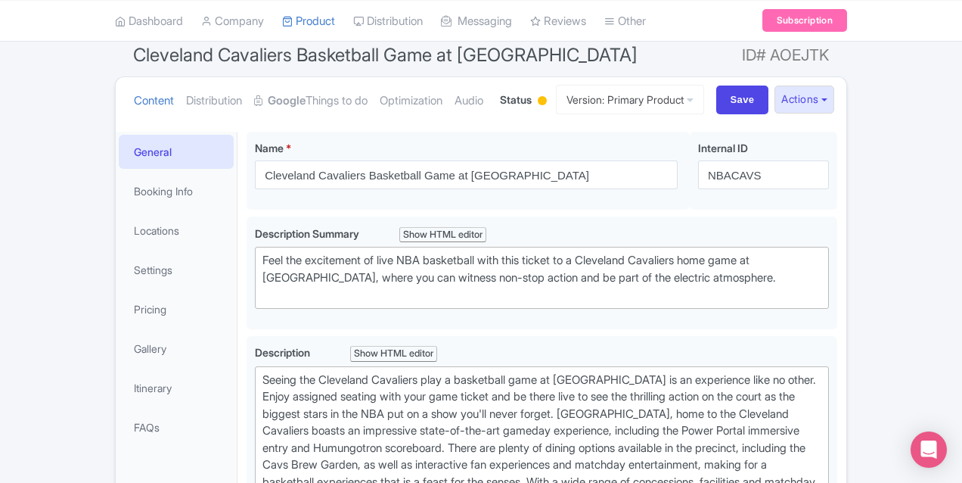
scroll to position [258, 0]
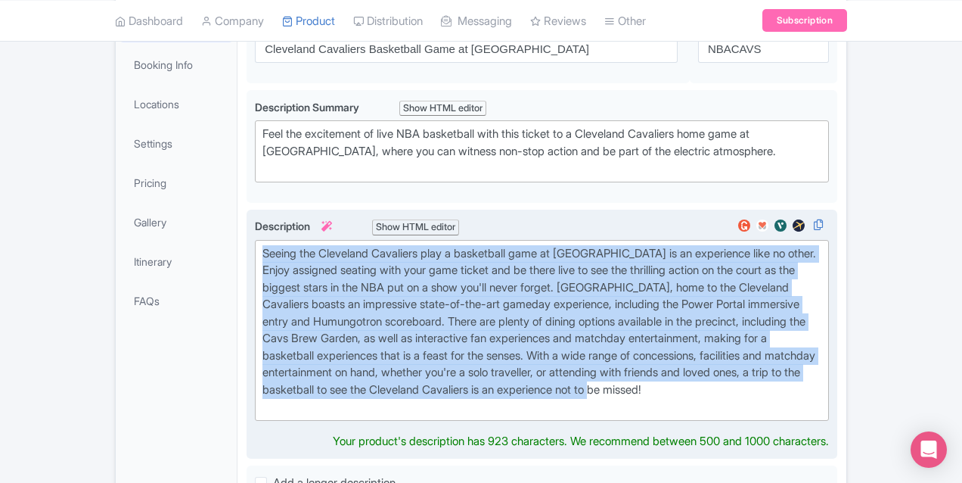
drag, startPoint x: 826, startPoint y: 354, endPoint x: 185, endPoint y: 253, distance: 649.4
click at [255, 253] on trix-editor "Seeing the Cleveland Cavaliers play a basketball game at Rocket Arena is an exp…" at bounding box center [542, 330] width 574 height 181
paste trix-editor "Embrace winning, marvel at the Championship banners hanging from the ceiling of…"
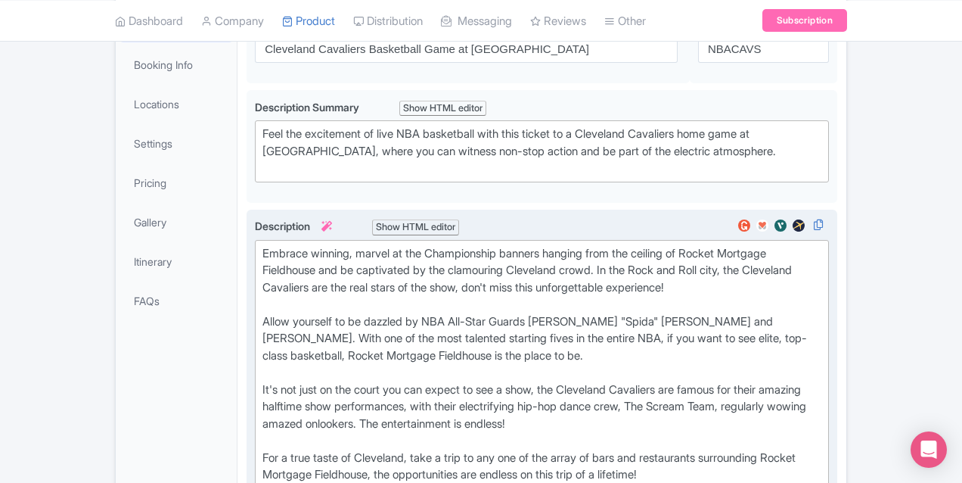
type trix-editor "<div>Embrace winning, marvel at the Championship banners hanging from the ceili…"
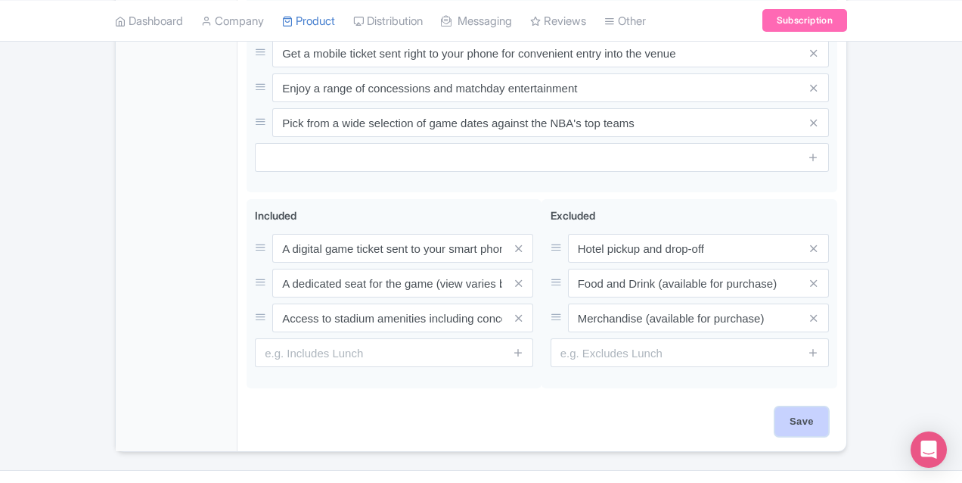
scroll to position [898, 0]
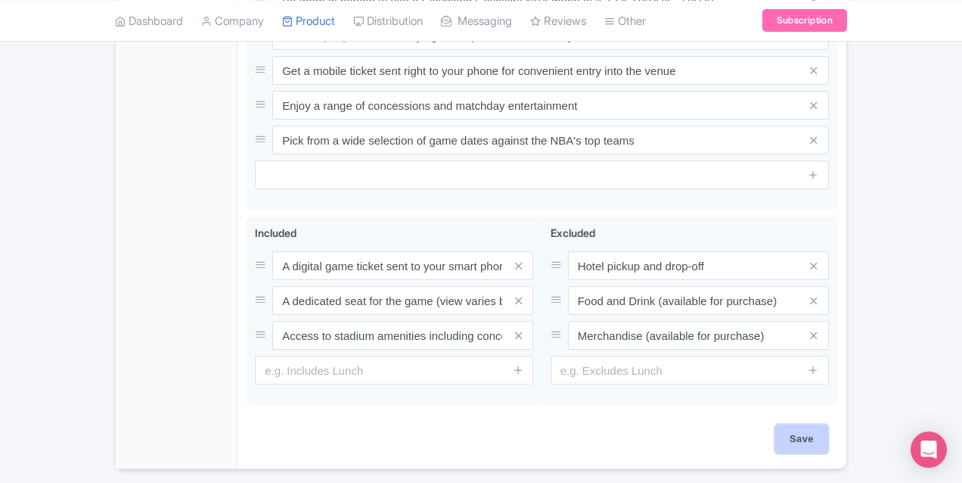
click at [828, 424] on input "Save" at bounding box center [801, 438] width 53 height 29
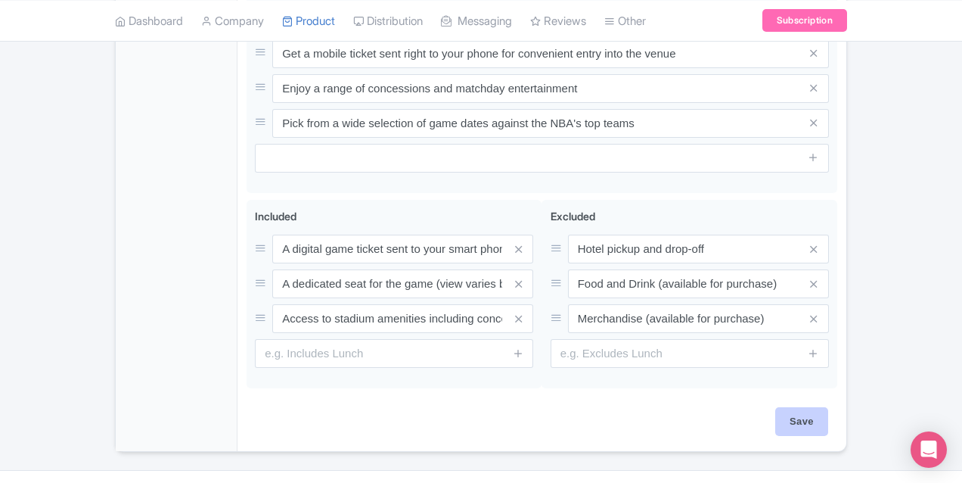
type input "Saving..."
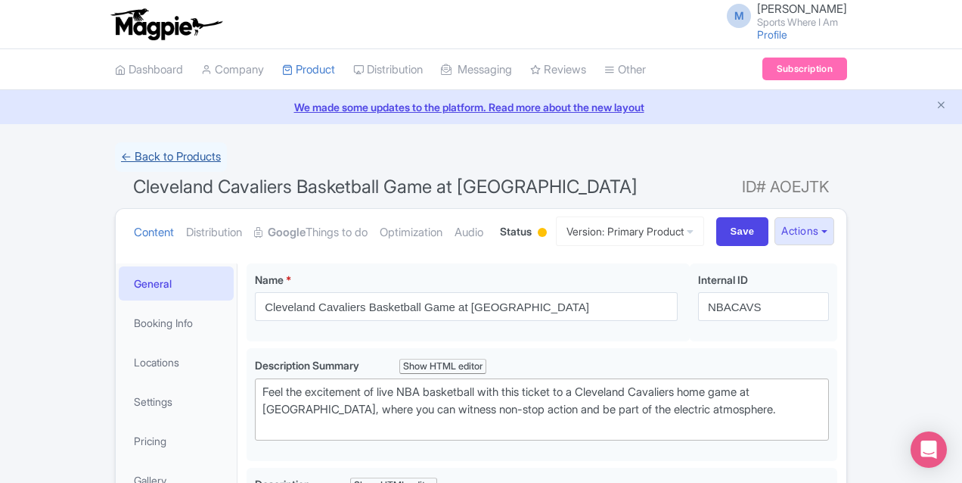
click at [115, 154] on link "← Back to Products" at bounding box center [171, 157] width 112 height 30
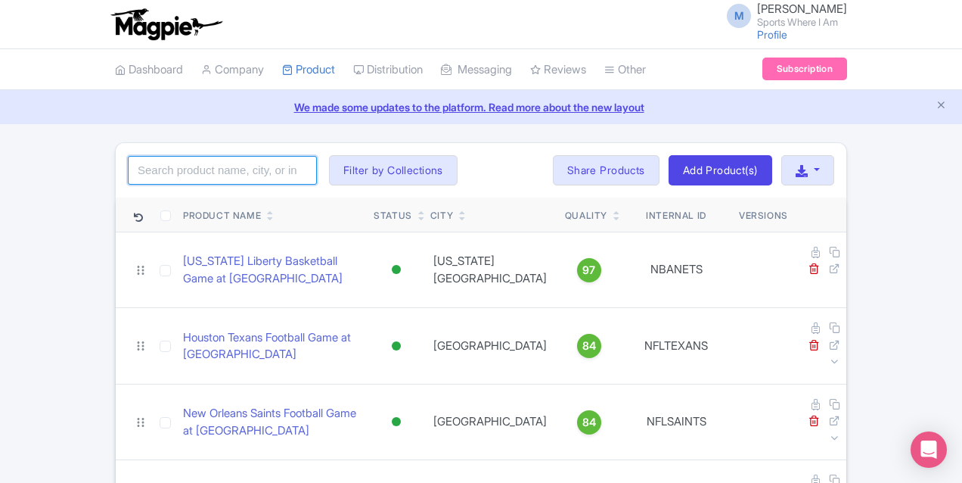
click at [128, 172] on input "search" at bounding box center [222, 170] width 189 height 29
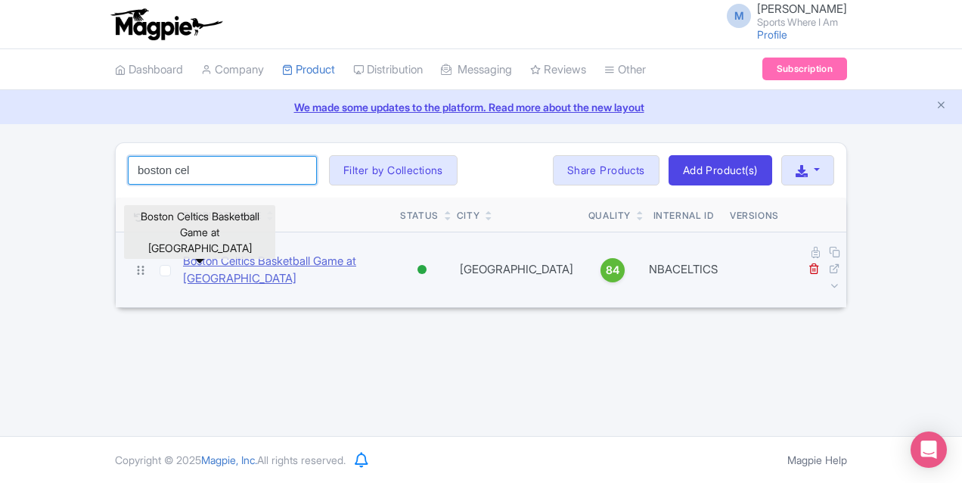
type input "boston cel"
click at [185, 260] on link "Boston Celtics Basketball Game at [GEOGRAPHIC_DATA]" at bounding box center [285, 270] width 205 height 34
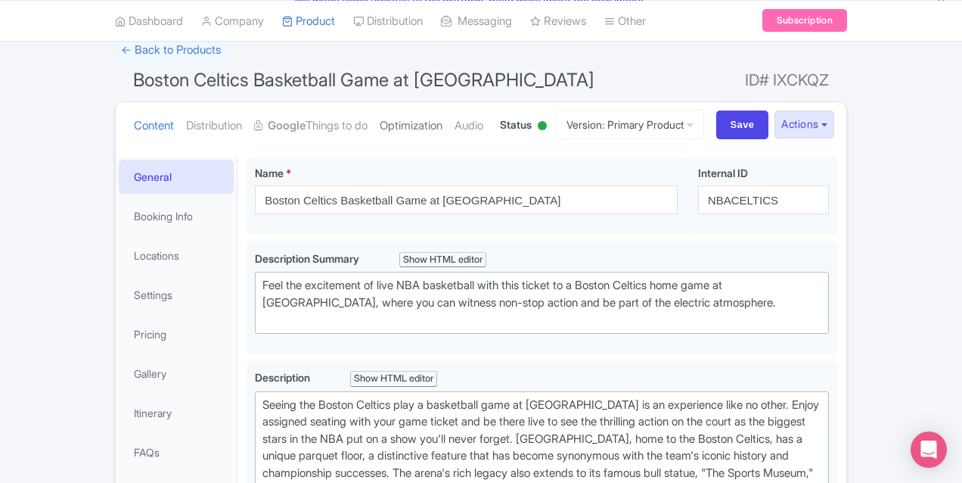
scroll to position [287, 0]
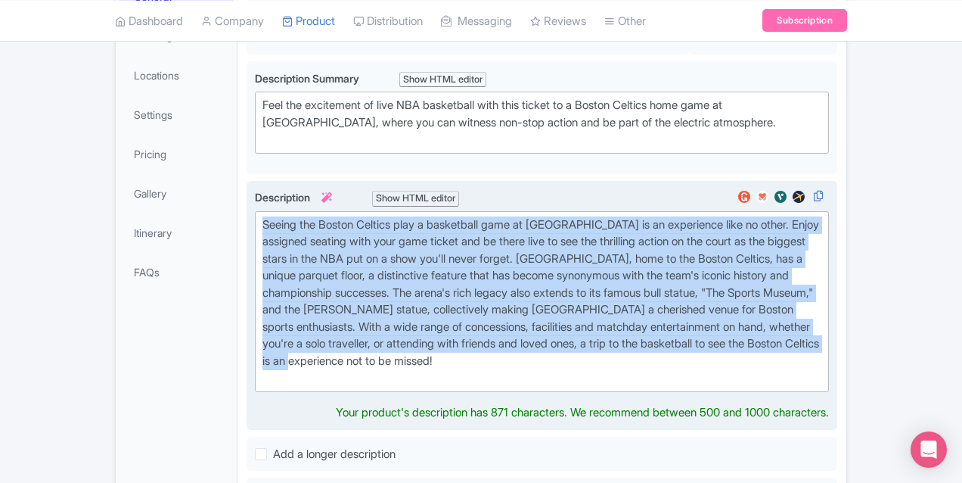
drag, startPoint x: 588, startPoint y: 326, endPoint x: 191, endPoint y: 213, distance: 412.3
click at [255, 213] on trix-editor "Seeing the Boston Celtics play a basketball game at TD Garden is an experience …" at bounding box center [542, 301] width 574 height 181
paste trix-editor "Watching the Boston Celtics live at TD Garden offers an unmatched atmosphere th…"
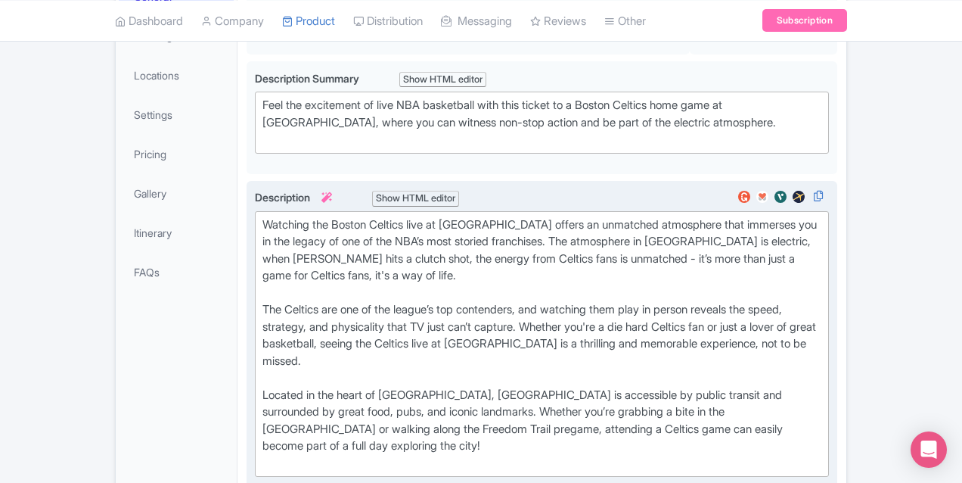
type trix-editor "<div>Watching the Boston Celtics live at TD Garden offers an unmatched atmosphe…"
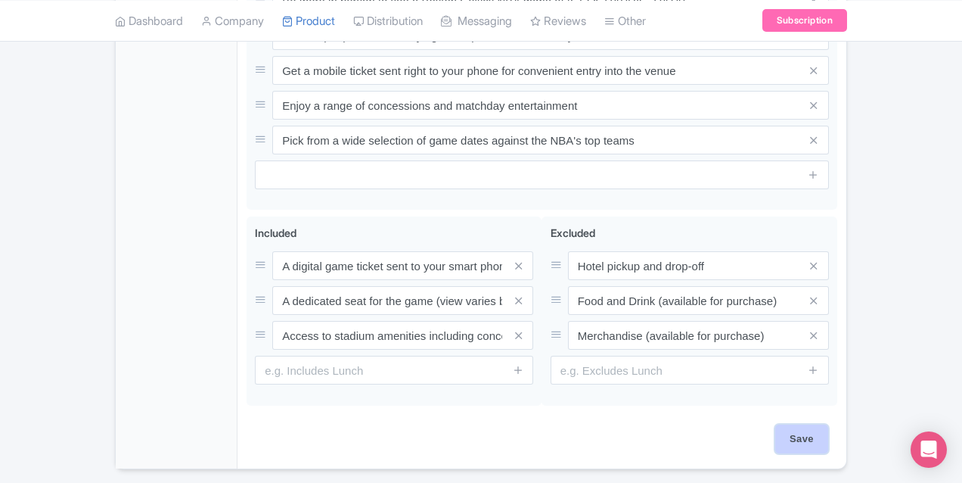
scroll to position [881, 0]
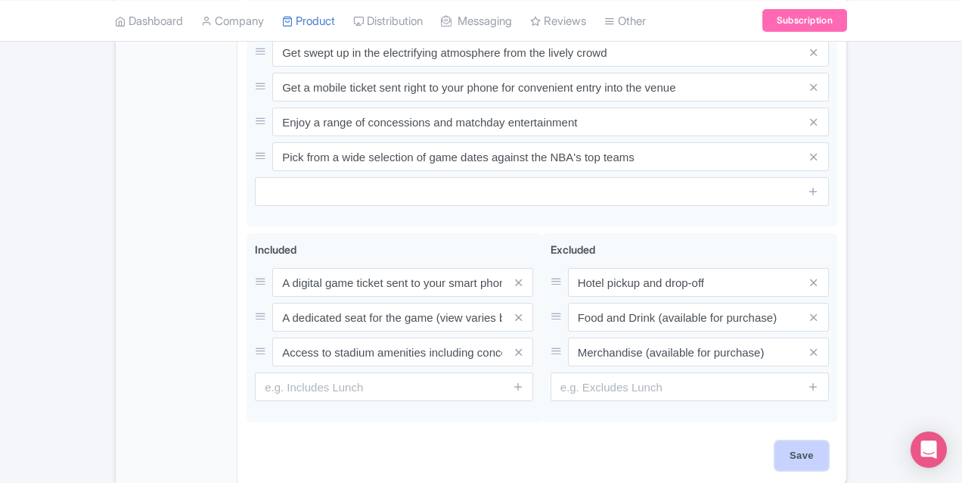
click at [828, 441] on input "Save" at bounding box center [801, 455] width 53 height 29
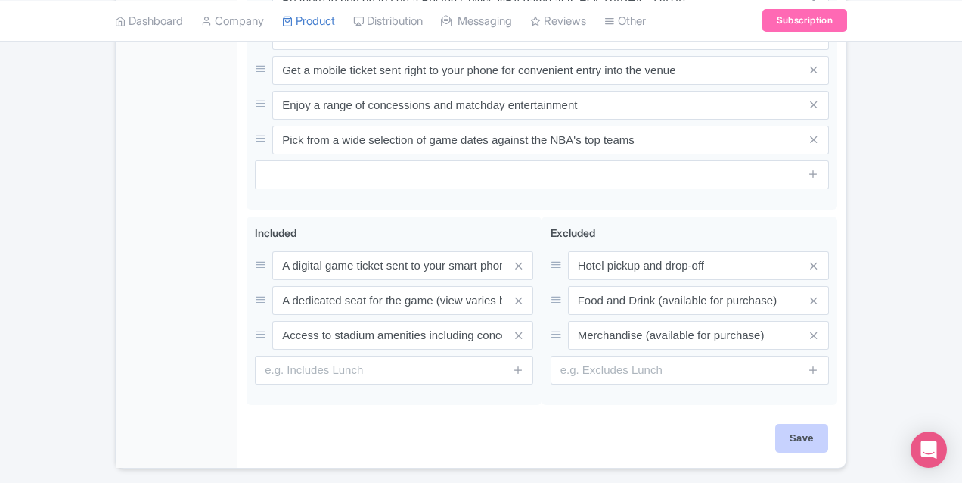
type input "Saving..."
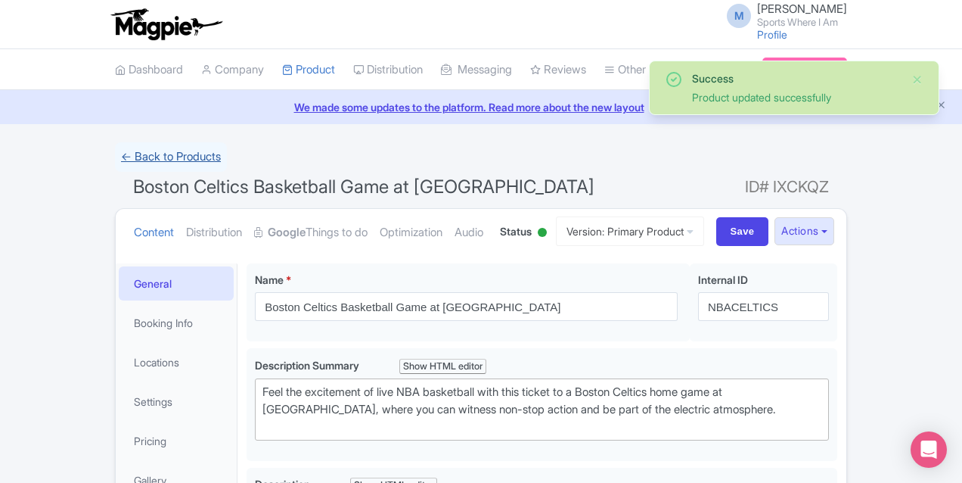
click at [115, 159] on link "← Back to Products" at bounding box center [171, 157] width 112 height 30
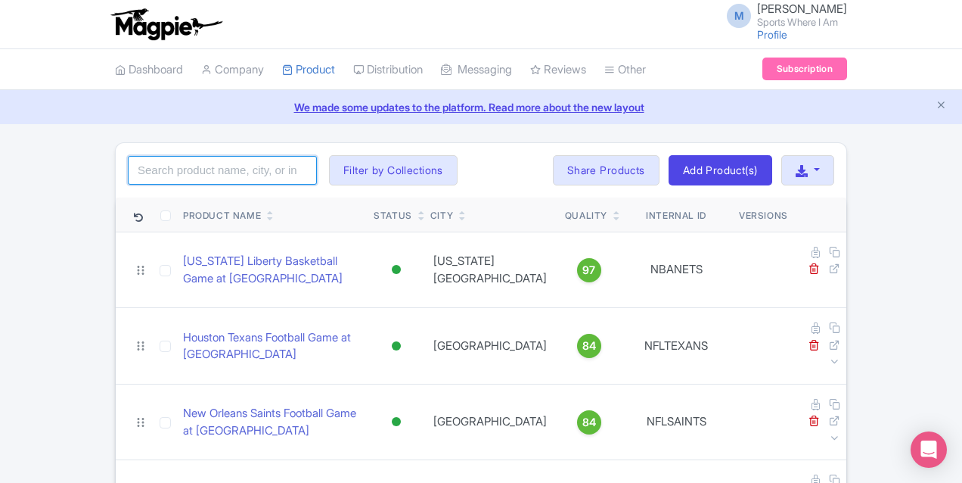
click at [128, 166] on input "search" at bounding box center [222, 170] width 189 height 29
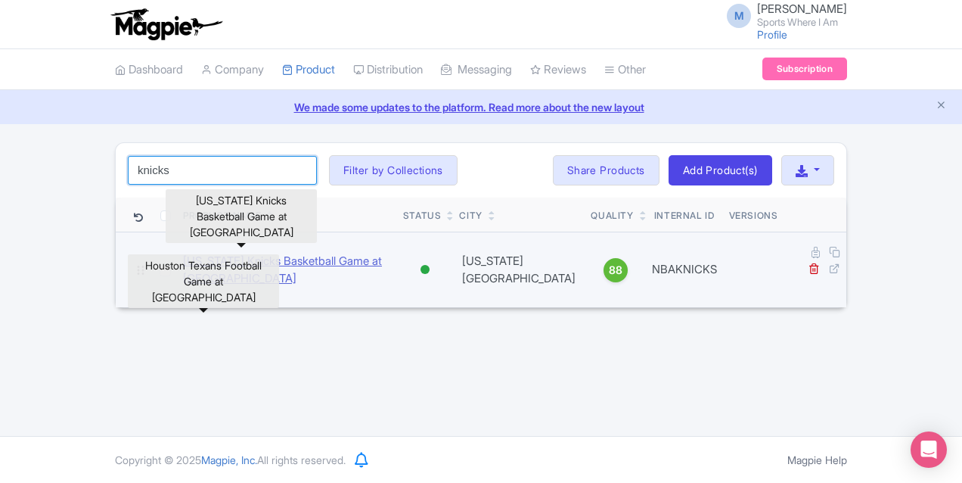
type input "knicks"
click at [355, 256] on link "[US_STATE] Knicks Basketball Game at [GEOGRAPHIC_DATA]" at bounding box center [287, 270] width 208 height 34
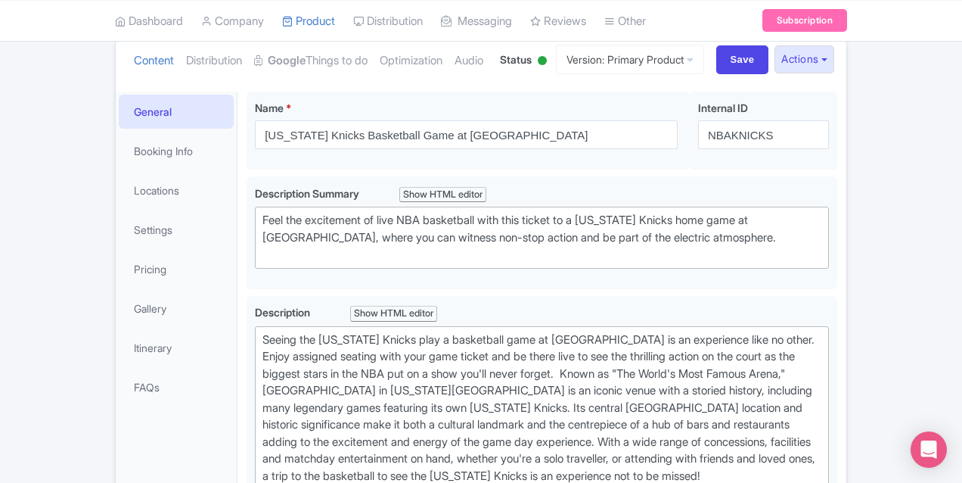
scroll to position [272, 0]
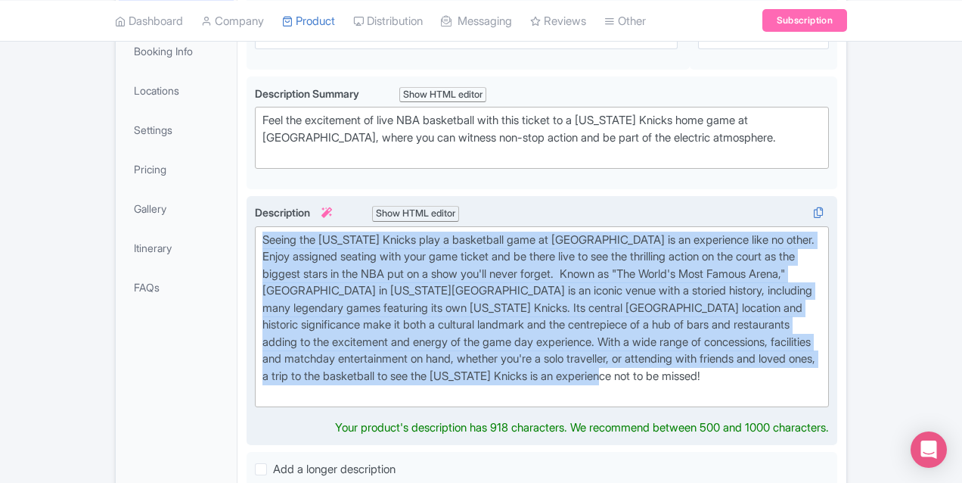
drag, startPoint x: 725, startPoint y: 341, endPoint x: 185, endPoint y: 237, distance: 549.4
click at [255, 237] on trix-editor "Seeing the [US_STATE] Knicks play a basketball game at [GEOGRAPHIC_DATA] is an …" at bounding box center [542, 316] width 574 height 181
paste trix-editor "live at [GEOGRAPHIC_DATA] means witnessing basketball in one of sport’s most ic…"
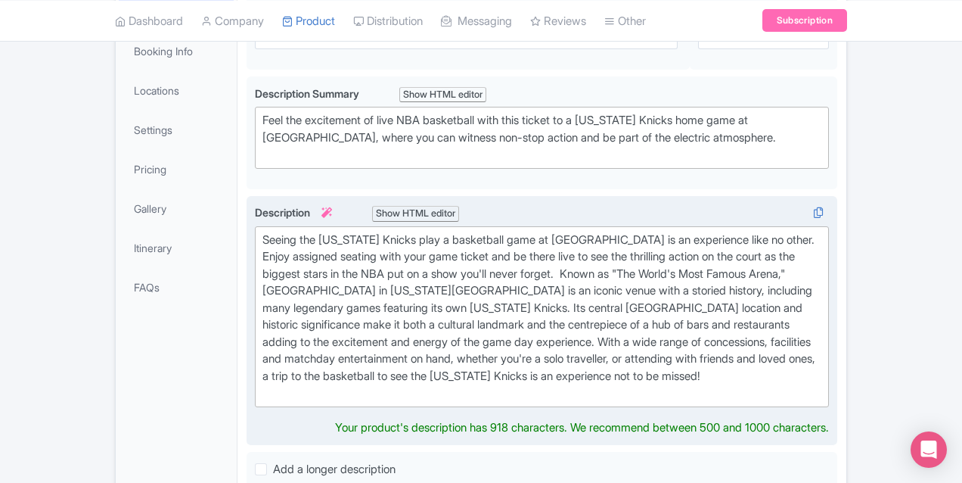
type trix-editor "<div>Seeing the [US_STATE] Knicks live at [GEOGRAPHIC_DATA] means witnessing ba…"
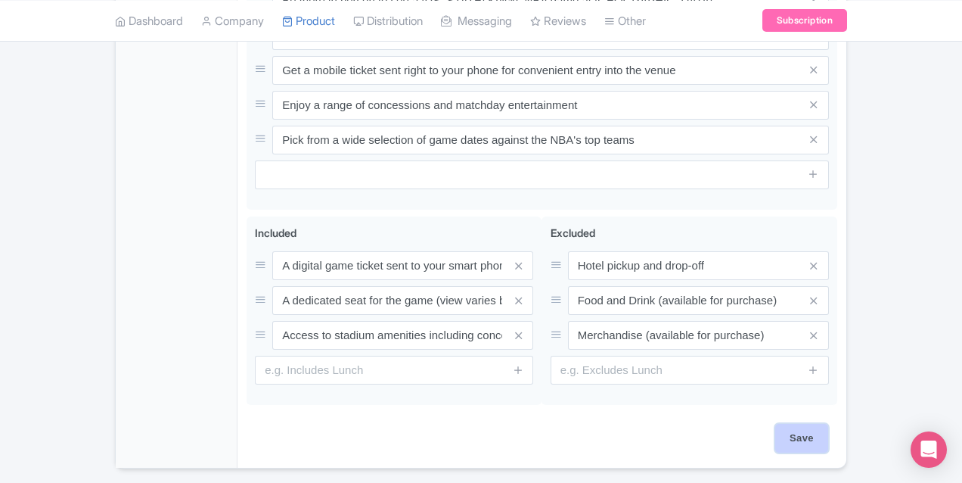
scroll to position [864, 0]
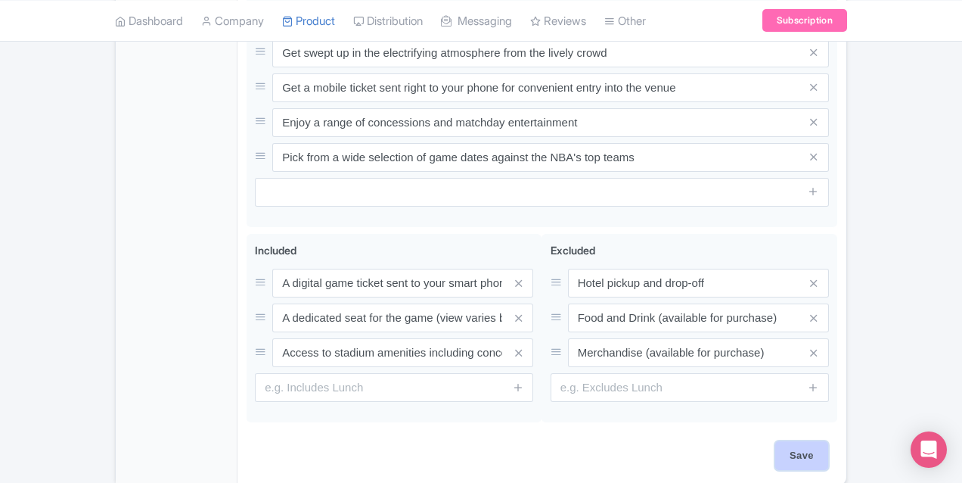
click at [828, 441] on input "Save" at bounding box center [801, 455] width 53 height 29
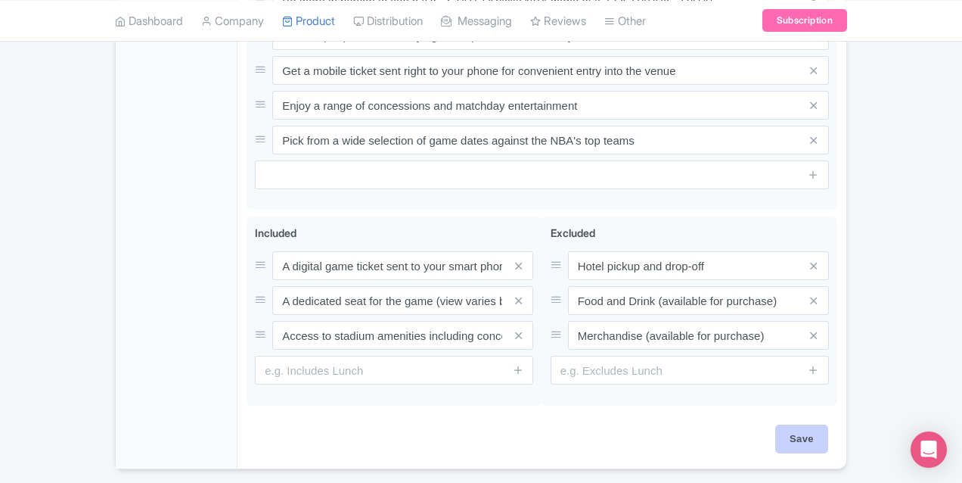
type input "Saving..."
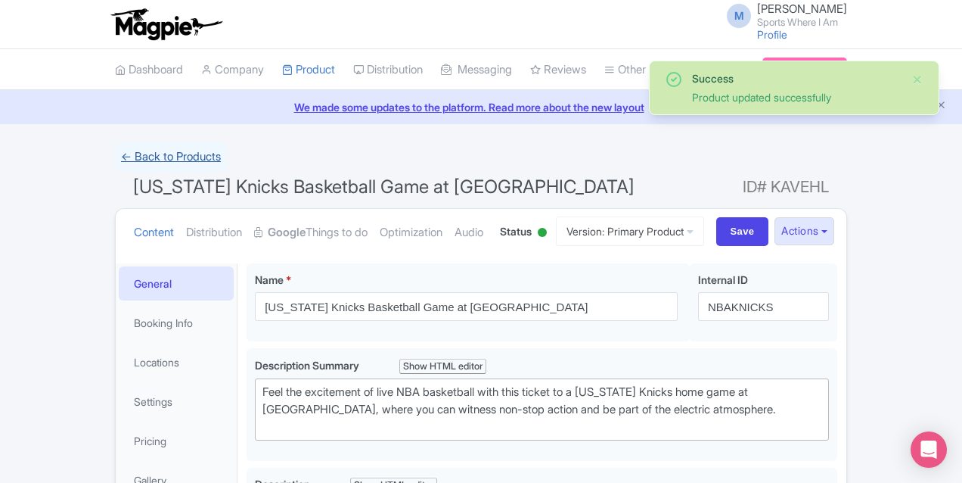
click at [115, 160] on link "← Back to Products" at bounding box center [171, 157] width 112 height 30
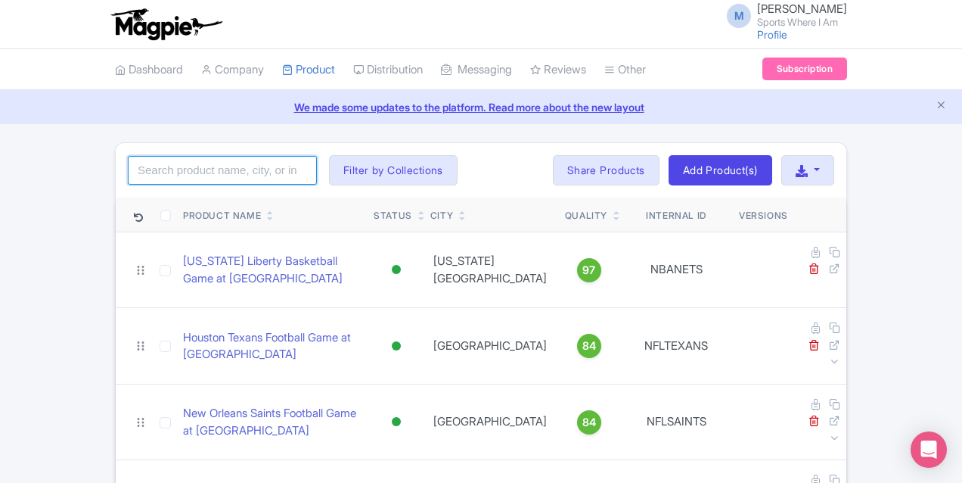
click at [141, 171] on input "search" at bounding box center [222, 170] width 189 height 29
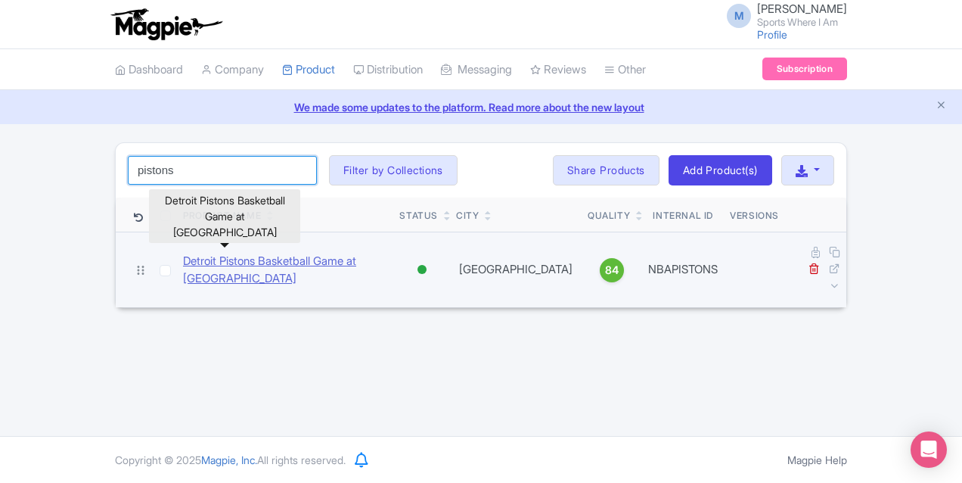
type input "pistons"
click at [183, 255] on link "Detroit Pistons Basketball Game at [GEOGRAPHIC_DATA]" at bounding box center [285, 270] width 204 height 34
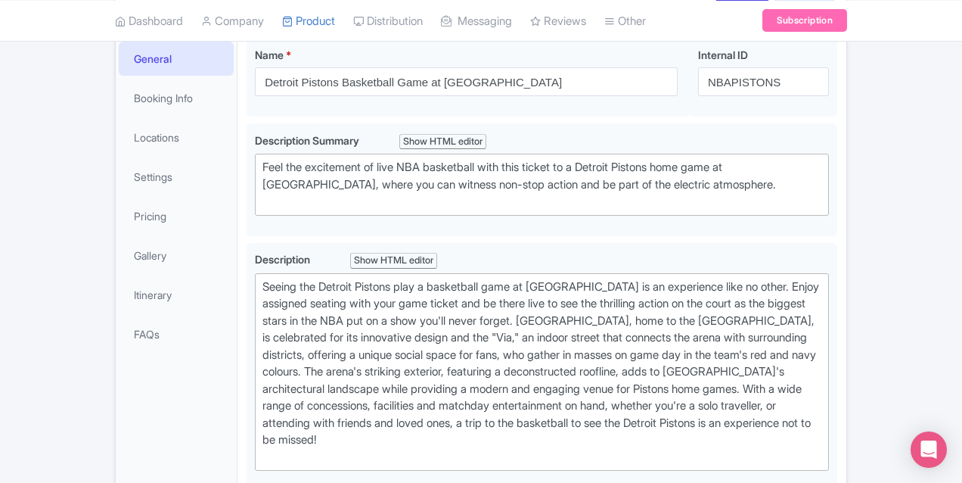
scroll to position [282, 0]
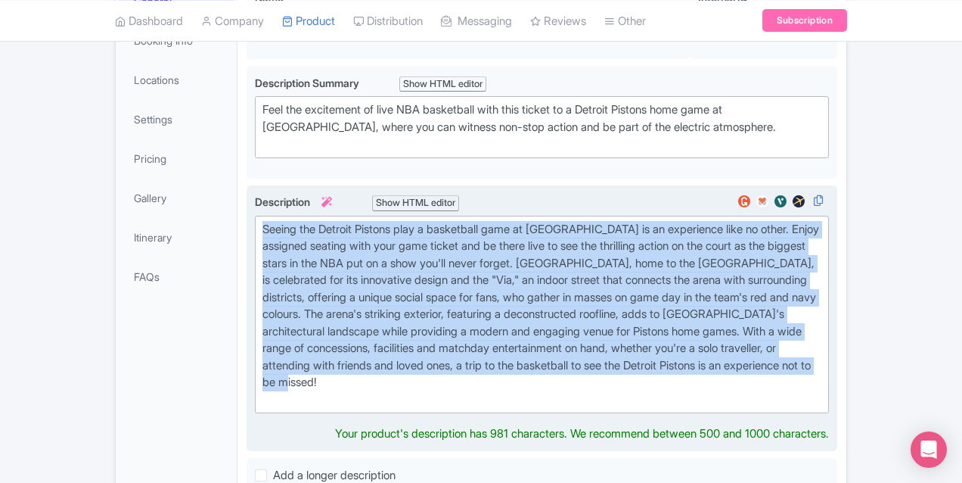
drag, startPoint x: 258, startPoint y: 349, endPoint x: 185, endPoint y: 229, distance: 139.9
click at [255, 229] on trix-editor "Seeing the Detroit Pistons play a basketball game at [GEOGRAPHIC_DATA] is an ex…" at bounding box center [542, 315] width 574 height 198
paste trix-editor "Bring the energy and bring the passion as you head to [GEOGRAPHIC_DATA][PERSON_…"
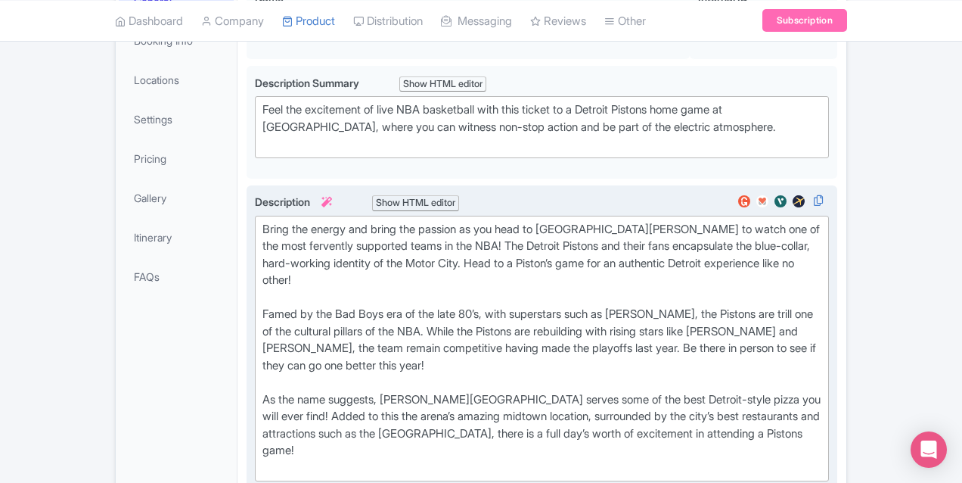
type trix-editor "<lor>Ipsum dol sitame con adipi eli seddoei te inc utla et Dolore Magnaa’e Admi…"
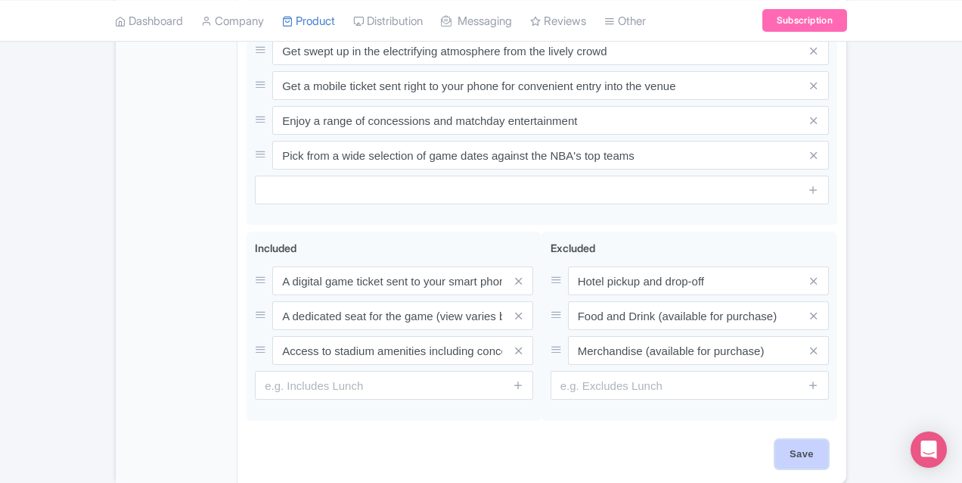
scroll to position [881, 0]
click at [837, 441] on div "Save" at bounding box center [542, 463] width 591 height 44
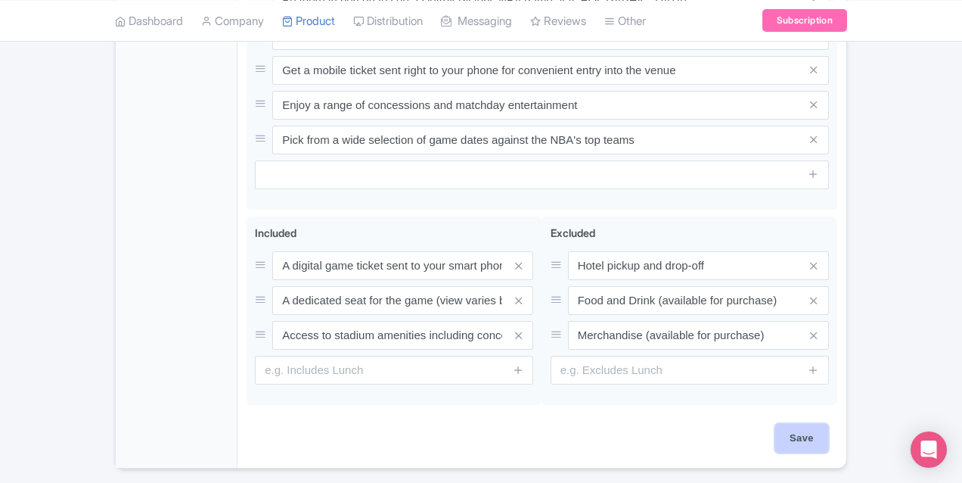
click at [828, 424] on input "Save" at bounding box center [801, 438] width 53 height 29
type input "Saving..."
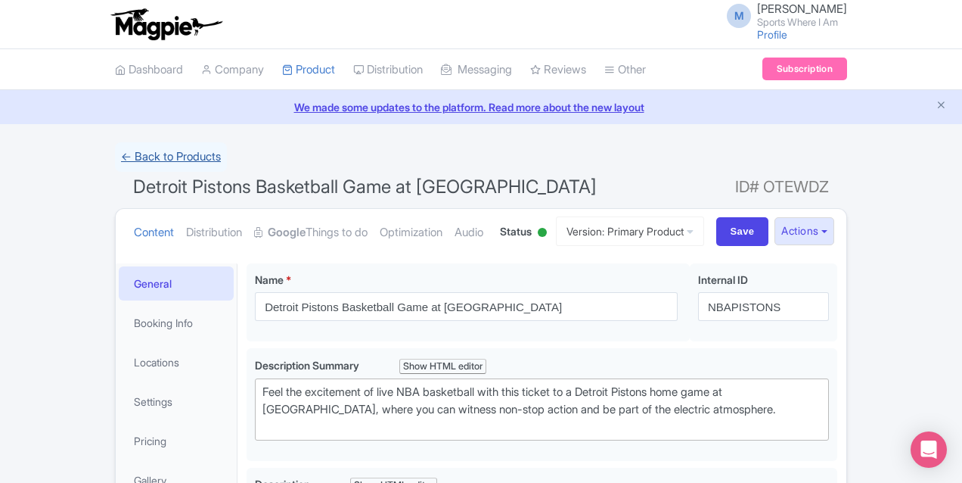
click at [115, 155] on link "← Back to Products" at bounding box center [171, 157] width 112 height 30
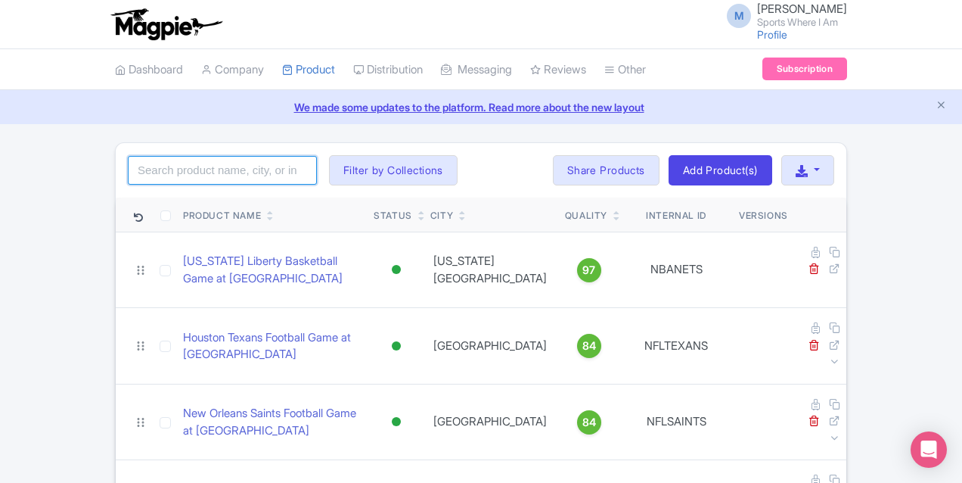
click at [135, 176] on input "search" at bounding box center [222, 170] width 189 height 29
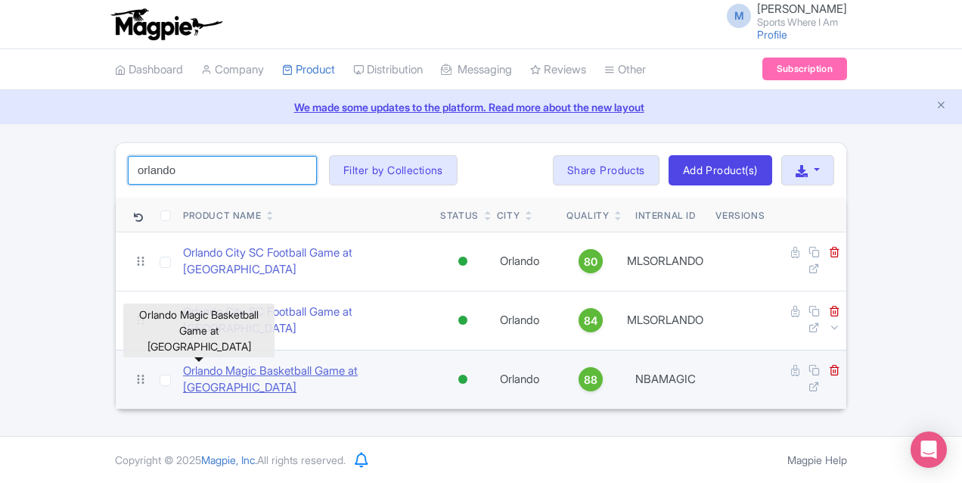
type input "orlando"
click at [183, 362] on link "Orlando Magic Basketball Game at [GEOGRAPHIC_DATA]" at bounding box center [305, 379] width 245 height 34
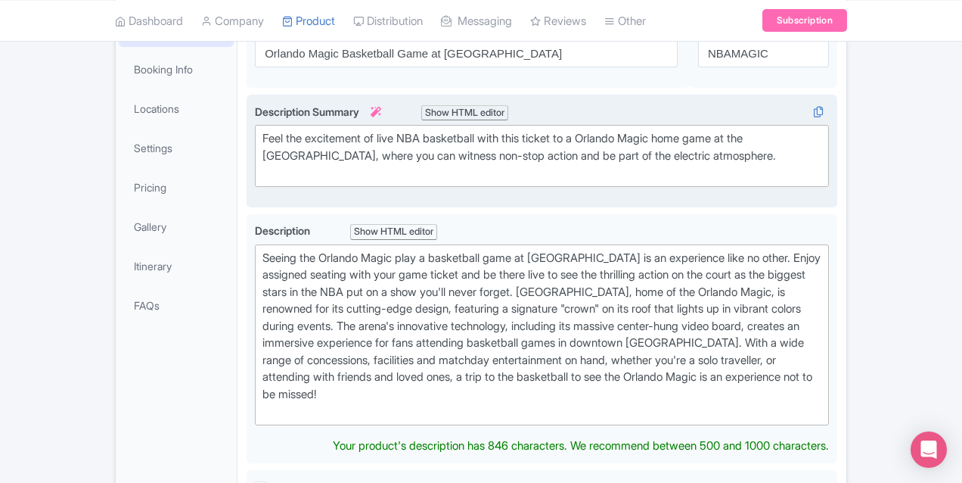
scroll to position [360, 0]
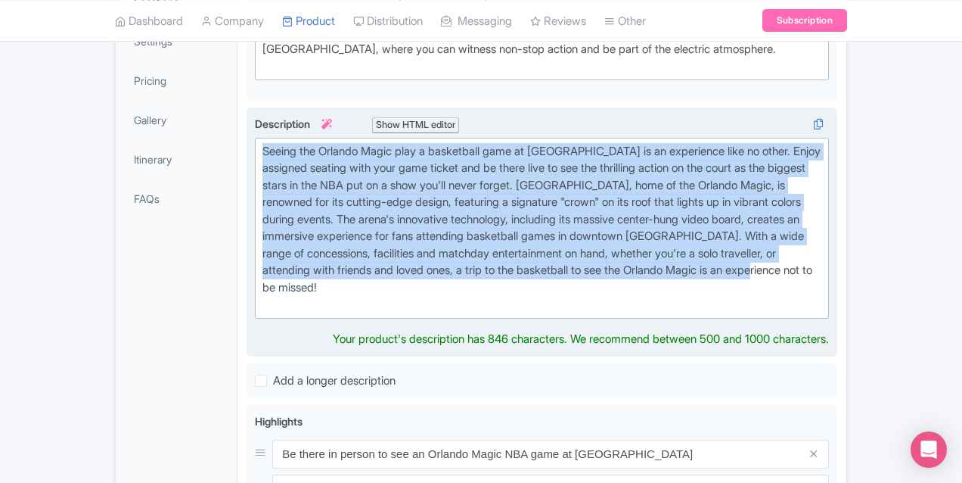
drag, startPoint x: 365, startPoint y: 253, endPoint x: 179, endPoint y: 149, distance: 212.7
click at [247, 149] on div "Seeing the Orlando Magic play a basketball game at Kia Center is an experience …" at bounding box center [542, 232] width 591 height 250
paste trix-editor "live at the Kia Center is a chance to watch one of the NBA’s most exciting youn…"
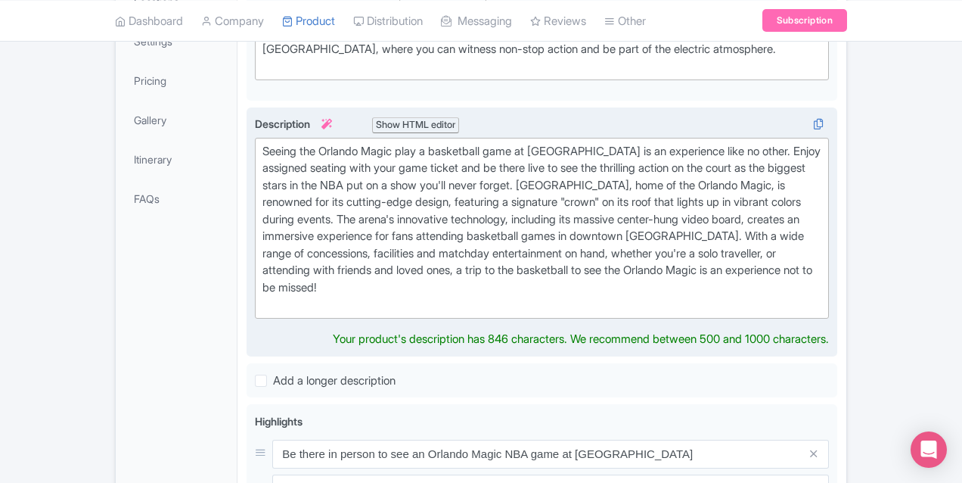
type trix-editor "<div>Seeing the Orlando Magic live at the Kia Center is a chance to watch one o…"
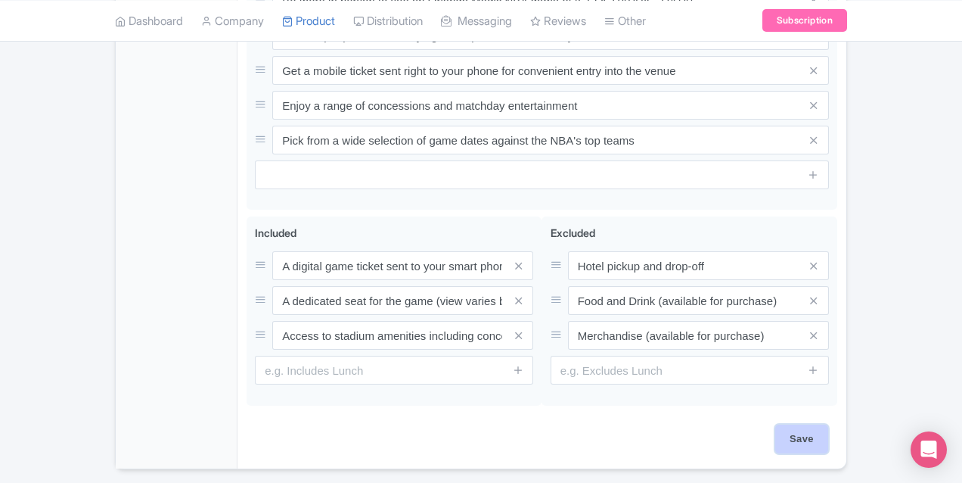
scroll to position [881, 0]
click at [828, 424] on input "Save" at bounding box center [801, 438] width 53 height 29
type input "Saving..."
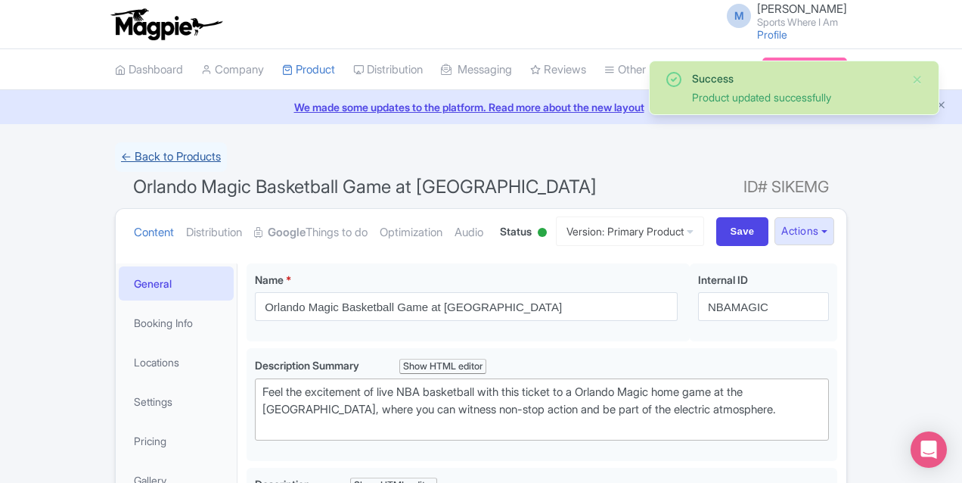
click at [115, 157] on link "← Back to Products" at bounding box center [171, 157] width 112 height 30
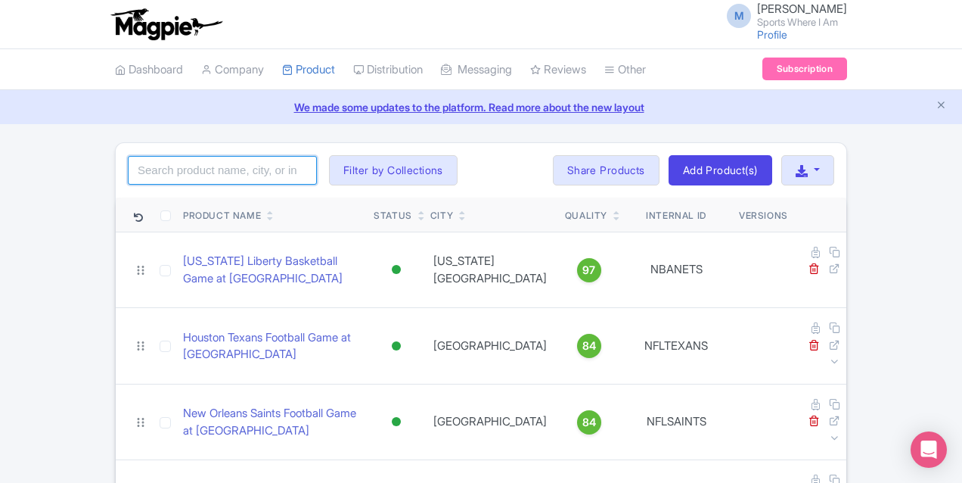
click at [143, 176] on input "search" at bounding box center [222, 170] width 189 height 29
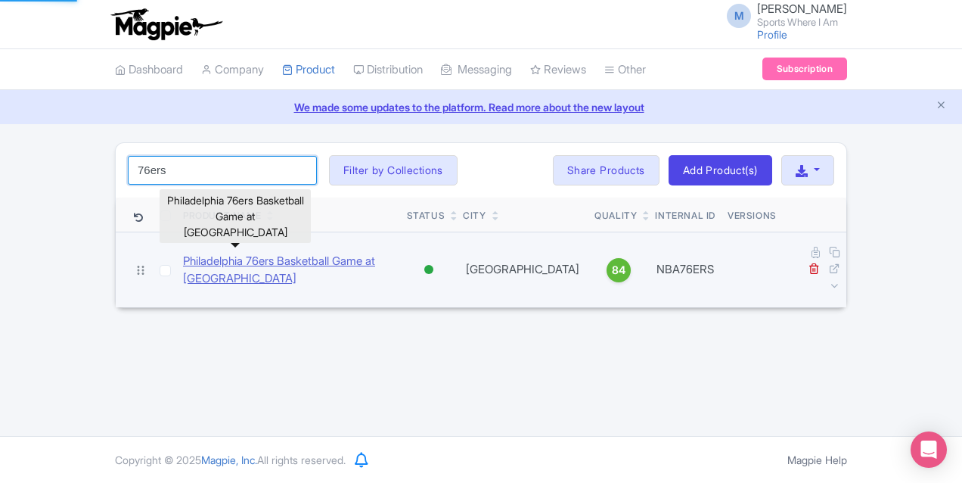
type input "76ers"
click at [190, 253] on link "Philadelphia 76ers Basketball Game at [GEOGRAPHIC_DATA]" at bounding box center [289, 270] width 212 height 34
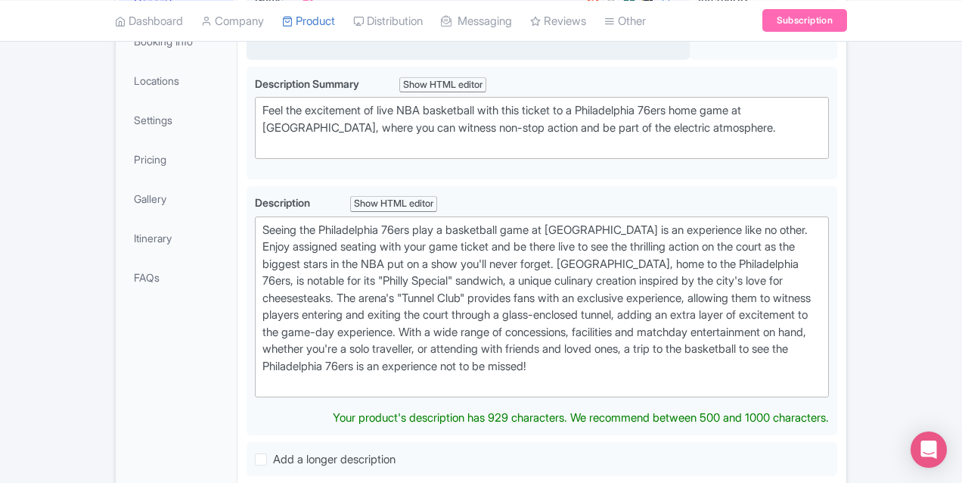
scroll to position [303, 0]
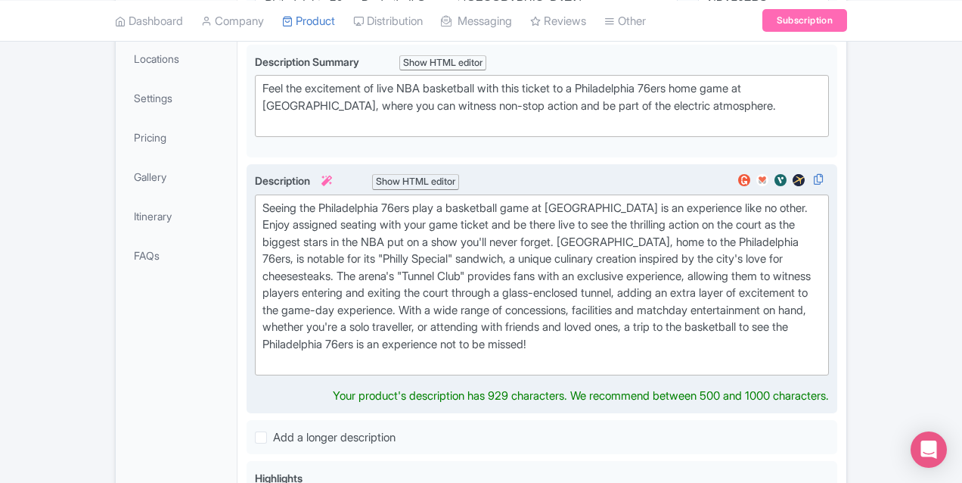
drag, startPoint x: 191, startPoint y: 207, endPoint x: 795, endPoint y: 309, distance: 612.1
click at [795, 309] on div "Seeing the Philadelphia 76ers play a basketball game at Xfinity Mobile Arena is…" at bounding box center [541, 285] width 559 height 170
paste trix-editor "There are fewer more storied and successful franchises in the NBA than the Phil…"
type trix-editor "<div>There are fewer more storied and successful franchises in the NBA than the…"
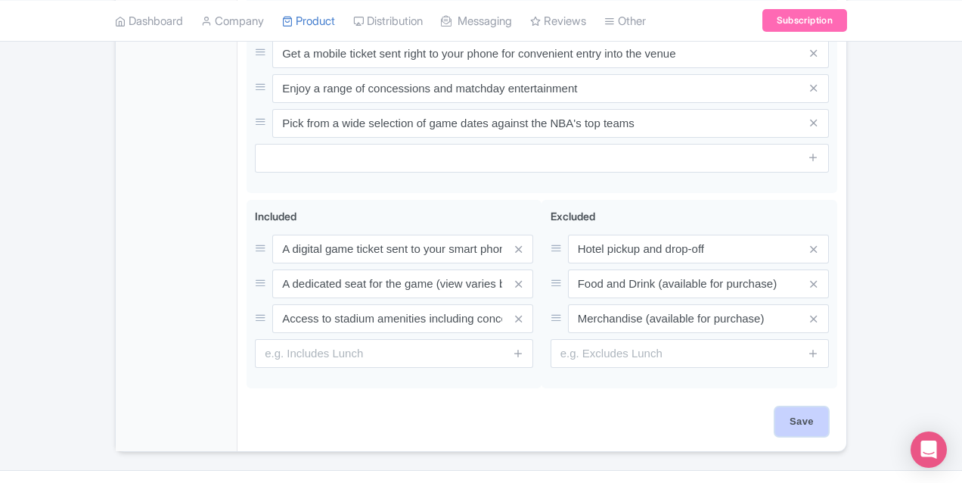
scroll to position [881, 0]
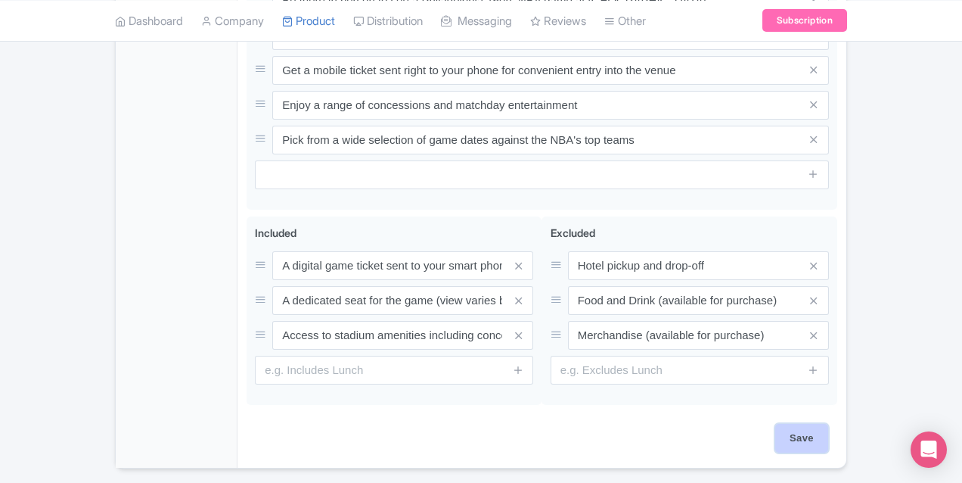
click at [828, 424] on input "Save" at bounding box center [801, 438] width 53 height 29
type input "Saving..."
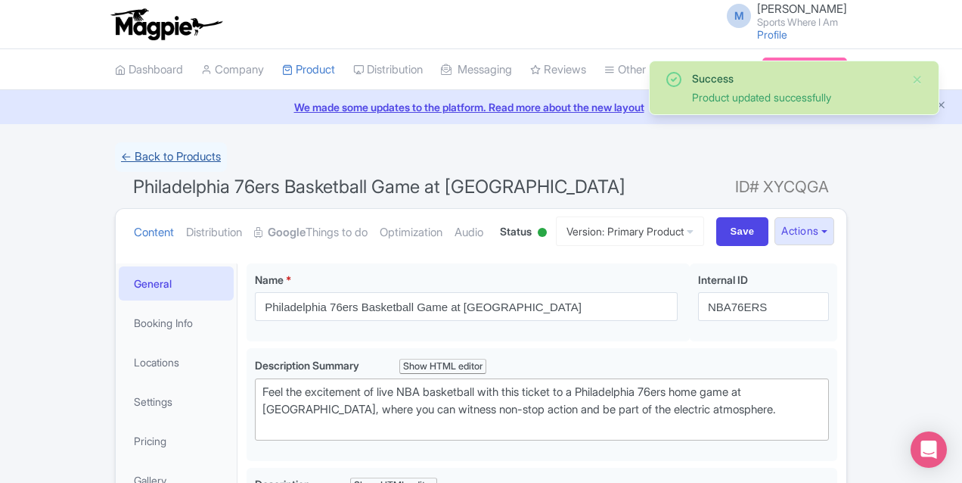
click at [115, 153] on link "← Back to Products" at bounding box center [171, 157] width 112 height 30
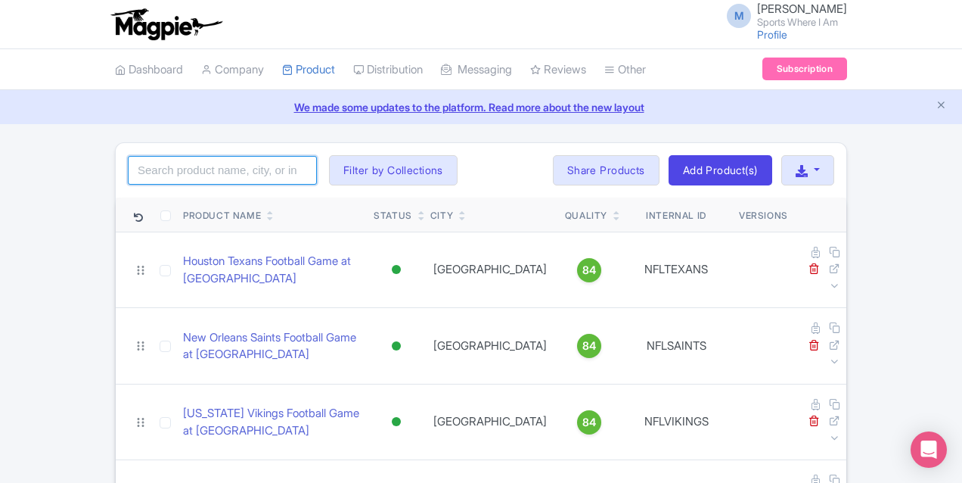
click at [128, 168] on input "search" at bounding box center [222, 170] width 189 height 29
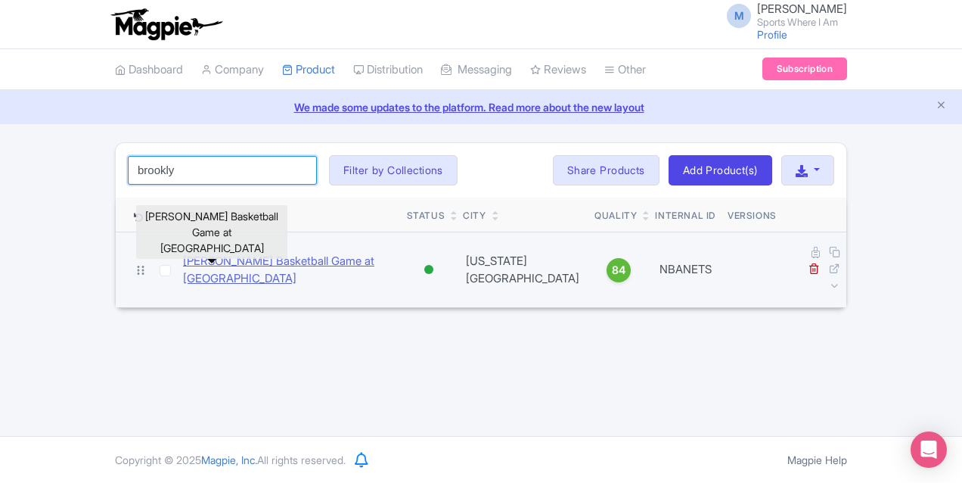
type input "brookly"
click at [183, 256] on link "[PERSON_NAME] Basketball Game at [GEOGRAPHIC_DATA]" at bounding box center [289, 270] width 212 height 34
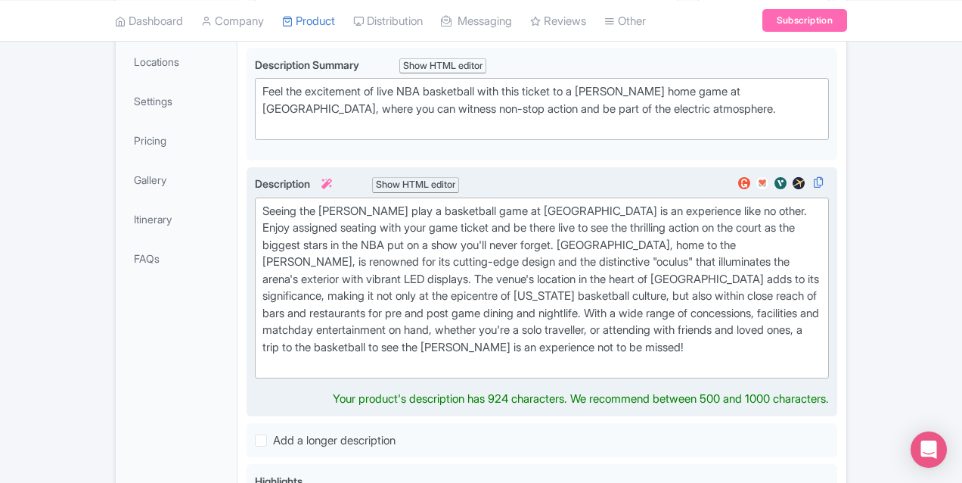
scroll to position [327, 0]
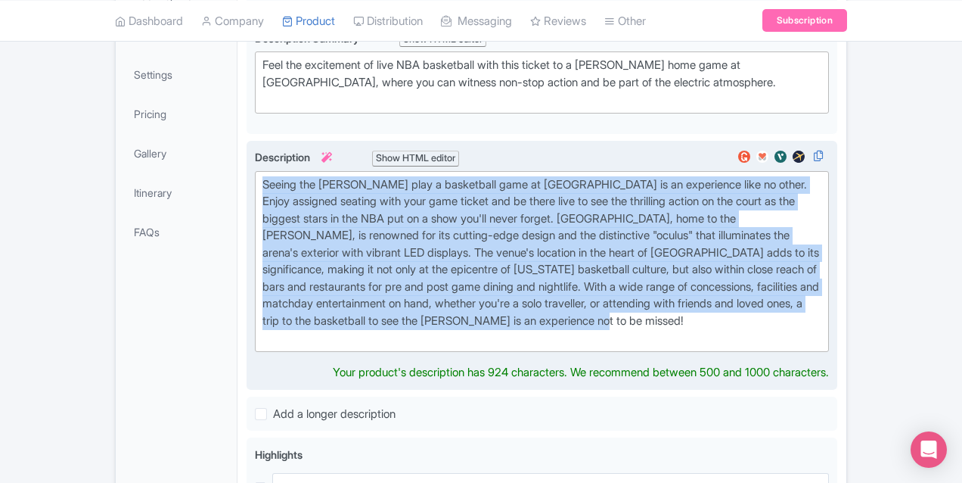
drag, startPoint x: 771, startPoint y: 283, endPoint x: 187, endPoint y: 185, distance: 592.1
click at [255, 185] on trix-editor "Seeing the Brooklyn Nets play a basketball game at Barclays Center is an experi…" at bounding box center [542, 261] width 574 height 181
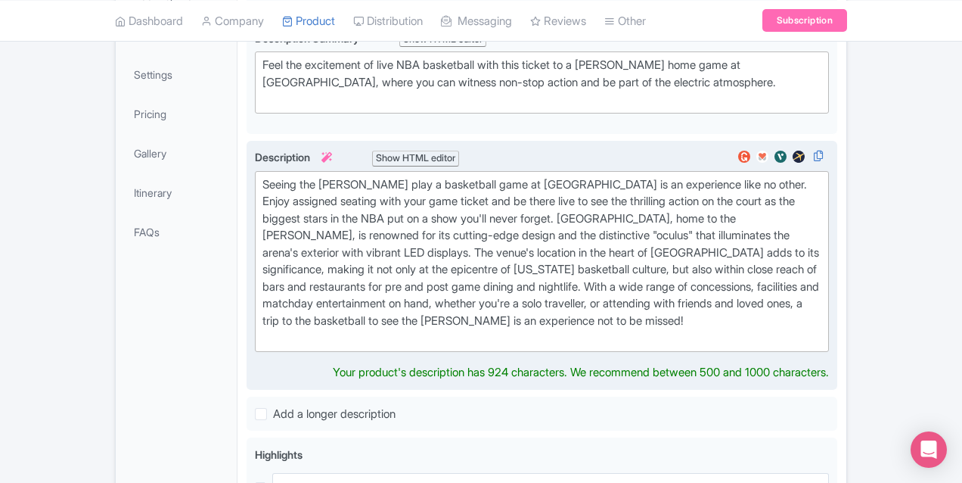
type trix-editor "<div>Seeing the Brooklyn Nets live at Barclays Center offers a sleek, high-ener…"
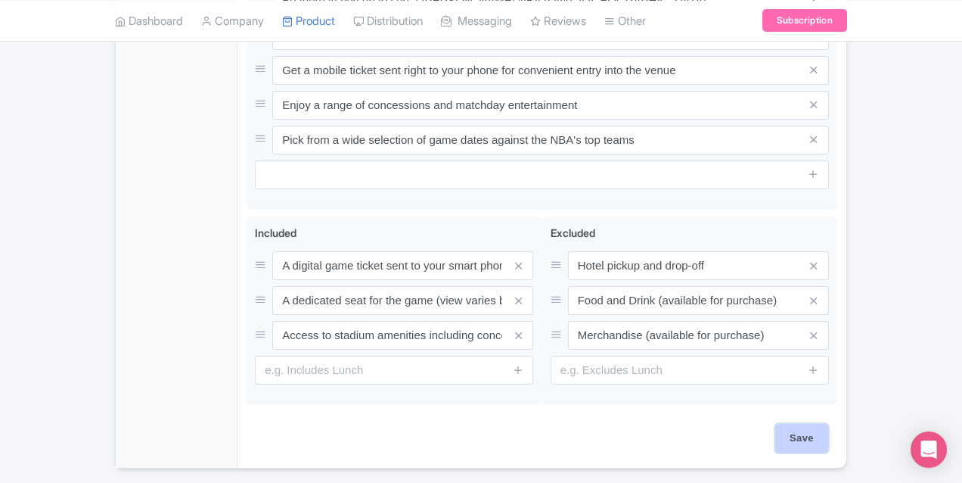
scroll to position [864, 0]
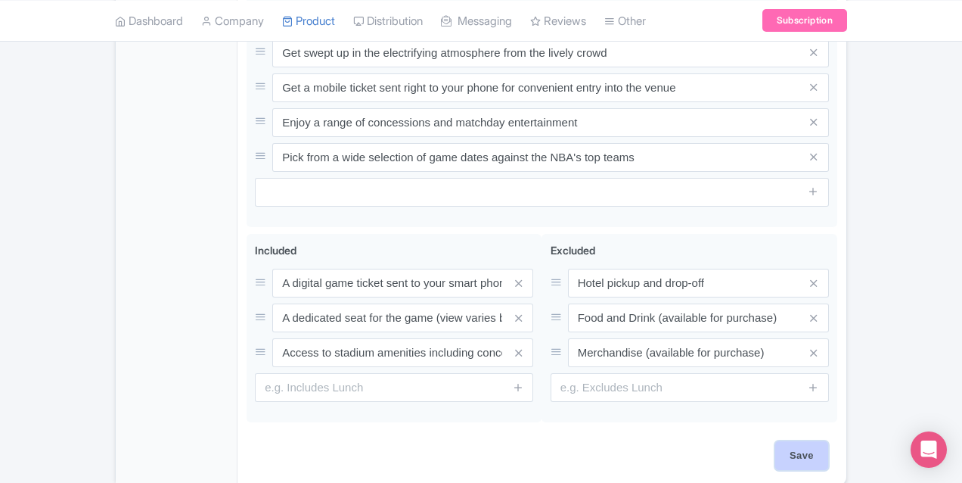
click at [828, 441] on input "Save" at bounding box center [801, 455] width 53 height 29
type input "Saving..."
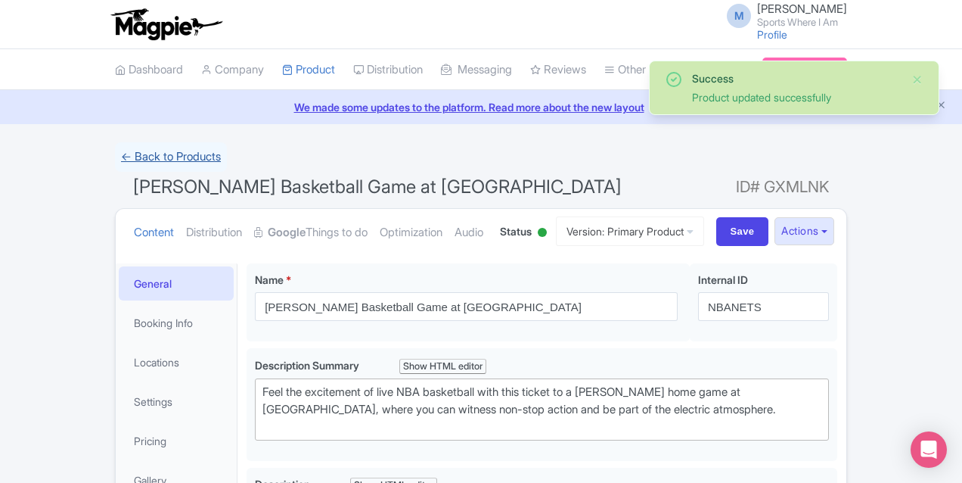
click at [115, 155] on link "← Back to Products" at bounding box center [171, 157] width 112 height 30
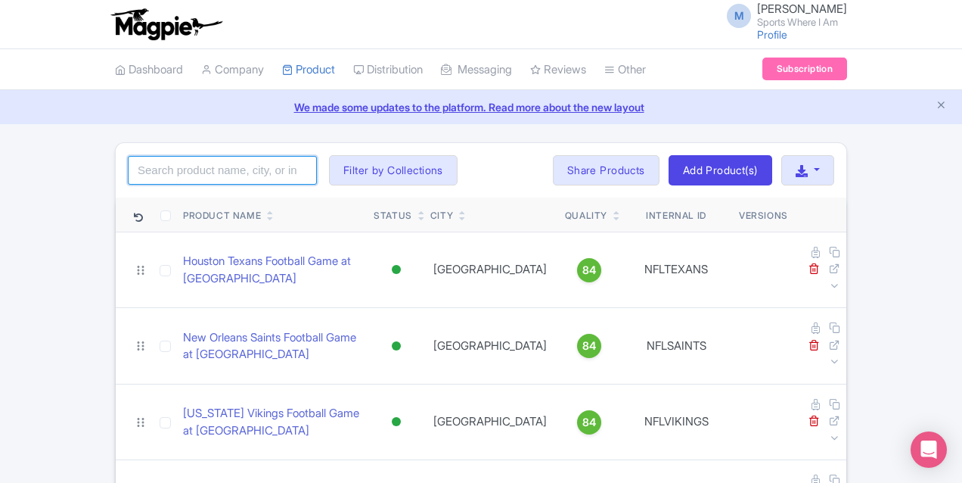
click at [128, 172] on input "search" at bounding box center [222, 170] width 189 height 29
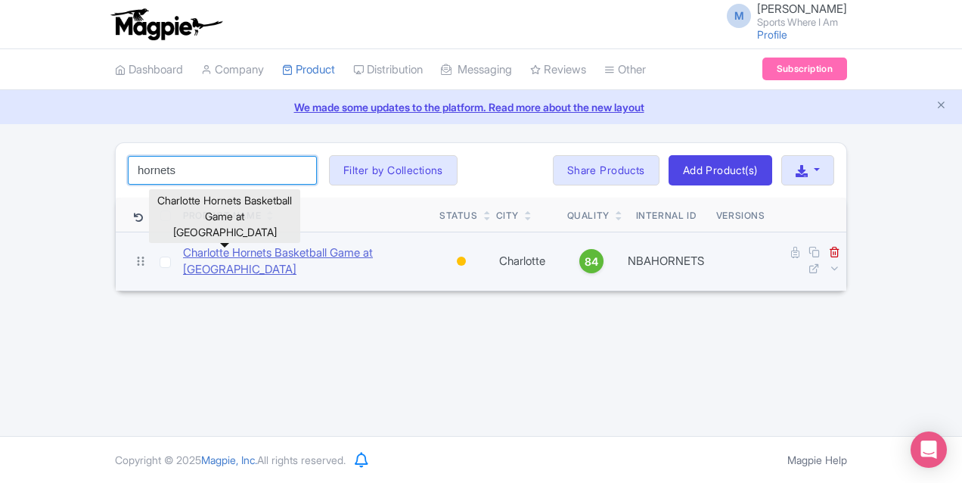
type input "hornets"
click at [183, 258] on link "Charlotte Hornets Basketball Game at [GEOGRAPHIC_DATA]" at bounding box center [305, 261] width 244 height 34
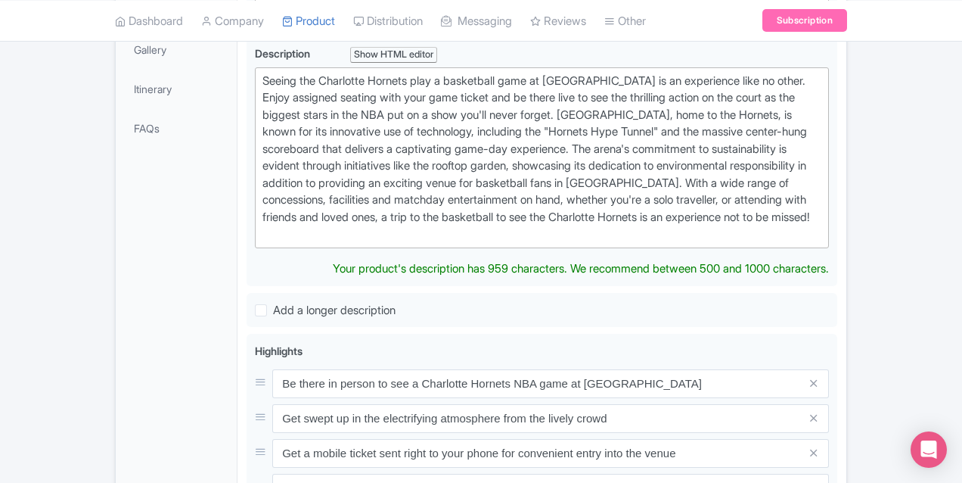
scroll to position [420, 0]
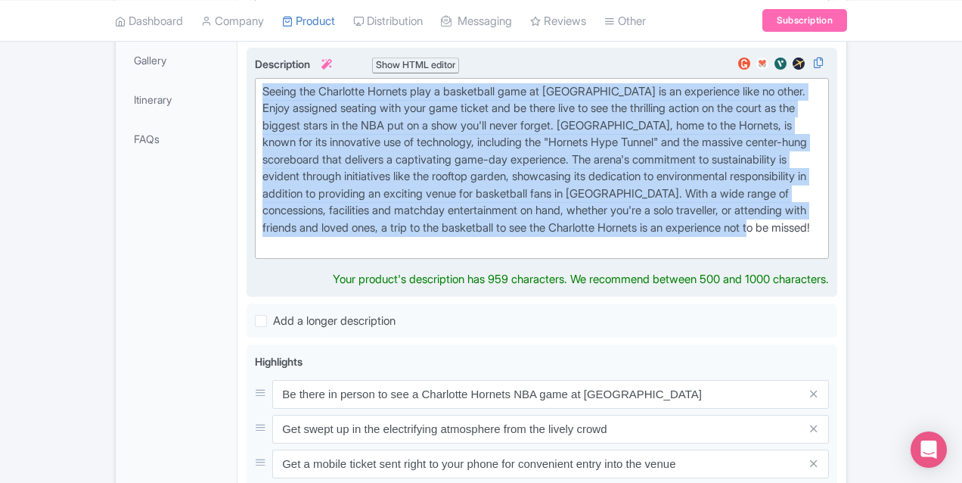
drag, startPoint x: 252, startPoint y: 212, endPoint x: 189, endPoint y: 85, distance: 141.8
click at [255, 85] on trix-editor "Seeing the Charlotte Hornets play a basketball game at [GEOGRAPHIC_DATA] is an …" at bounding box center [542, 168] width 574 height 181
paste trix-editor "Lor ipsum dol si ametconsectet adipi el Seddoeiu Tempor, incid utl Etdolorem Al…"
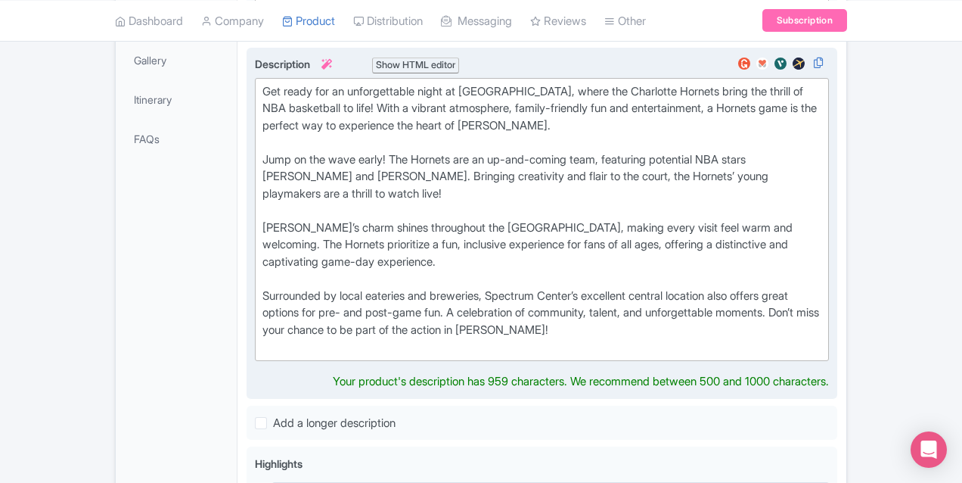
type trix-editor "<lor>Ips dolor sit am consecteturad elits do Eiusmodt Incidi, utlab etd Magnaal…"
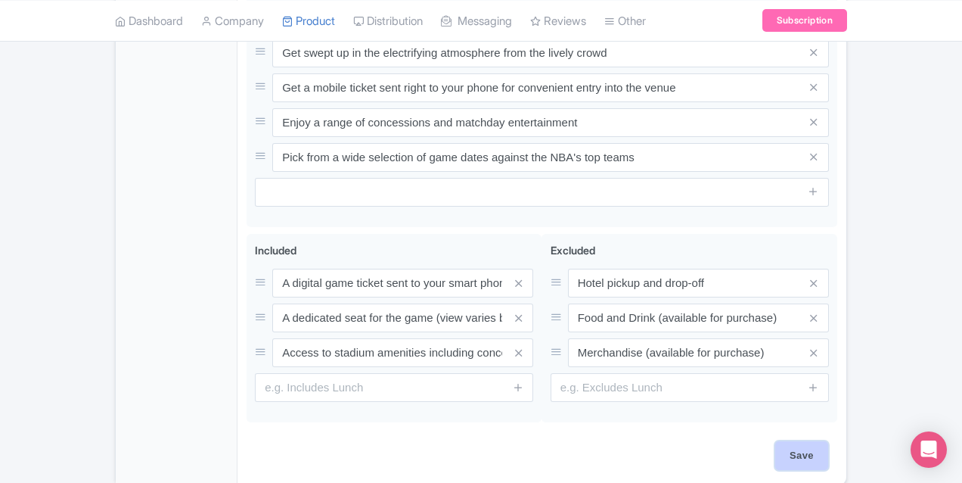
scroll to position [881, 0]
click at [828, 441] on input "Save" at bounding box center [801, 455] width 53 height 29
type input "Saving..."
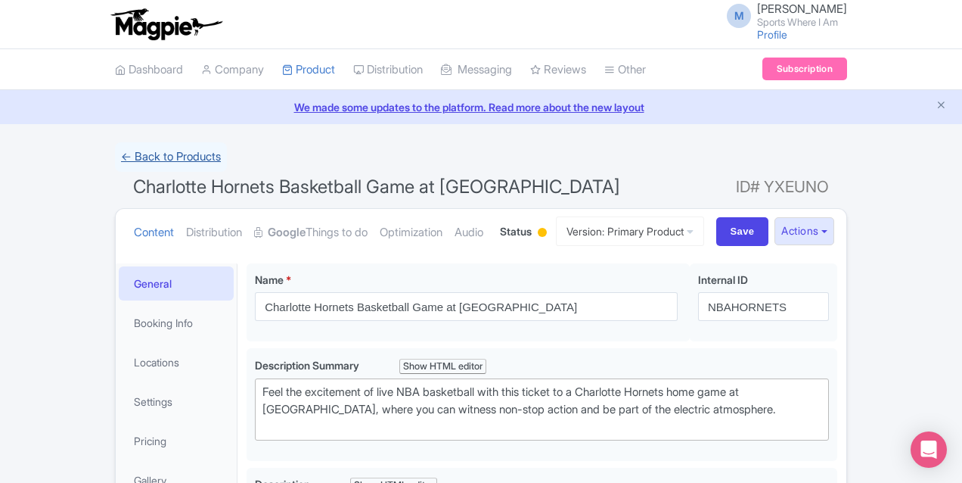
click at [115, 157] on link "← Back to Products" at bounding box center [171, 157] width 112 height 30
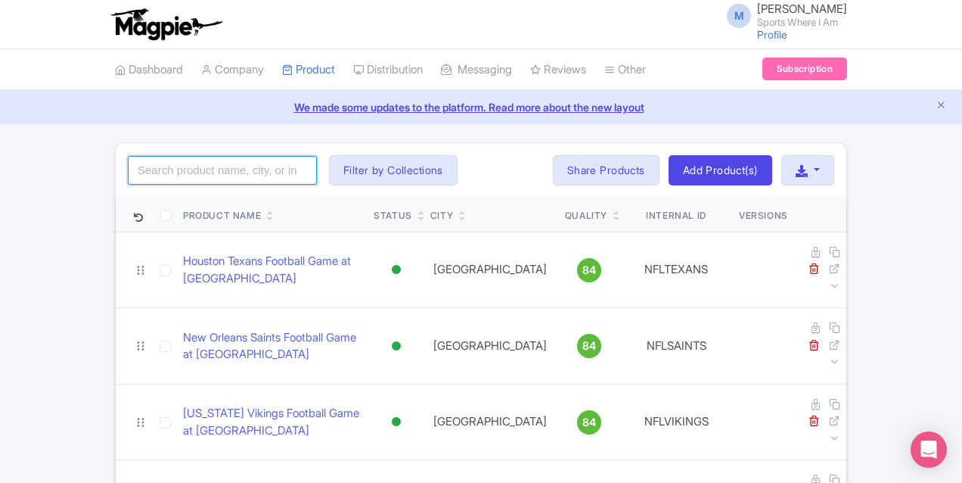
click at [128, 171] on input "search" at bounding box center [222, 170] width 189 height 29
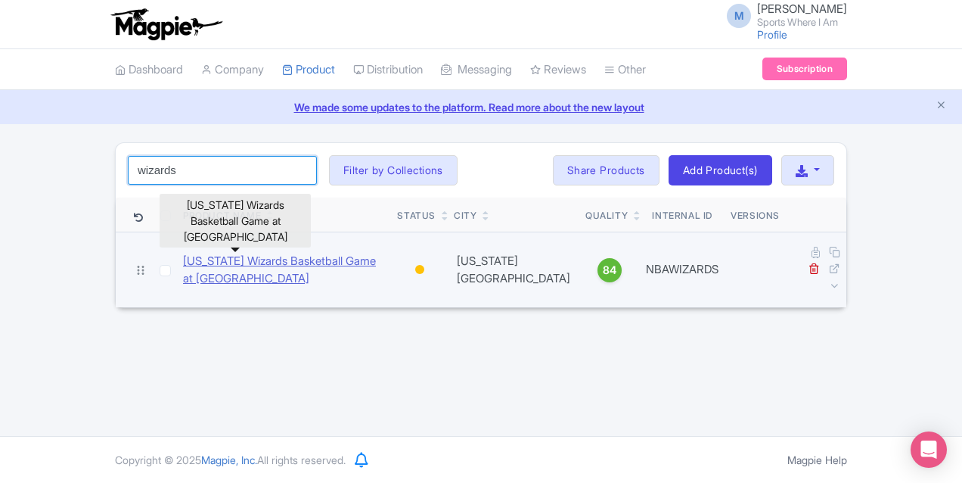
type input "wizards"
click at [183, 263] on link "Washington Wizards Basketball Game at Capital One Arena" at bounding box center [284, 270] width 202 height 34
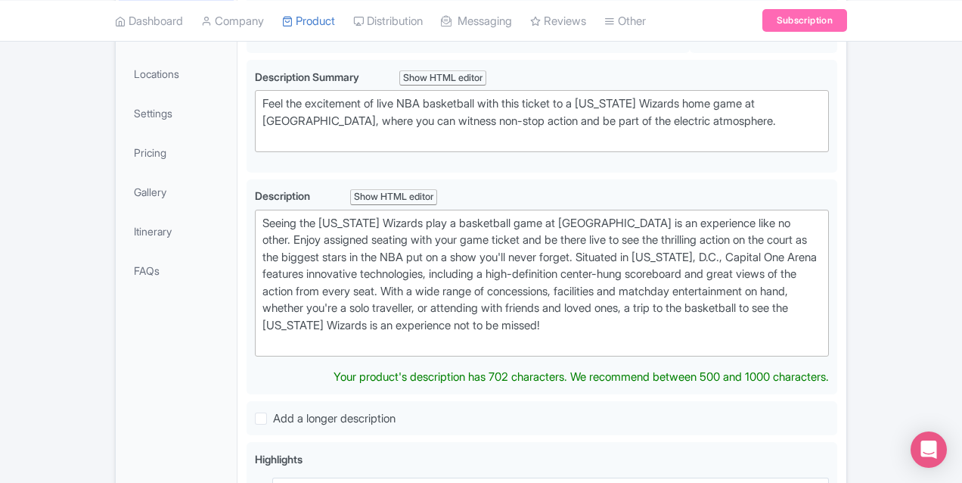
scroll to position [368, 0]
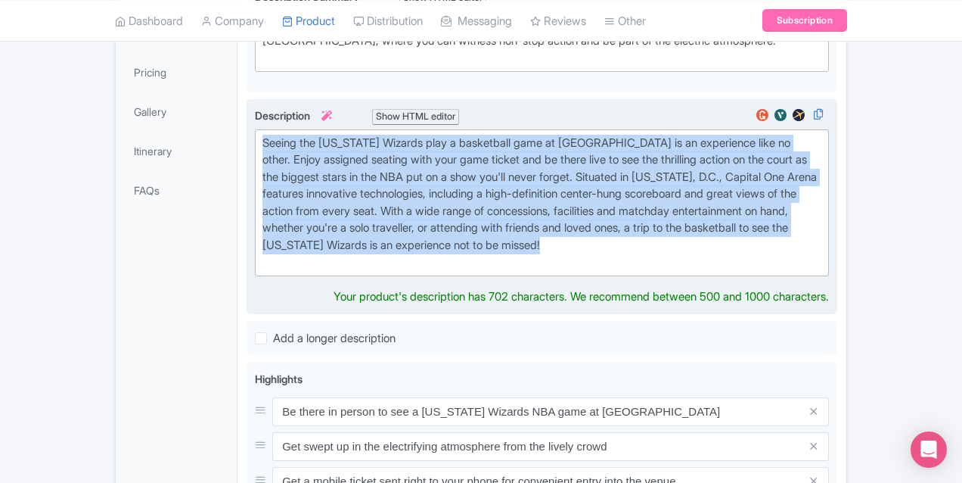
drag, startPoint x: 294, startPoint y: 228, endPoint x: 182, endPoint y: 136, distance: 144.6
click at [247, 136] on div "Seeing the [US_STATE] Wizards play a basketball game at [GEOGRAPHIC_DATA] is an…" at bounding box center [542, 207] width 591 height 216
paste trix-editor "Make your way to [GEOGRAPHIC_DATA] to see the [US_STATE] Wizards live! A distin…"
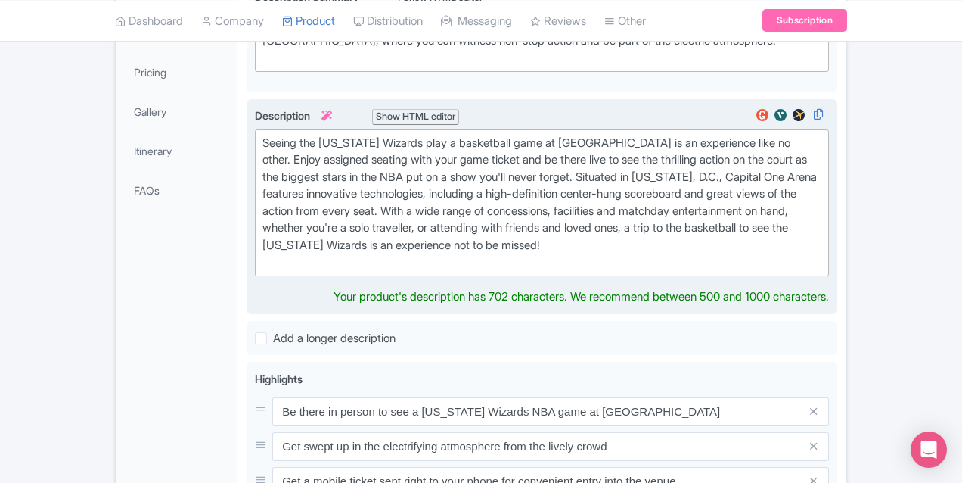
type trix-editor "<lor>Ipsu dolo sit am Consect Adi Elits do eiu tem Incididunt Utlabor etdo! M a…"
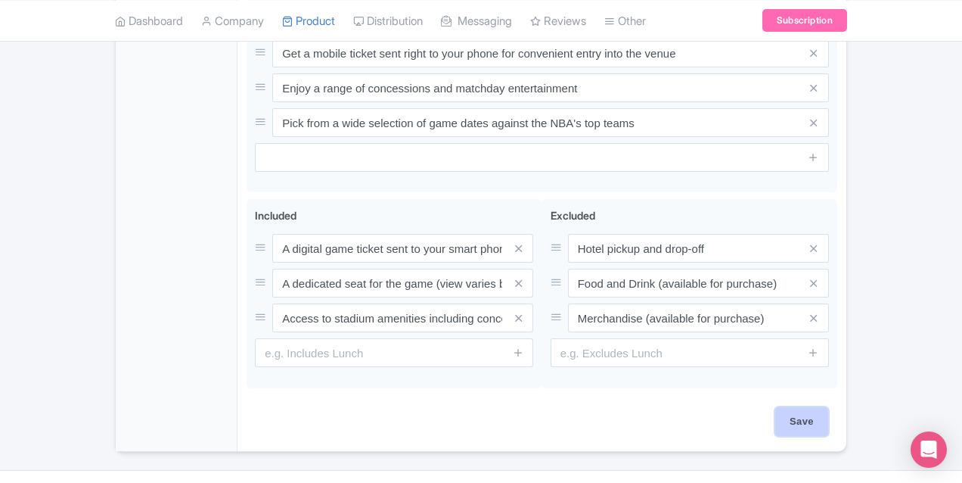
scroll to position [864, 0]
click at [828, 407] on input "Save" at bounding box center [801, 421] width 53 height 29
type input "Saving..."
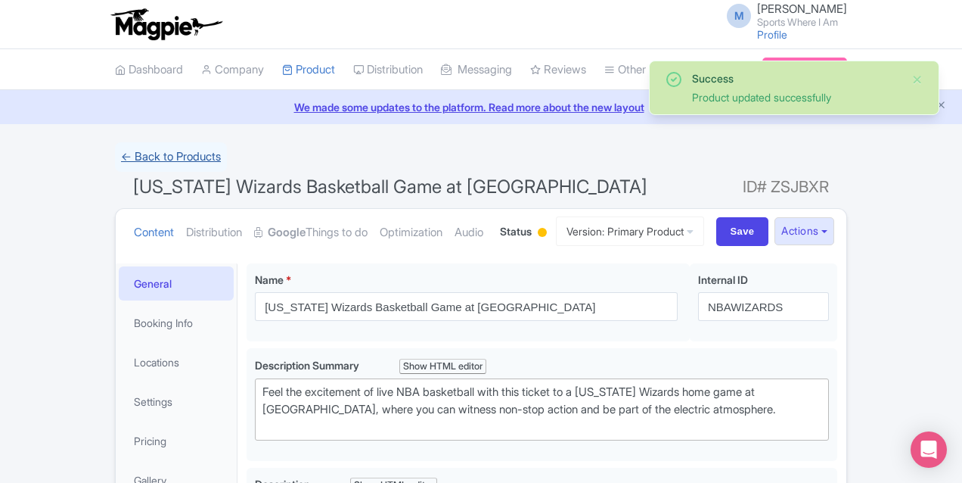
click at [115, 152] on link "← Back to Products" at bounding box center [171, 157] width 112 height 30
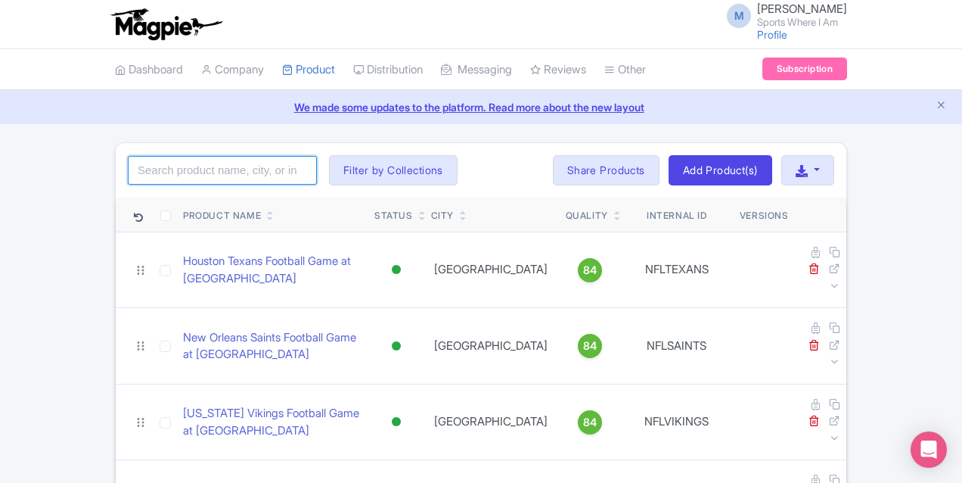
click at [130, 169] on input "search" at bounding box center [222, 170] width 189 height 29
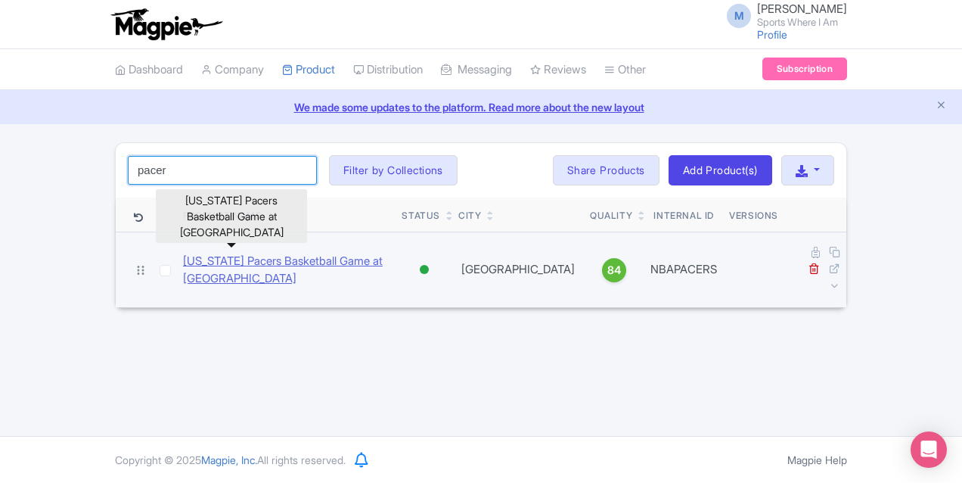
type input "pacer"
click at [183, 258] on link "[US_STATE] Pacers Basketball Game at [GEOGRAPHIC_DATA]" at bounding box center [286, 270] width 207 height 34
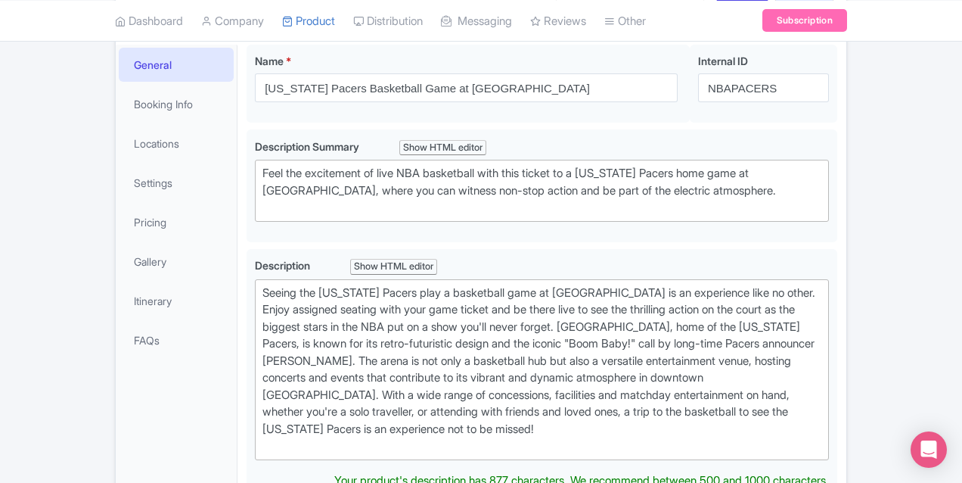
scroll to position [303, 0]
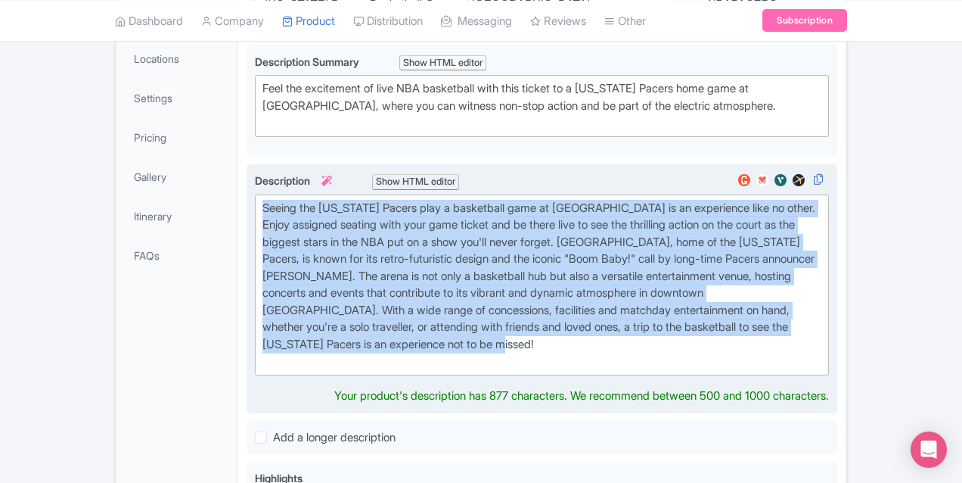
drag, startPoint x: 489, startPoint y: 310, endPoint x: 185, endPoint y: 210, distance: 320.1
click at [255, 210] on trix-editor "Seeing the [US_STATE] Pacers play a basketball game at [GEOGRAPHIC_DATA] is an …" at bounding box center [542, 284] width 574 height 181
paste trix-editor "Loremips do sitametco ad Elitseddoe Temporinci, utl etdolo ma ali enimad mi ven…"
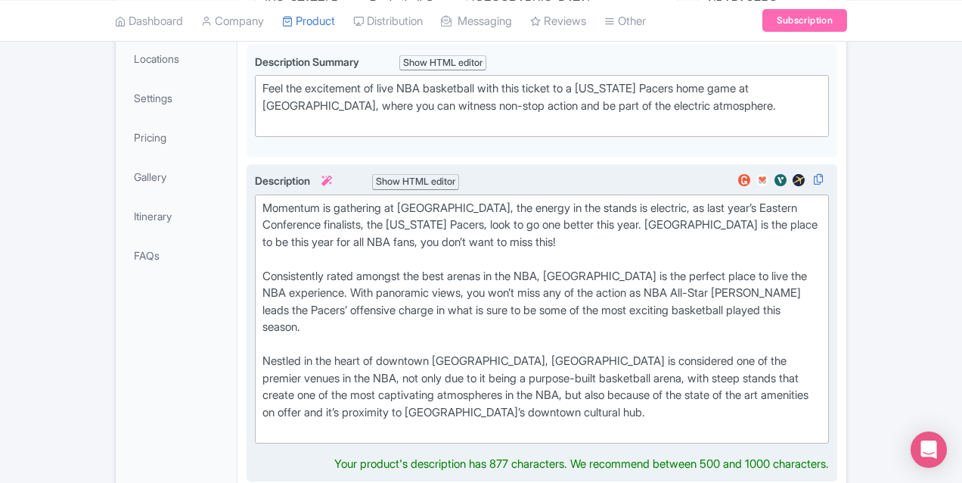
type trix-editor "<lor>Ipsumdol si ametconse ad Elitseddoe Temporinci, utl etdolo ma ali enimad m…"
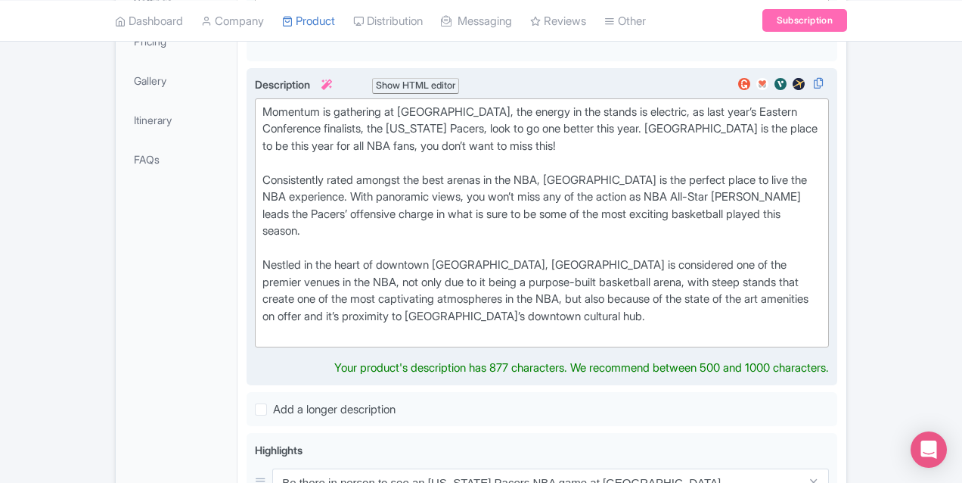
scroll to position [400, 0]
click at [262, 164] on div "Momentum is gathering at [GEOGRAPHIC_DATA], the energy in the stands is electri…" at bounding box center [541, 222] width 559 height 238
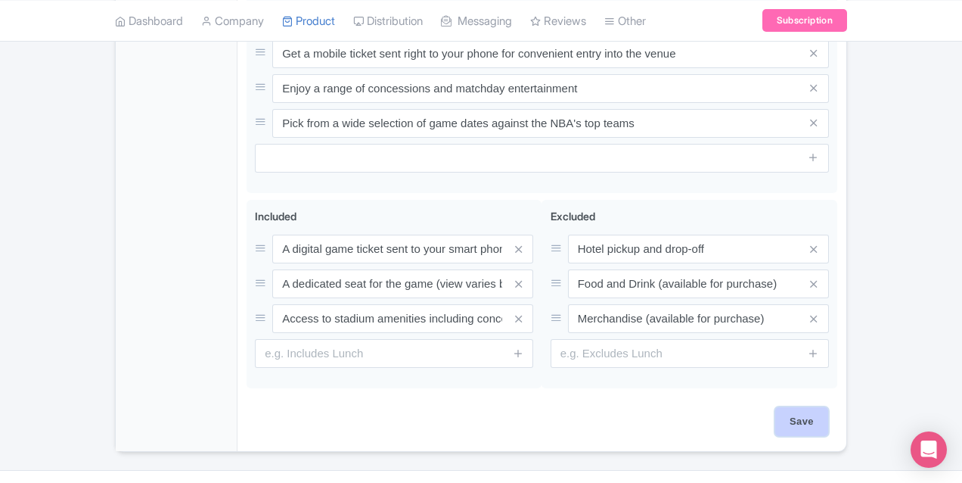
scroll to position [881, 0]
click at [828, 407] on input "Save" at bounding box center [801, 421] width 53 height 29
type input "Saving..."
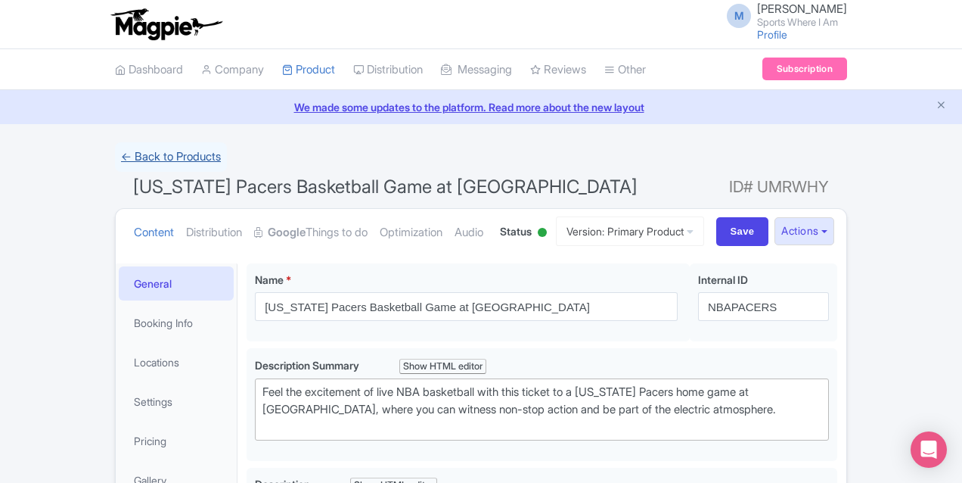
click at [115, 151] on link "← Back to Products" at bounding box center [171, 157] width 112 height 30
